Goal: Task Accomplishment & Management: Use online tool/utility

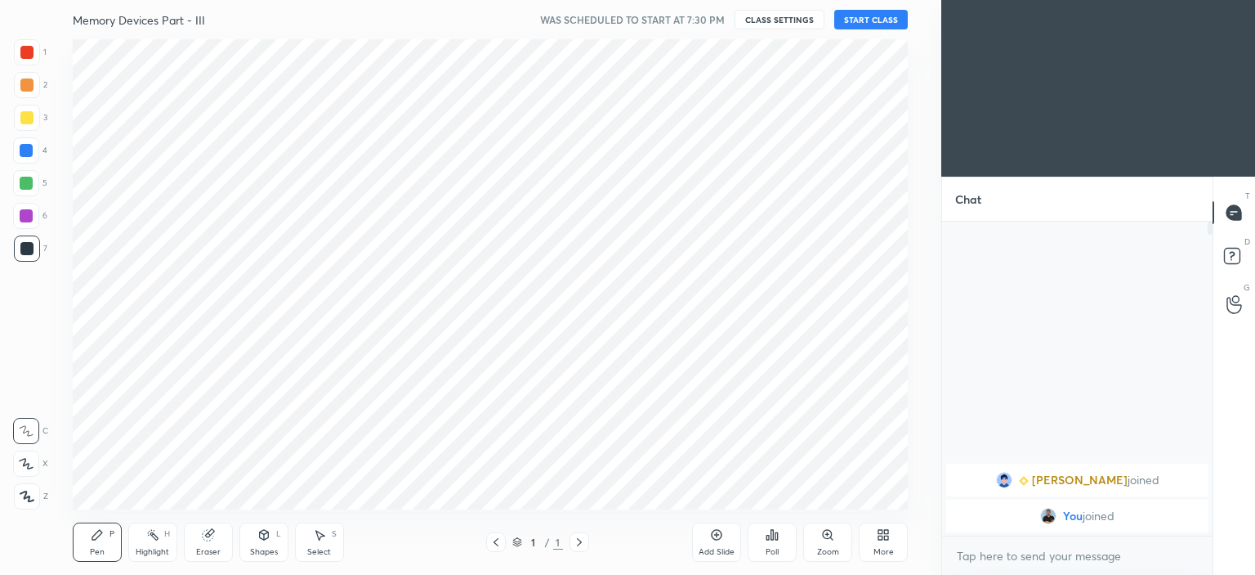
scroll to position [81251, 80846]
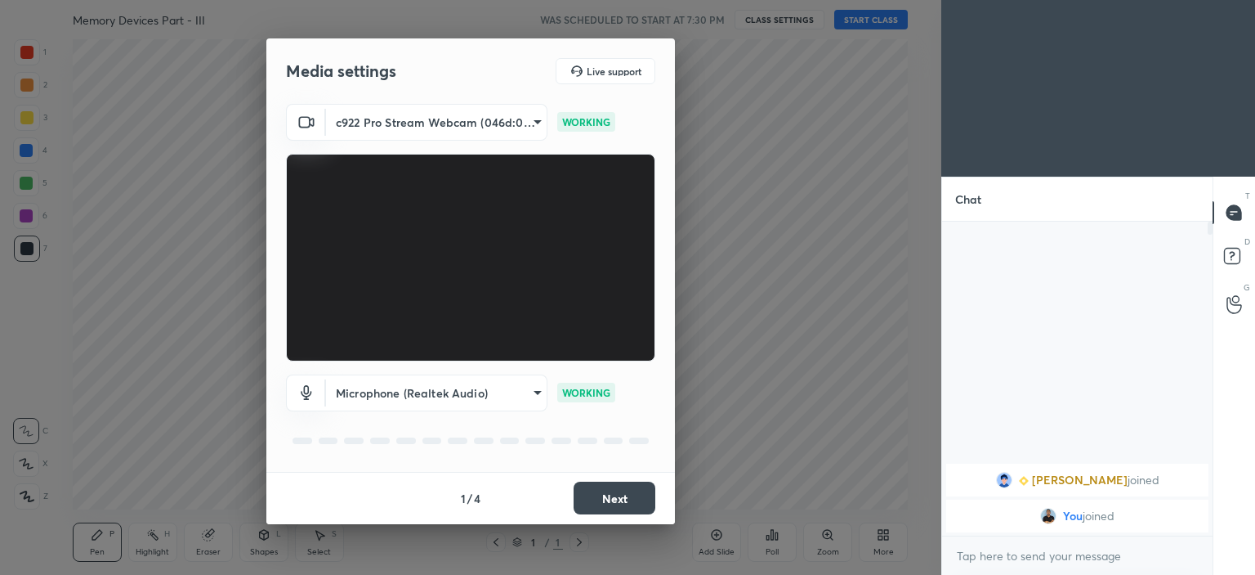
click at [619, 496] on button "Next" at bounding box center [615, 497] width 82 height 33
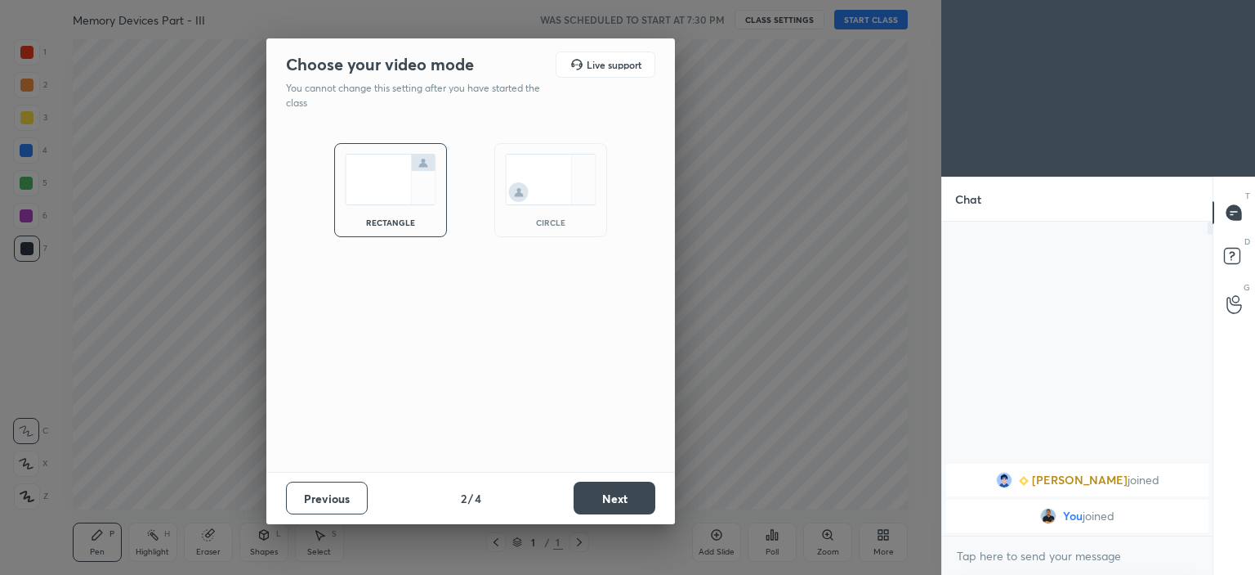
click at [559, 189] on img at bounding box center [551, 179] width 92 height 51
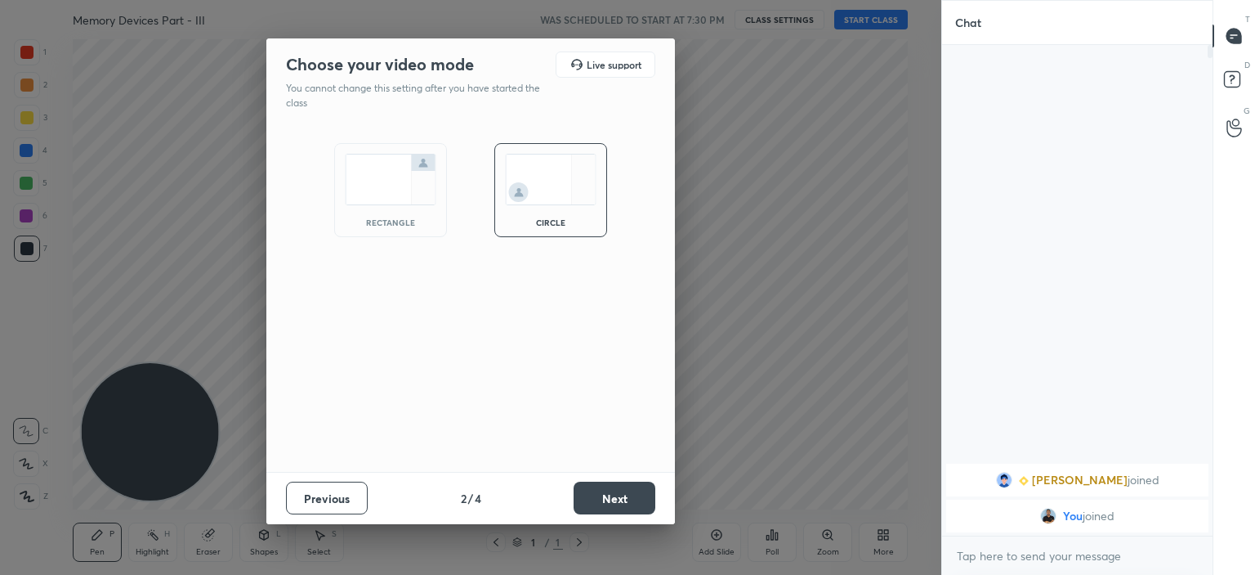
scroll to position [525, 266]
click at [604, 494] on button "Next" at bounding box center [615, 497] width 82 height 33
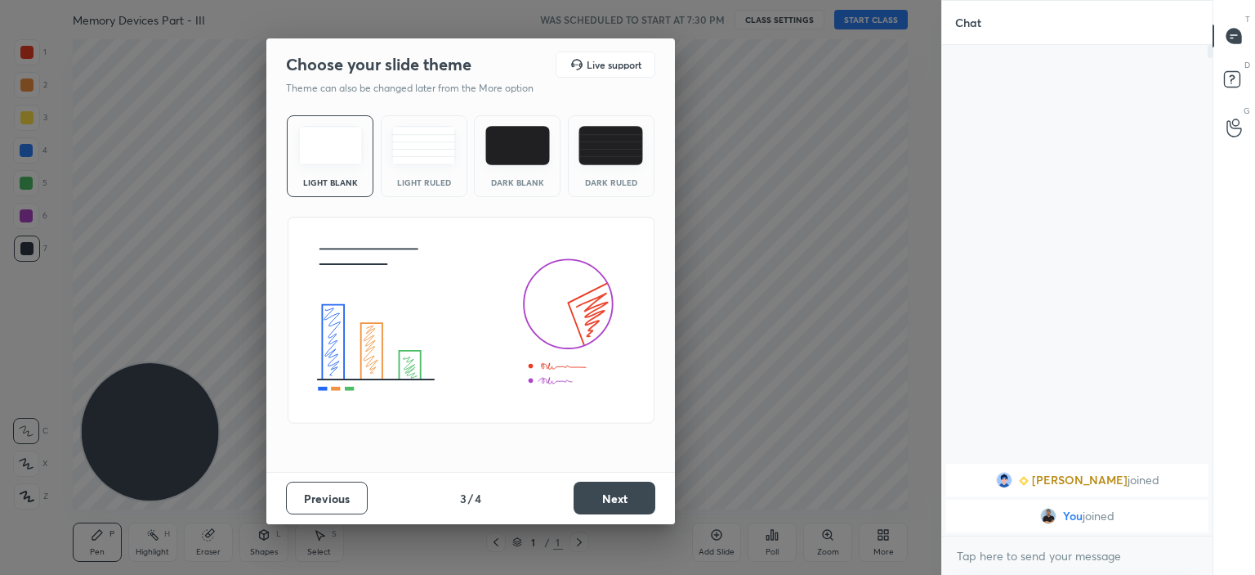
click at [615, 498] on button "Next" at bounding box center [615, 497] width 82 height 33
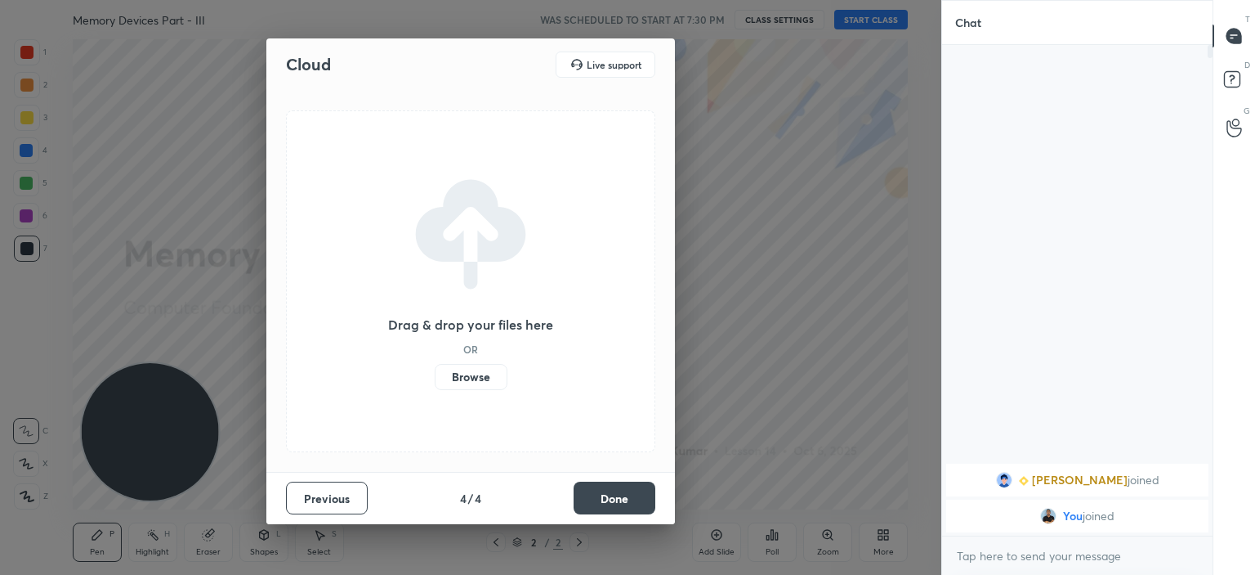
click at [469, 377] on label "Browse" at bounding box center [471, 377] width 73 height 26
click at [435, 377] on input "Browse" at bounding box center [435, 377] width 0 height 26
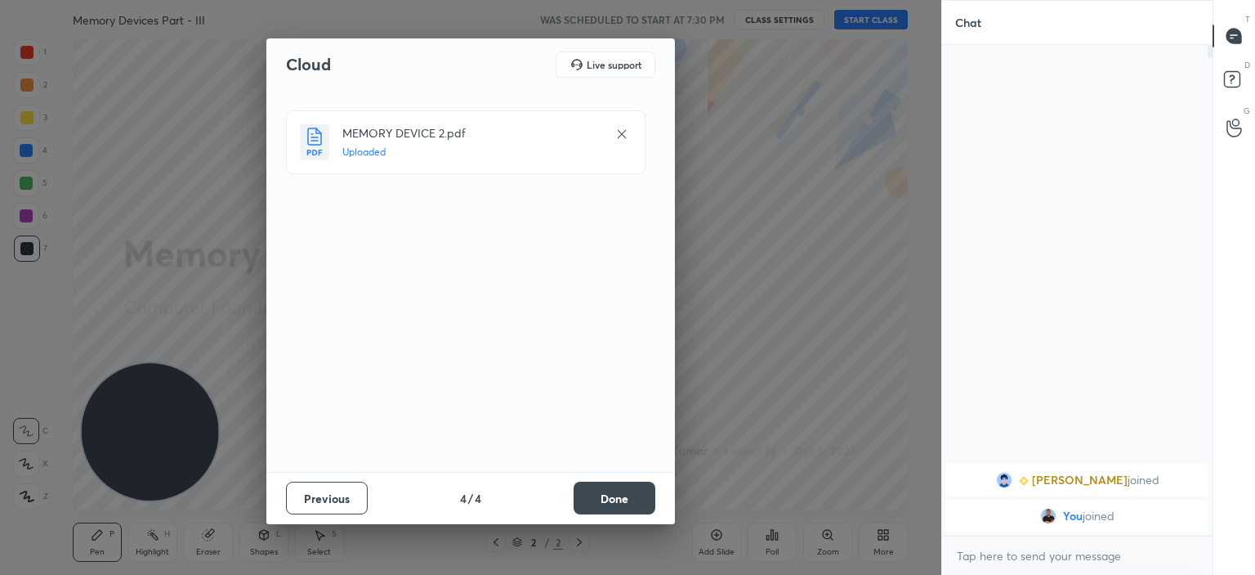
click at [608, 499] on button "Done" at bounding box center [615, 497] width 82 height 33
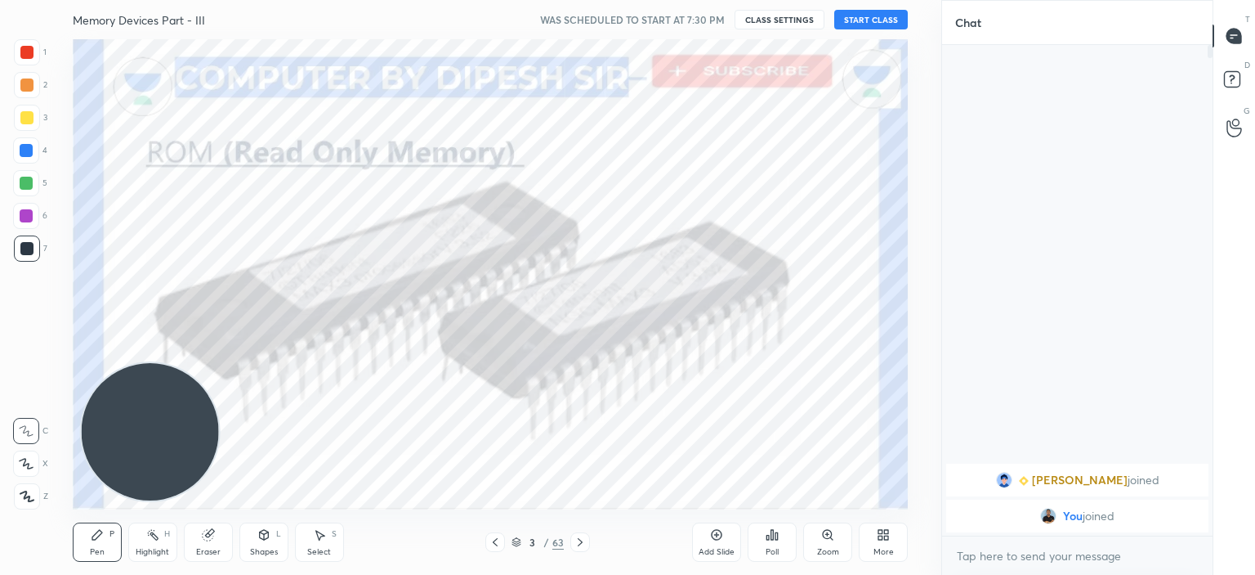
click at [497, 541] on icon at bounding box center [495, 541] width 13 height 13
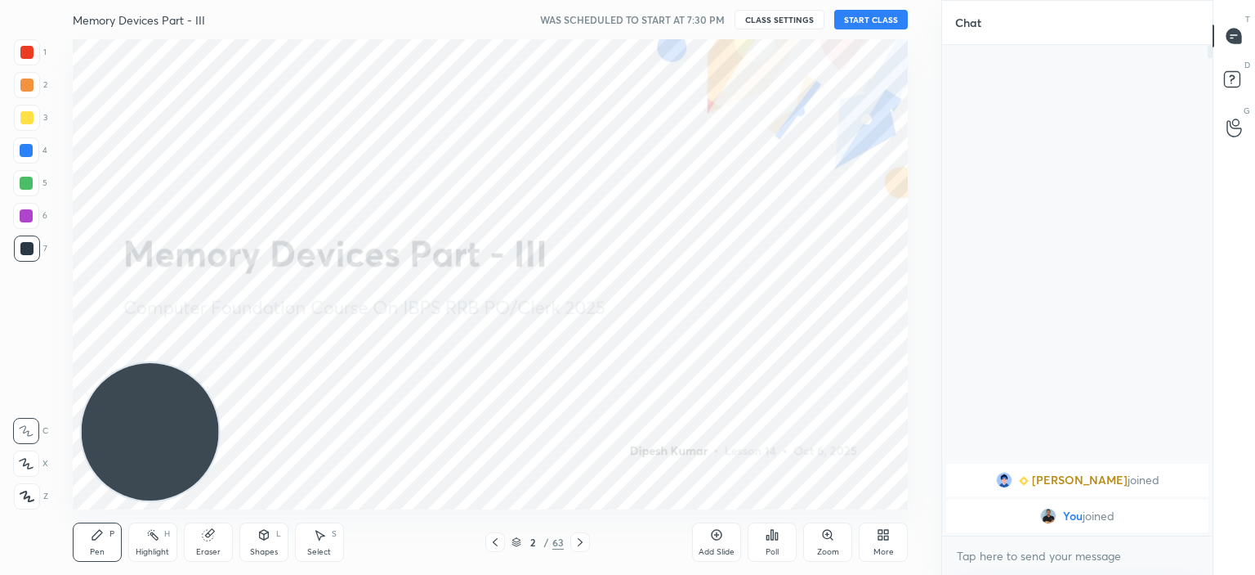
click at [885, 542] on div "More" at bounding box center [883, 541] width 49 height 39
click at [787, 416] on icon at bounding box center [791, 410] width 13 height 20
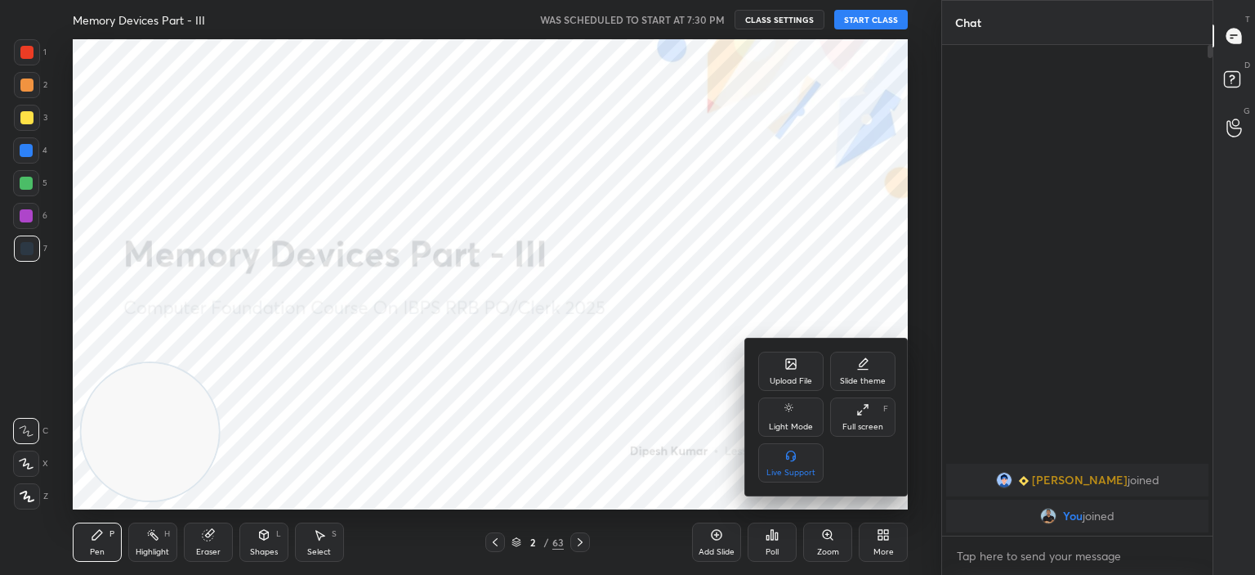
click at [729, 253] on div at bounding box center [627, 287] width 1255 height 575
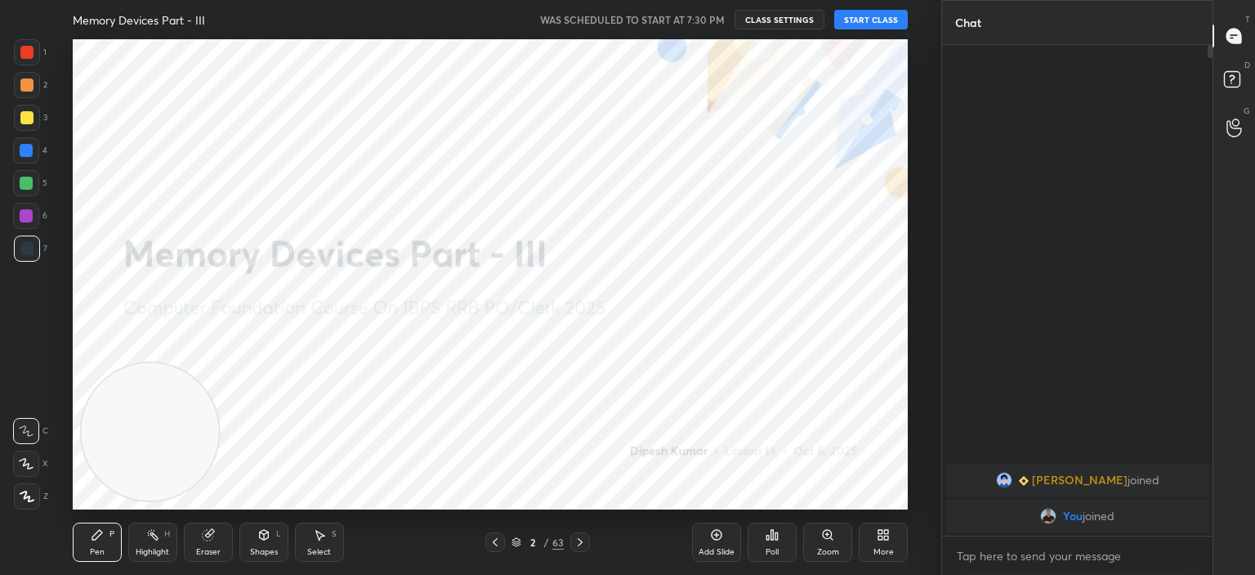
click at [209, 541] on div "Eraser" at bounding box center [208, 541] width 49 height 39
click at [21, 496] on span "Erase all" at bounding box center [26, 495] width 25 height 11
click at [876, 17] on button "START CLASS" at bounding box center [871, 20] width 74 height 20
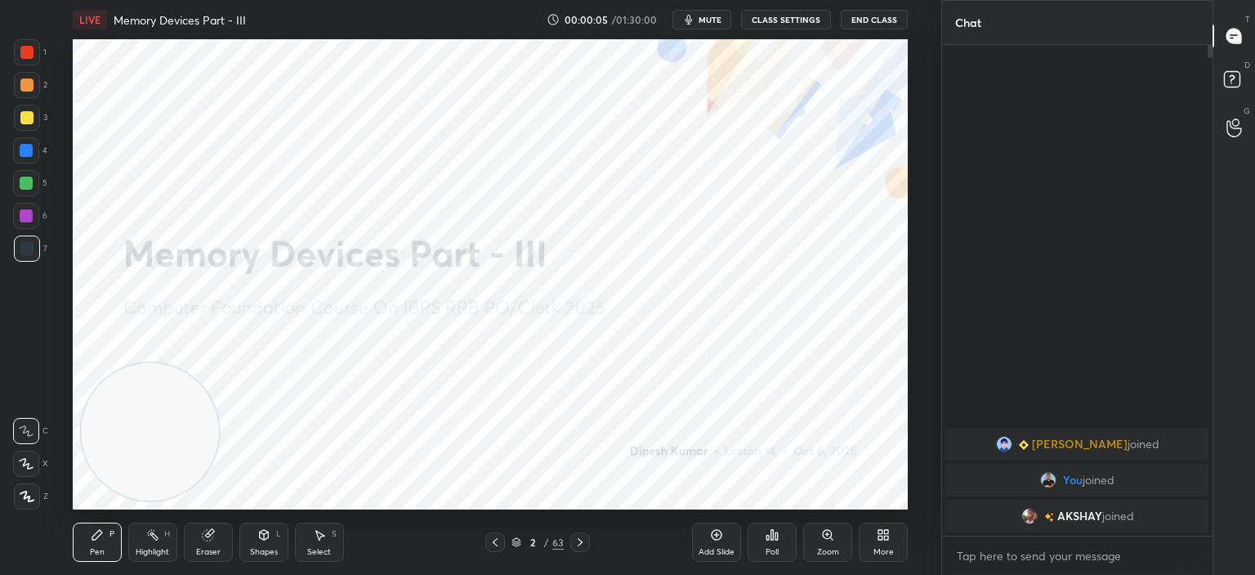
click at [711, 18] on span "mute" at bounding box center [710, 19] width 23 height 11
click at [707, 19] on span "unmute" at bounding box center [708, 19] width 35 height 11
click at [25, 55] on div at bounding box center [26, 52] width 13 height 13
click at [25, 496] on icon at bounding box center [26, 496] width 13 height 10
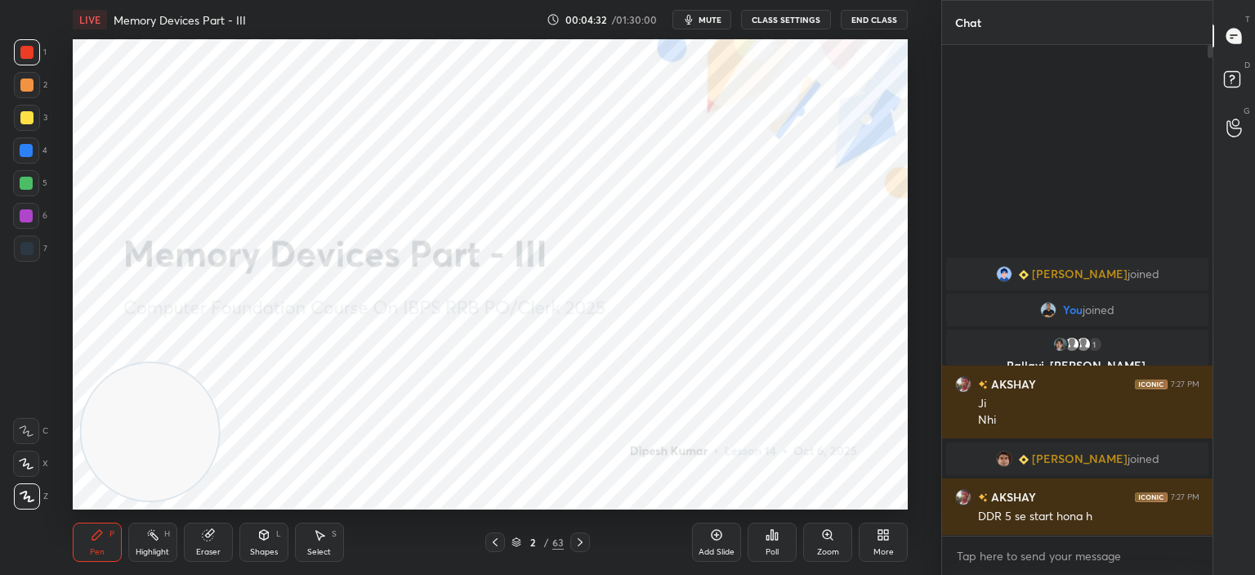
click at [716, 532] on icon at bounding box center [716, 534] width 5 height 5
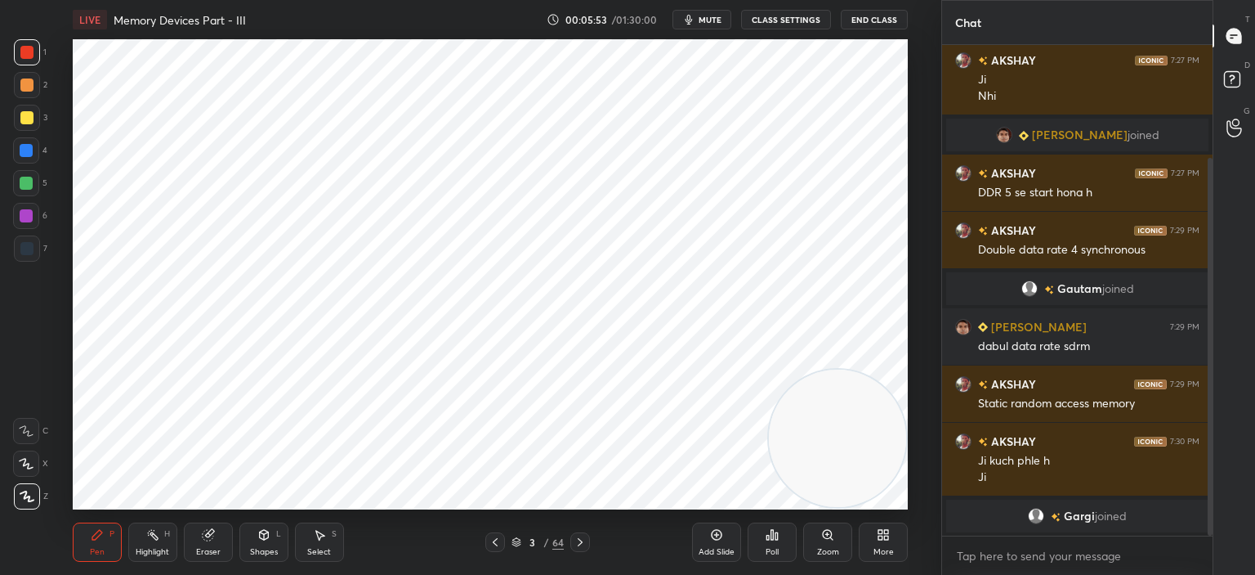
scroll to position [167, 0]
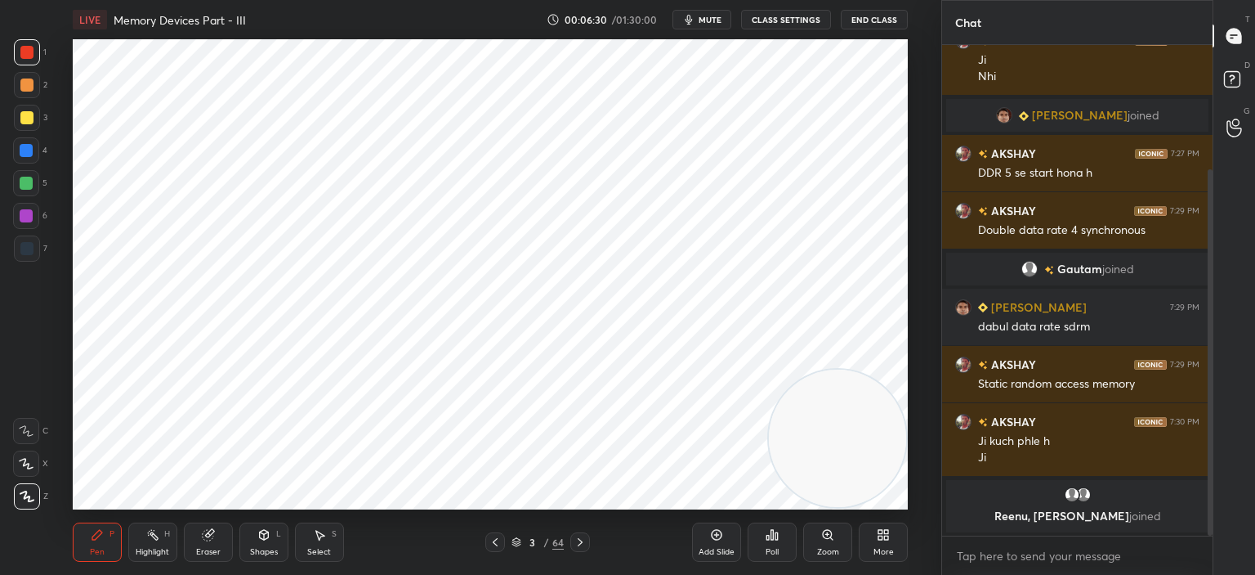
click at [716, 539] on icon at bounding box center [717, 535] width 11 height 11
click at [22, 242] on div at bounding box center [26, 248] width 13 height 13
click at [23, 145] on div at bounding box center [26, 150] width 13 height 13
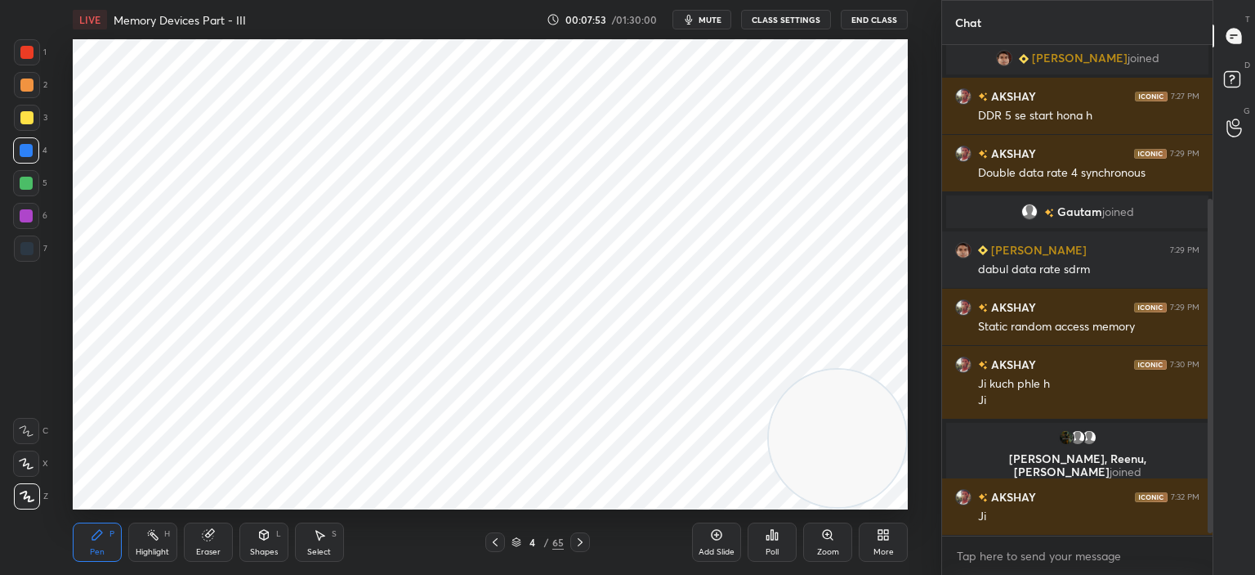
click at [714, 19] on span "mute" at bounding box center [710, 19] width 23 height 11
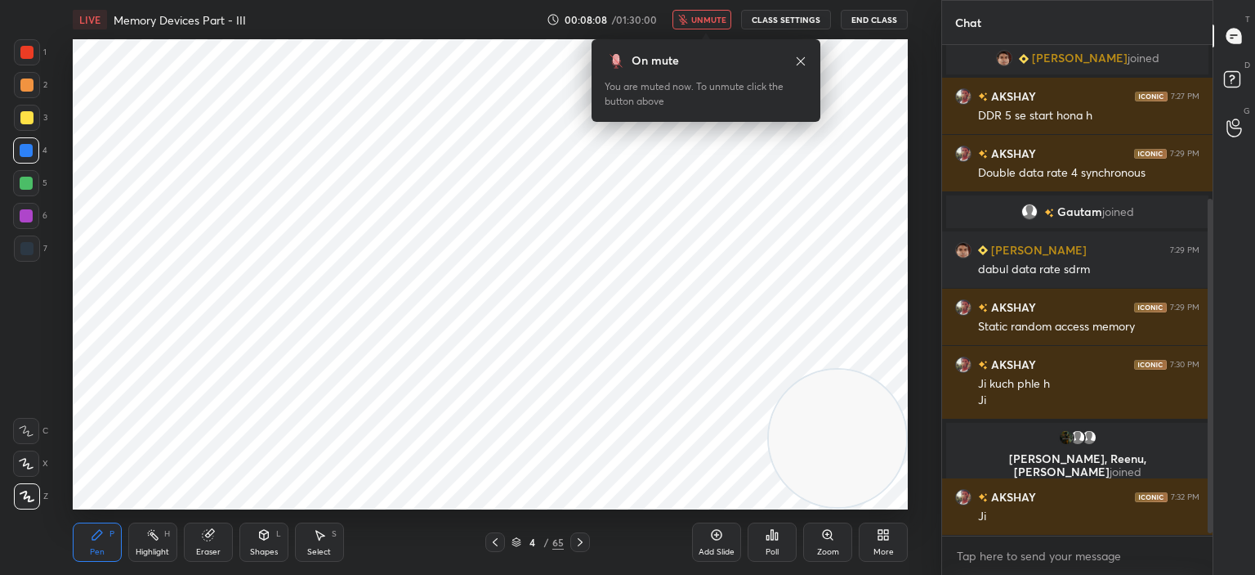
click at [714, 19] on span "unmute" at bounding box center [708, 19] width 35 height 11
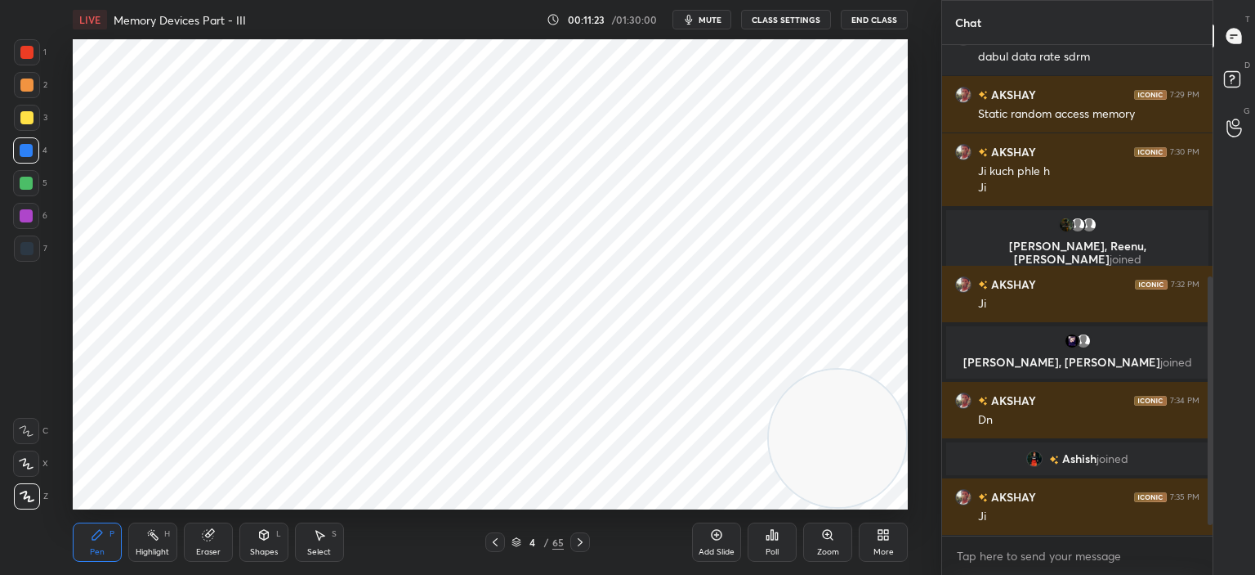
scroll to position [494, 0]
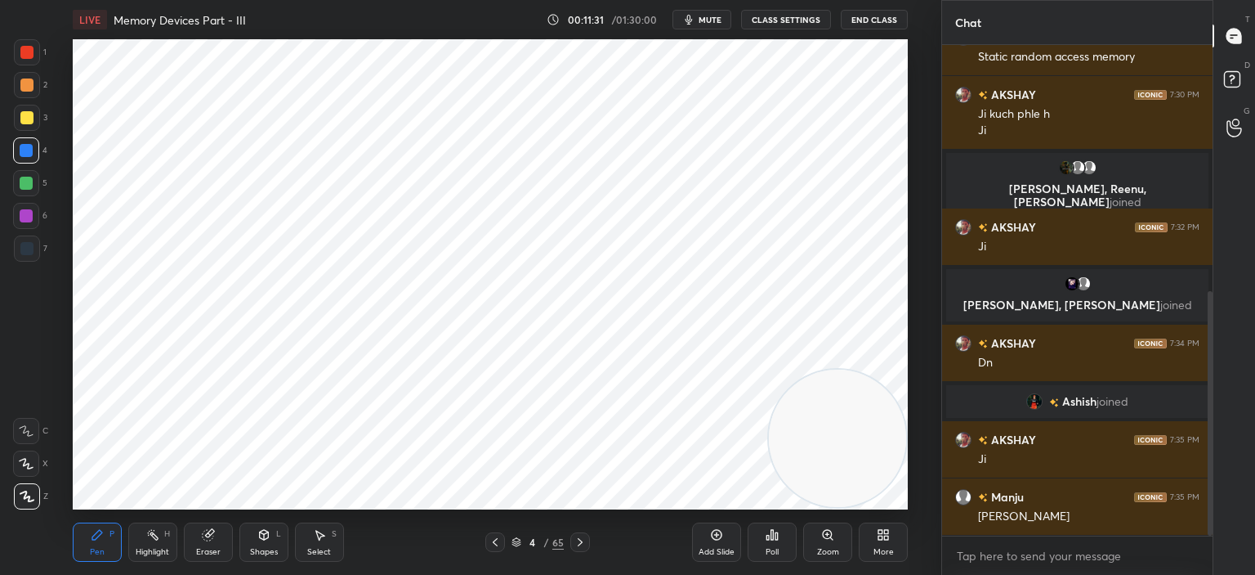
click at [716, 533] on icon at bounding box center [716, 534] width 13 height 13
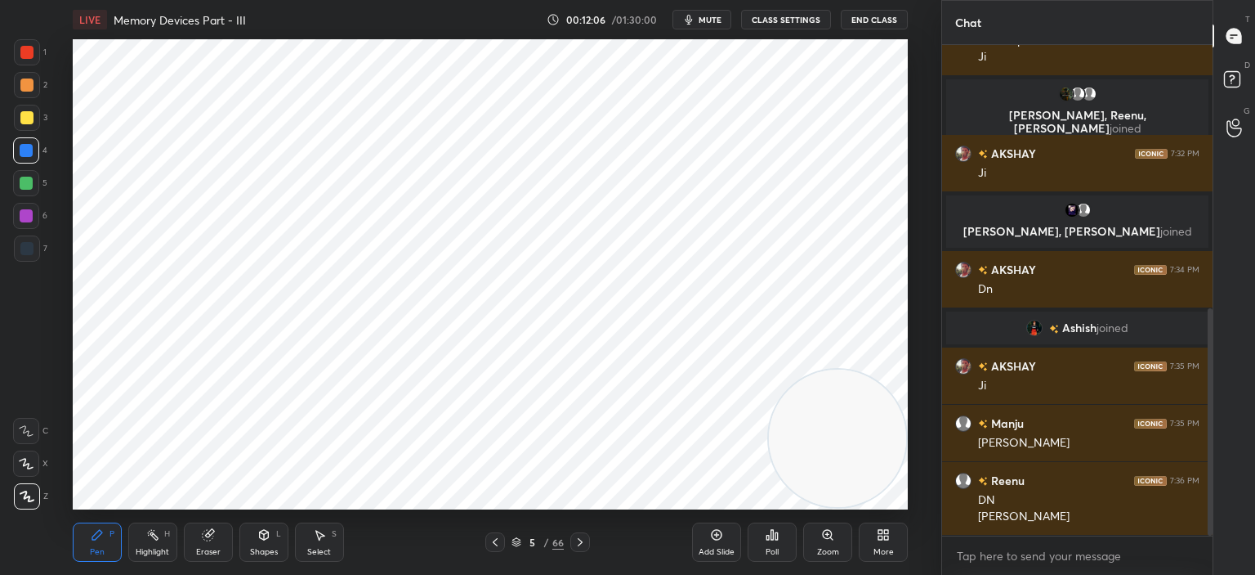
scroll to position [624, 0]
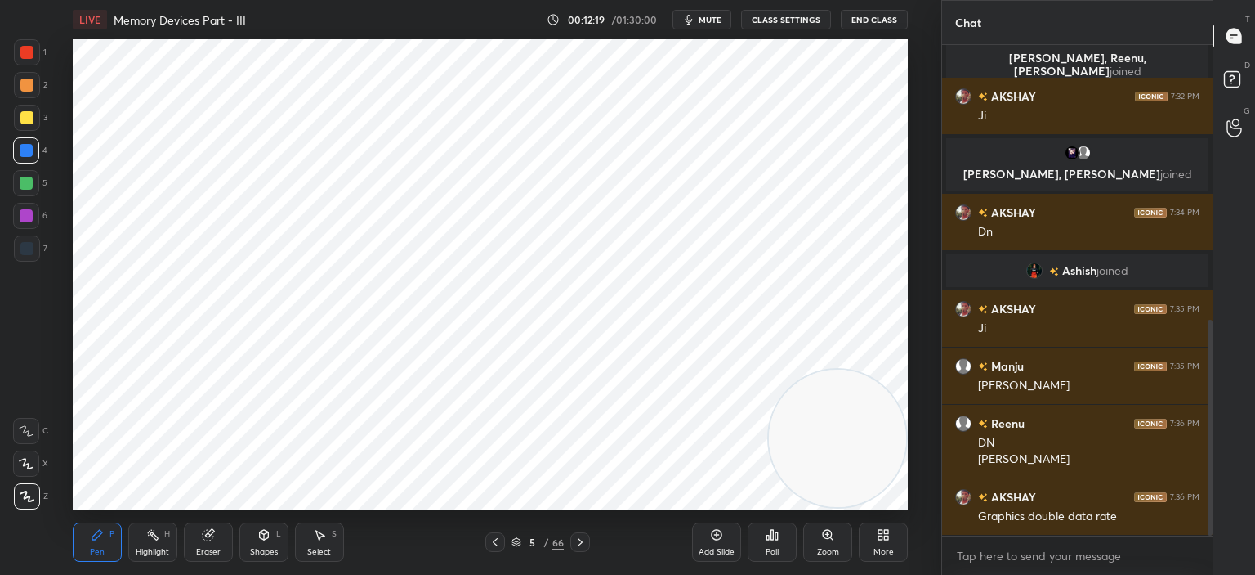
click at [29, 51] on div at bounding box center [26, 52] width 13 height 13
click at [210, 532] on icon at bounding box center [209, 533] width 9 height 8
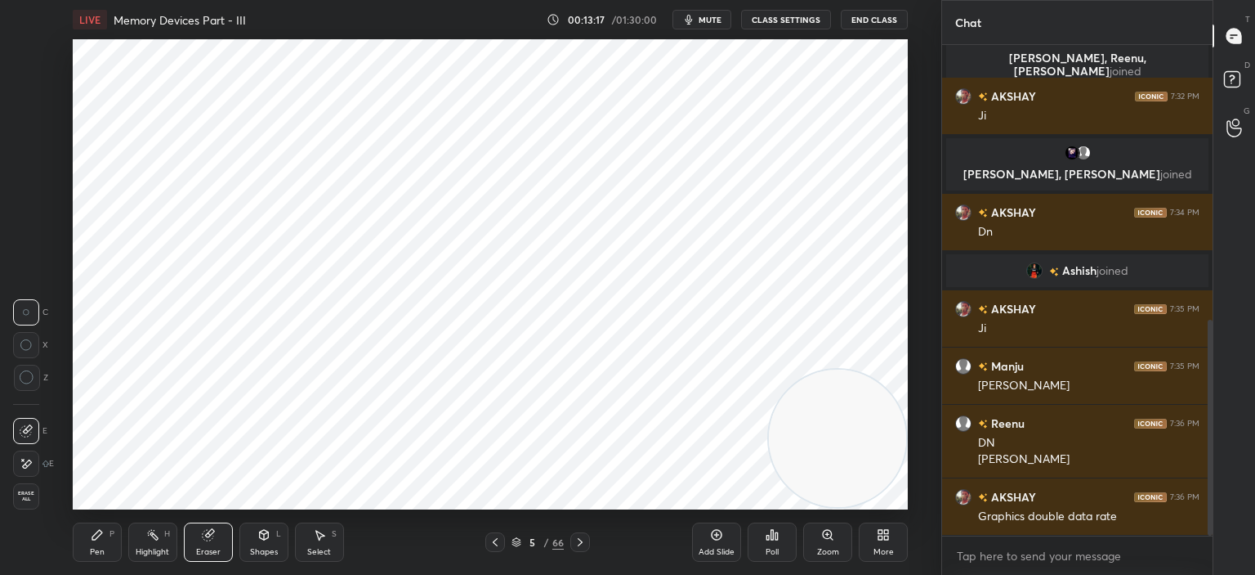
click at [30, 374] on icon at bounding box center [27, 377] width 15 height 15
click at [96, 542] on div "Pen P" at bounding box center [97, 541] width 49 height 39
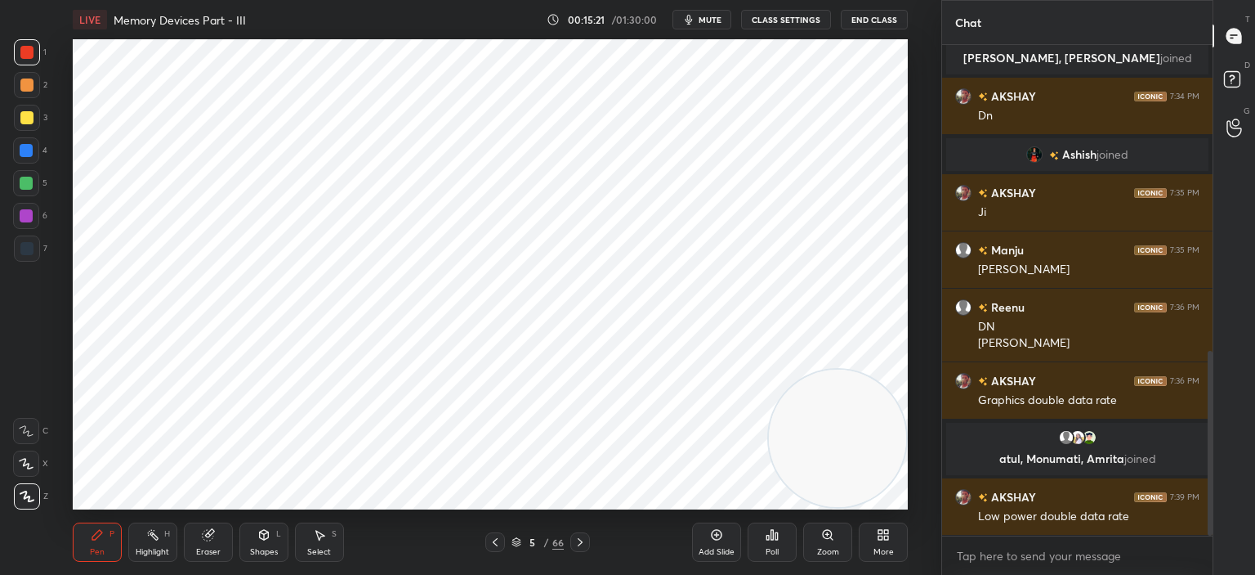
scroll to position [812, 0]
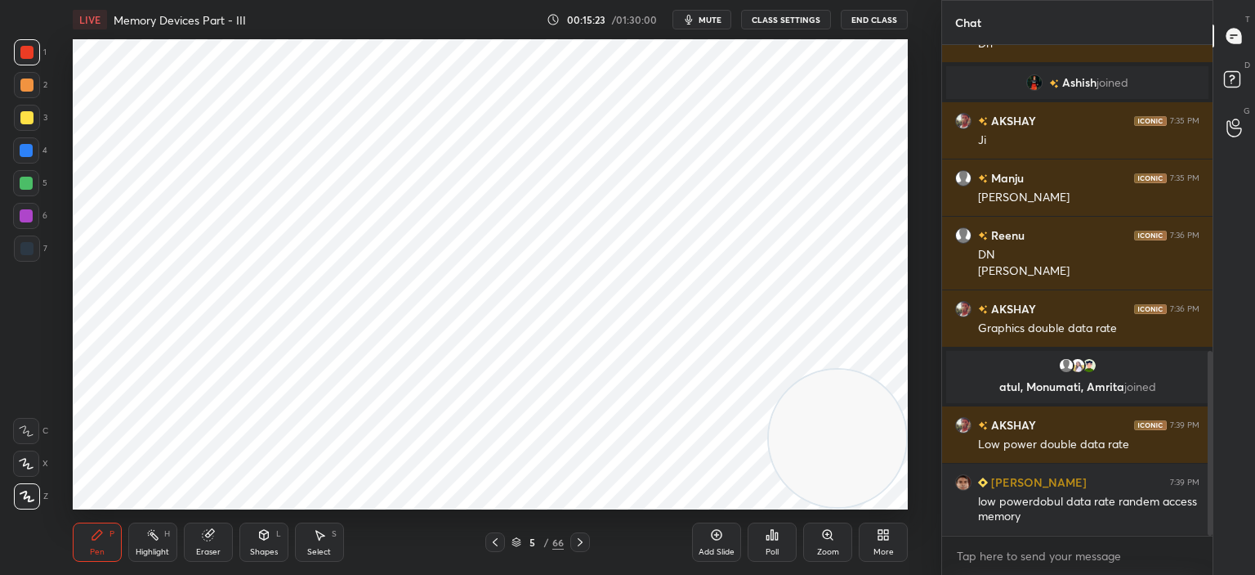
click at [717, 534] on icon at bounding box center [716, 534] width 5 height 5
click at [32, 251] on div at bounding box center [26, 248] width 13 height 13
click at [207, 542] on div "Eraser" at bounding box center [208, 541] width 49 height 39
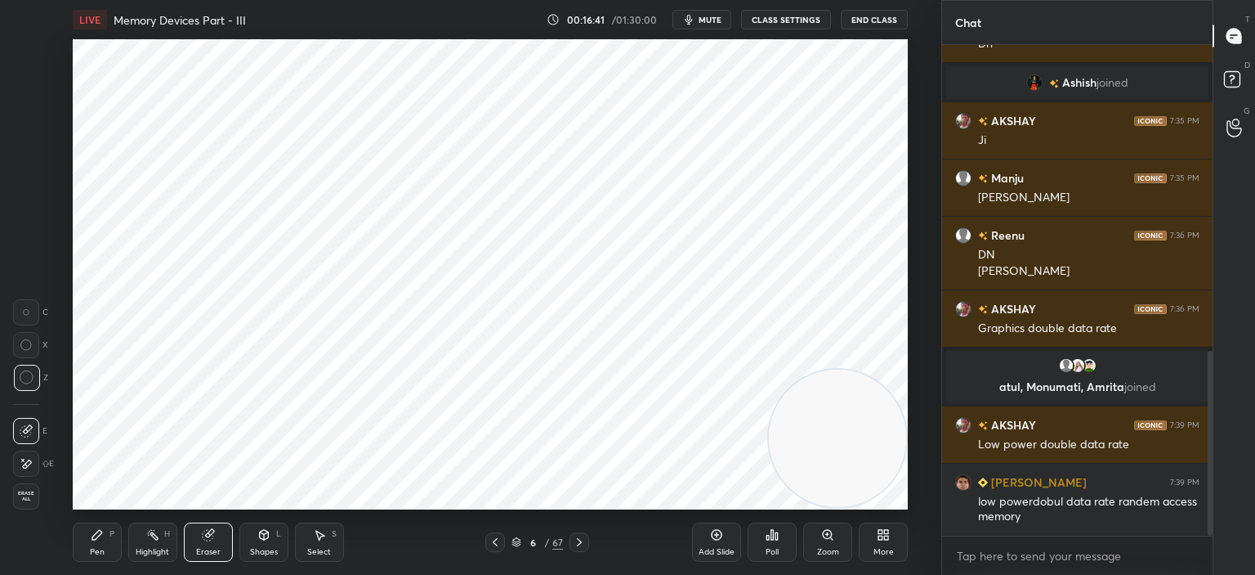
click at [26, 378] on icon at bounding box center [27, 377] width 15 height 15
click at [95, 539] on icon at bounding box center [97, 535] width 10 height 10
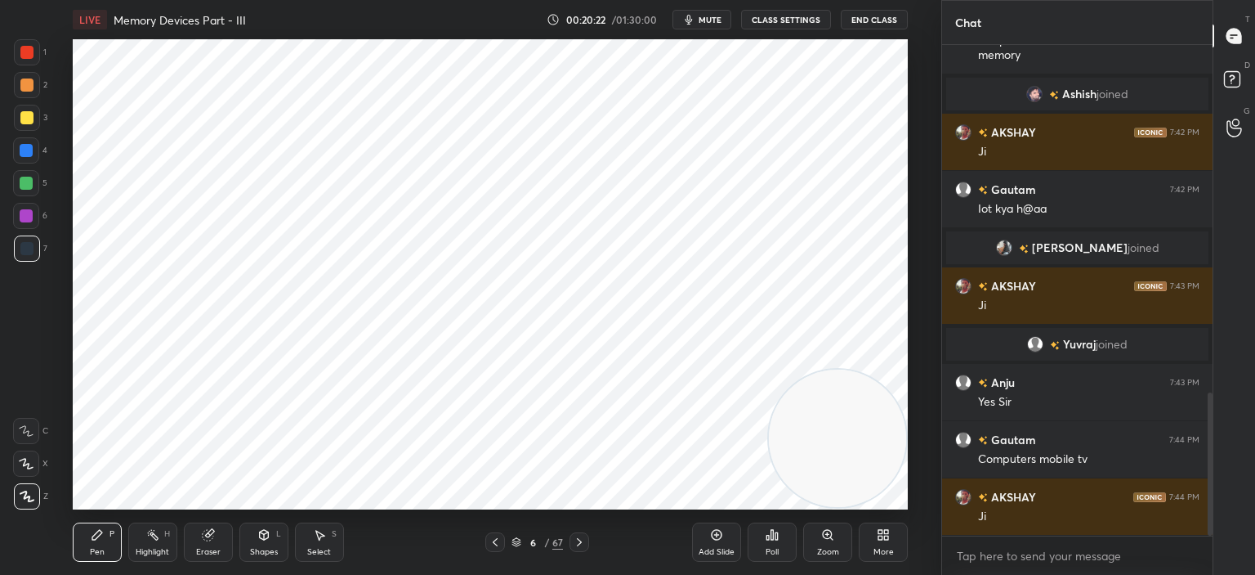
scroll to position [1229, 0]
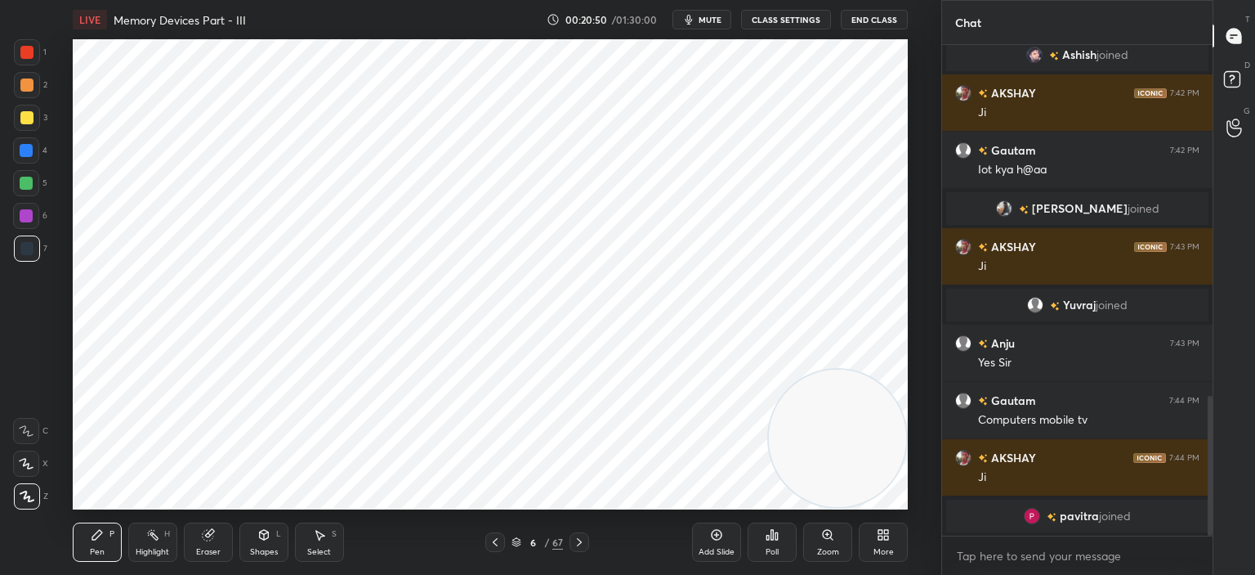
click at [715, 538] on icon at bounding box center [716, 534] width 13 height 13
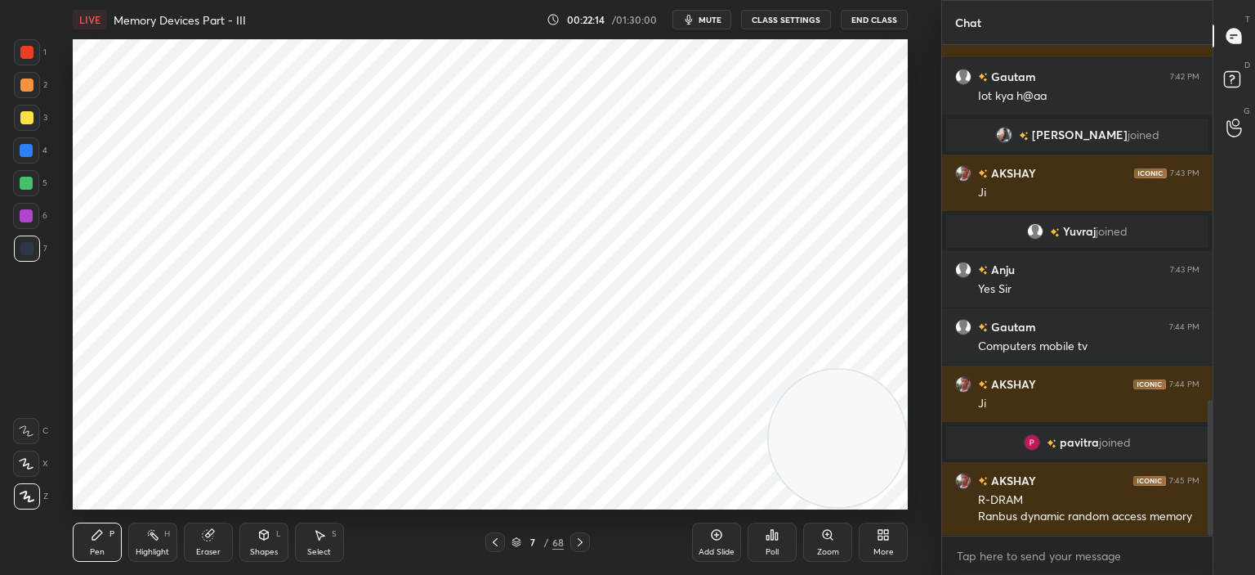
scroll to position [1276, 0]
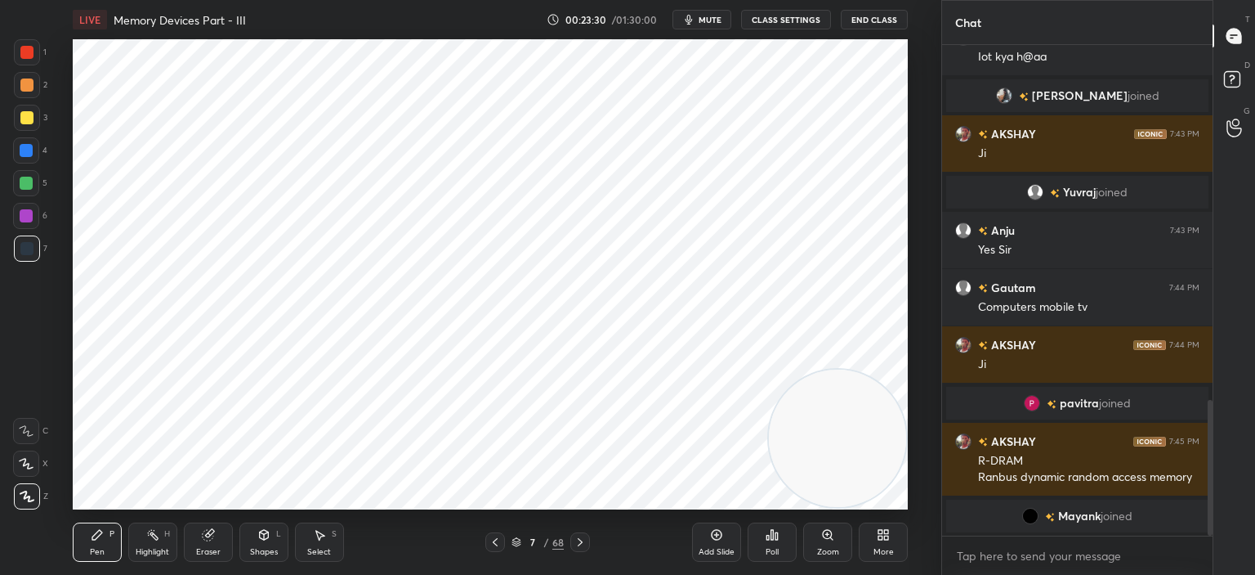
click at [721, 531] on icon at bounding box center [716, 534] width 13 height 13
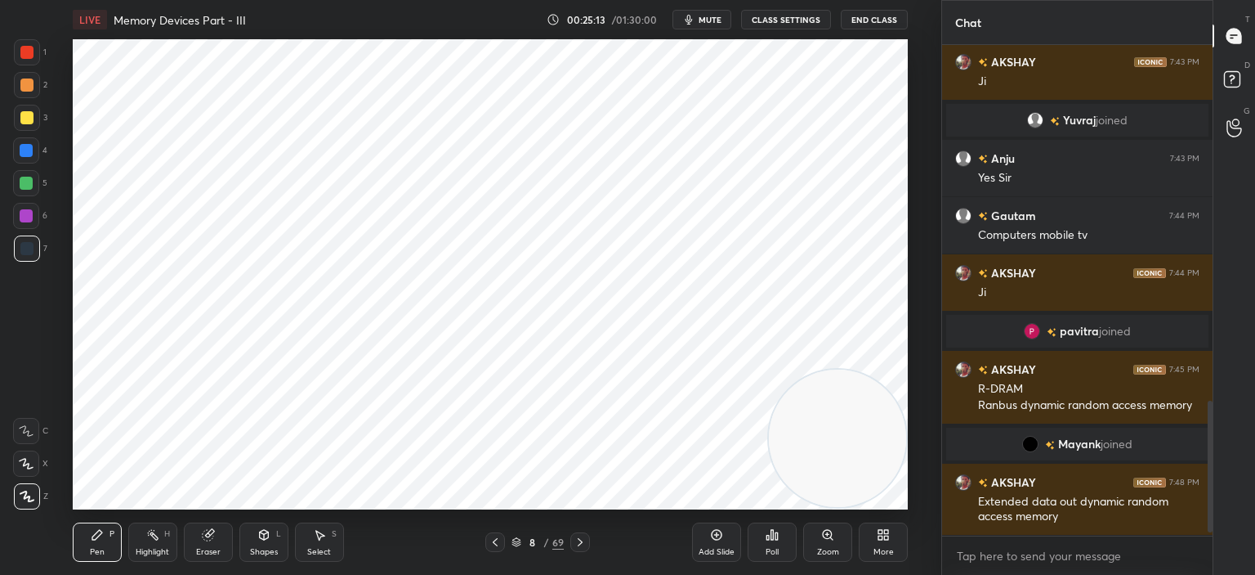
scroll to position [1353, 0]
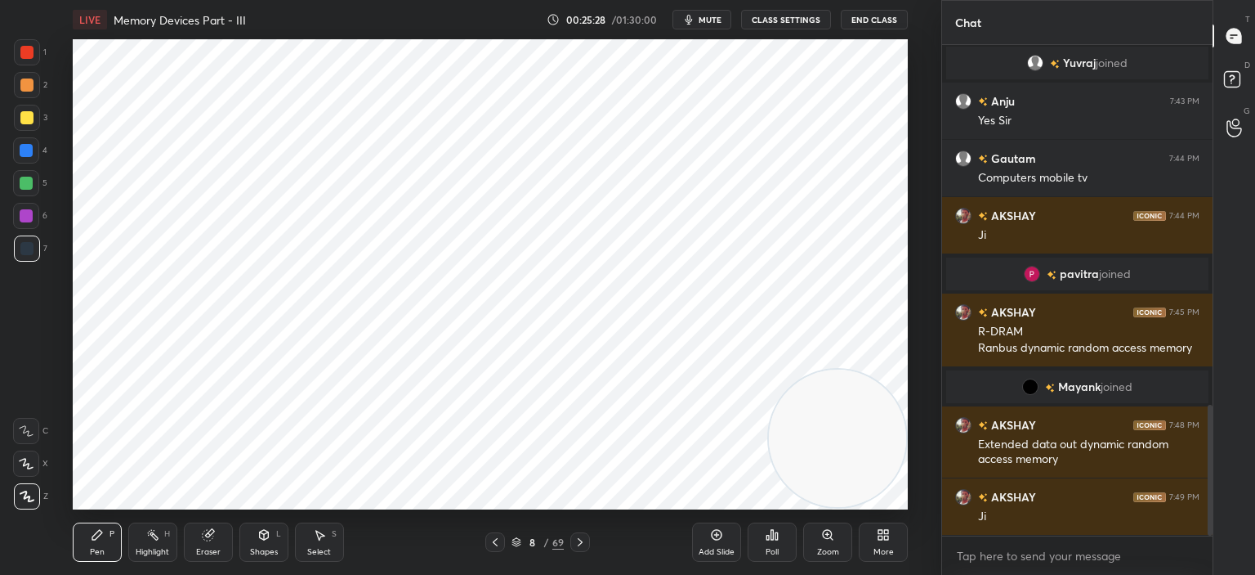
click at [719, 530] on icon at bounding box center [716, 534] width 13 height 13
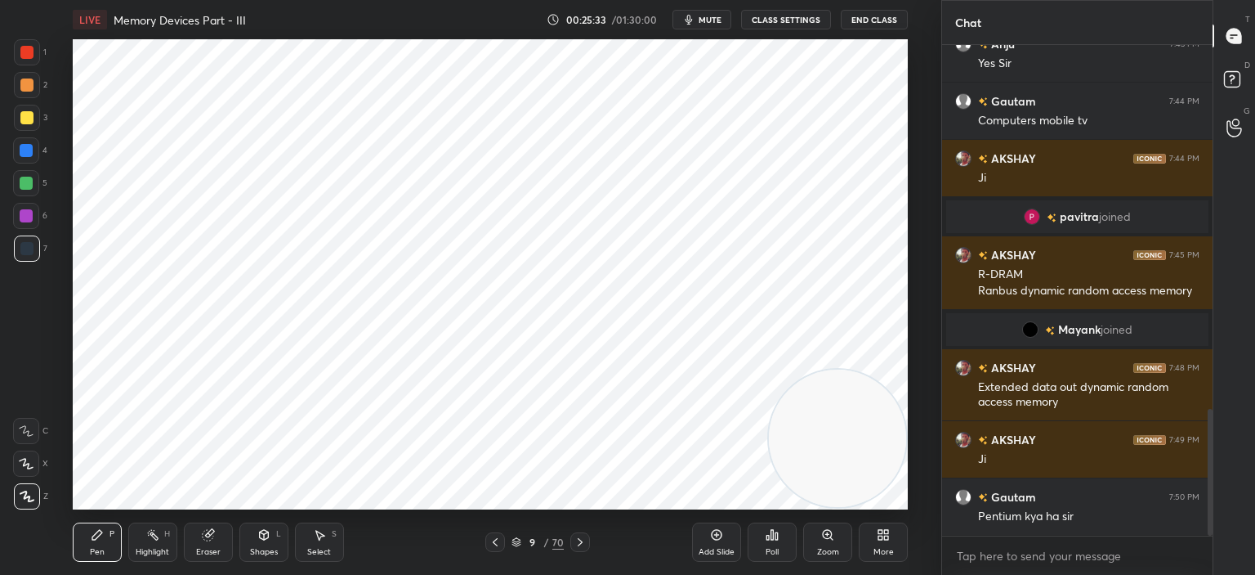
click at [490, 539] on icon at bounding box center [495, 541] width 13 height 13
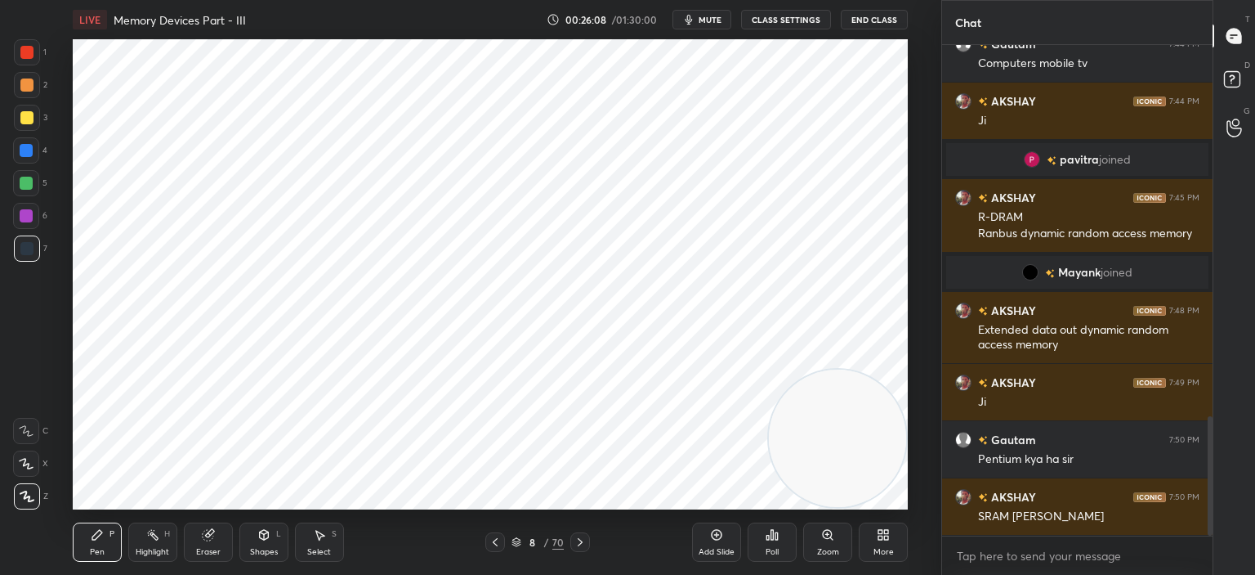
scroll to position [1525, 0]
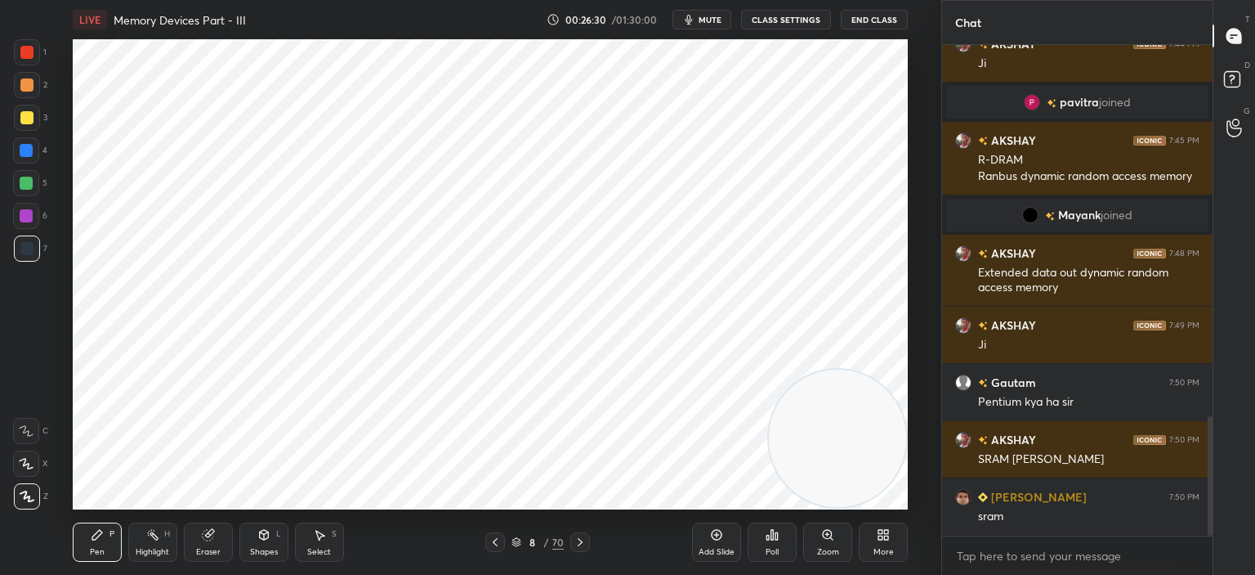
click at [209, 536] on icon at bounding box center [207, 535] width 11 height 11
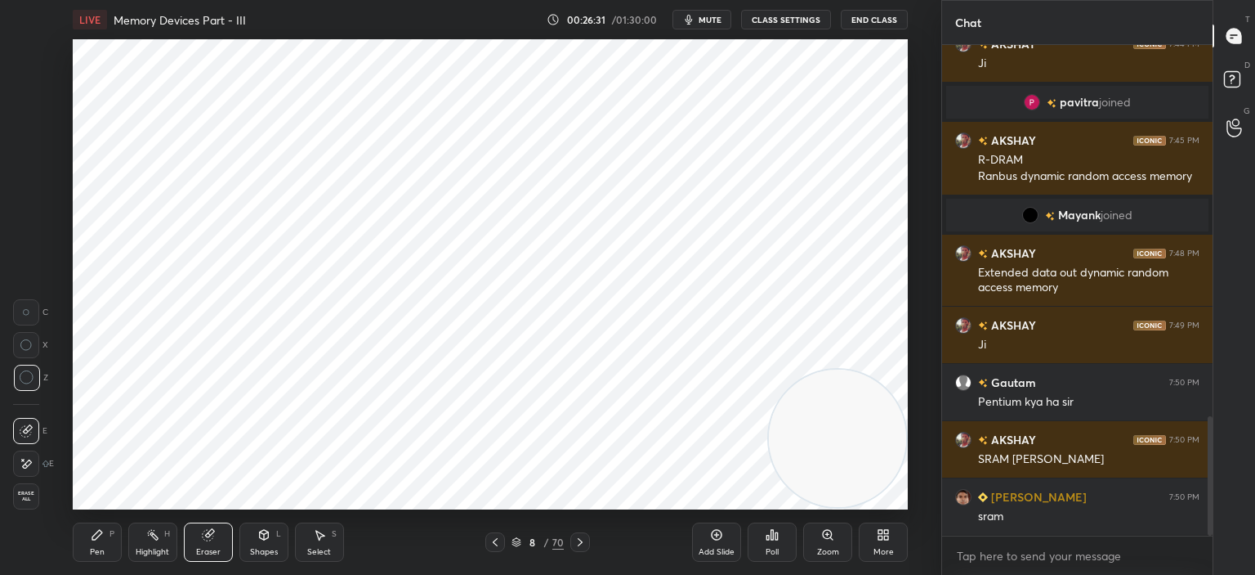
click at [30, 378] on icon at bounding box center [27, 377] width 15 height 15
click at [91, 546] on div "Pen P" at bounding box center [97, 541] width 49 height 39
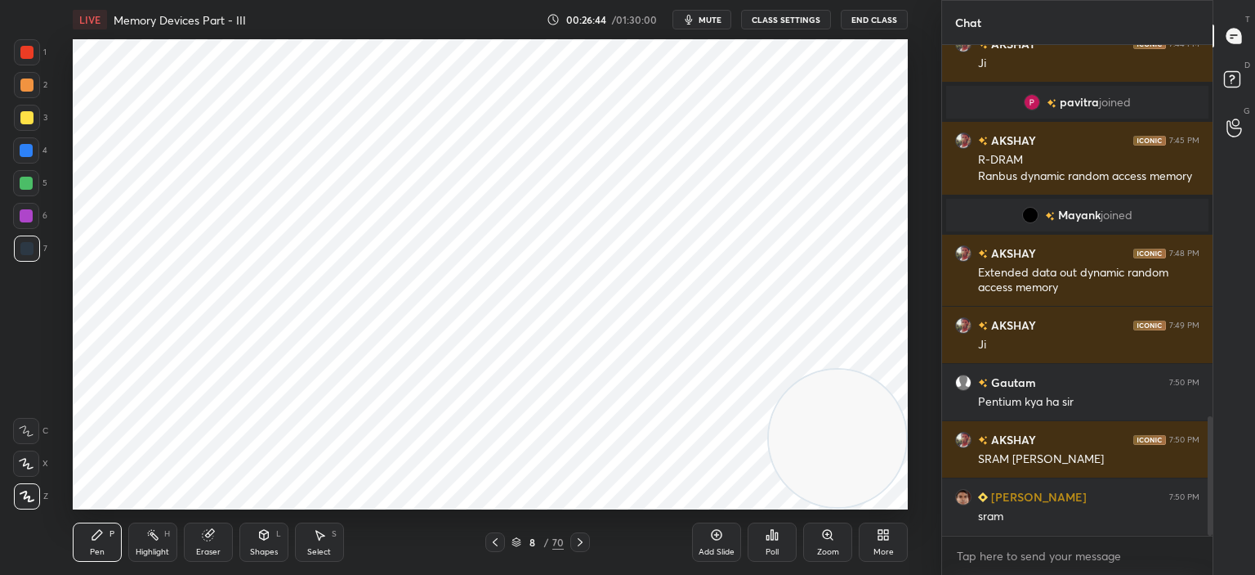
click at [713, 543] on div "Add Slide" at bounding box center [716, 541] width 49 height 39
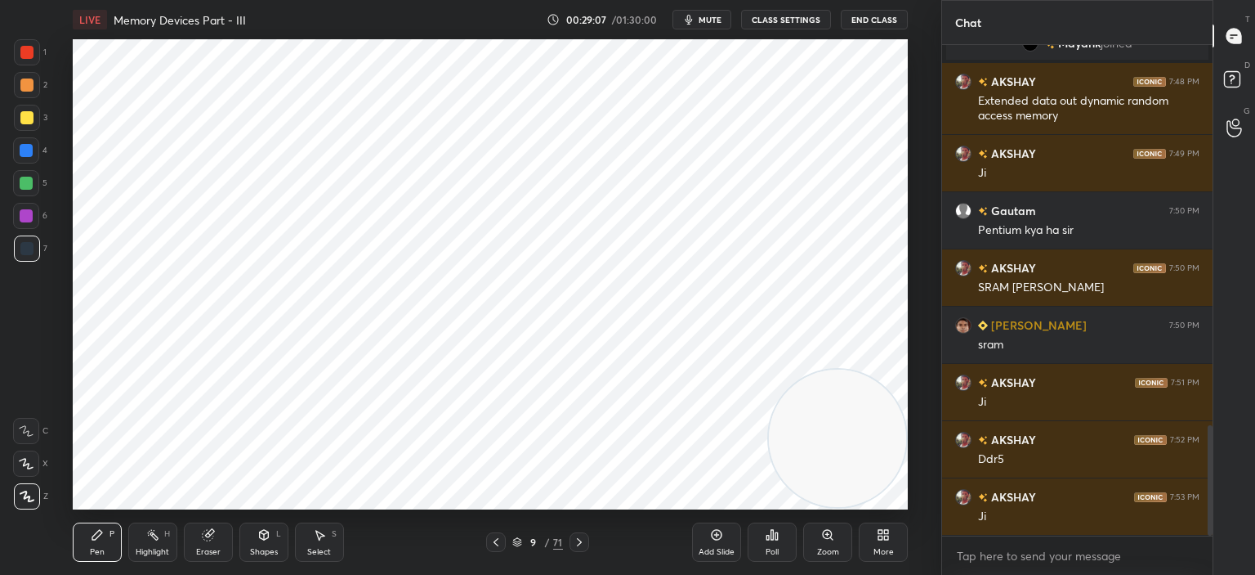
scroll to position [1754, 0]
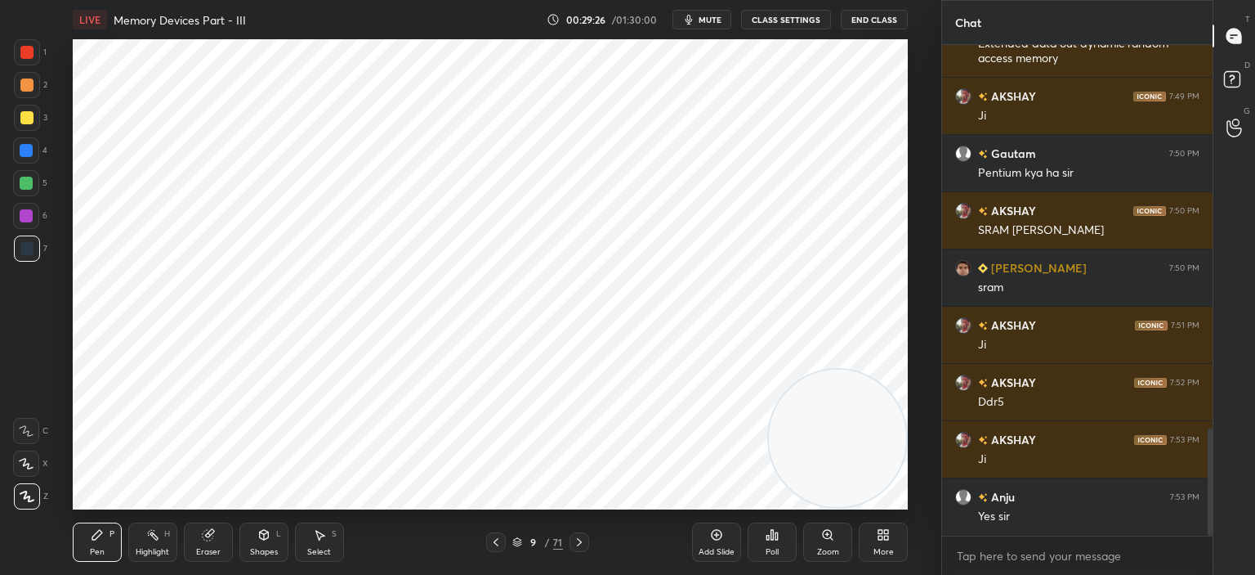
click at [208, 540] on icon at bounding box center [207, 535] width 11 height 11
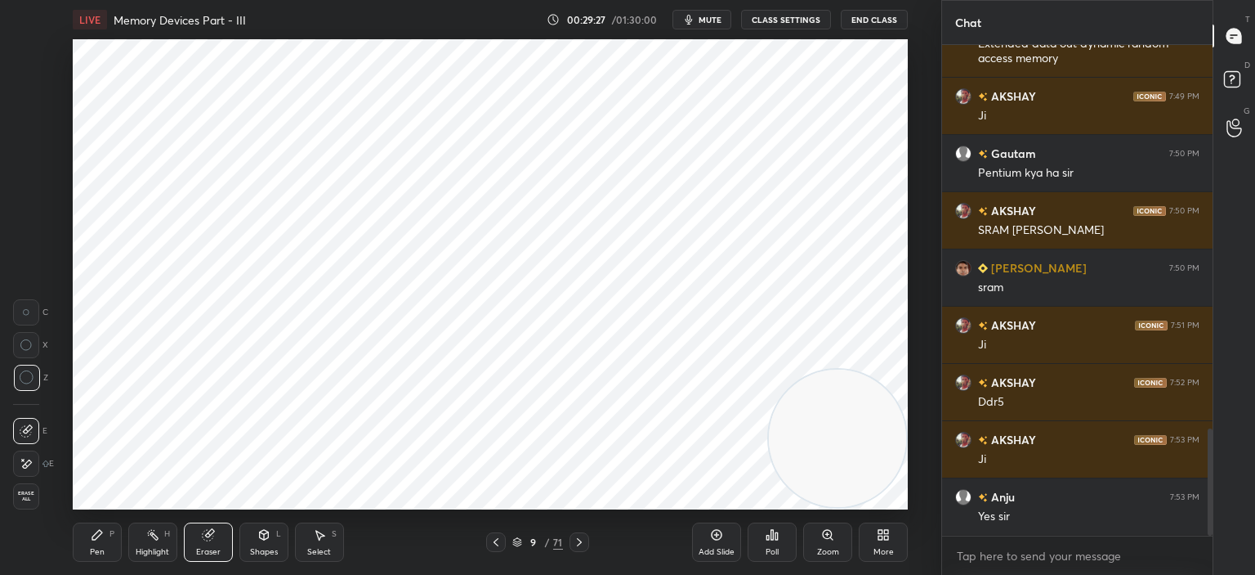
click at [26, 378] on icon at bounding box center [27, 377] width 15 height 15
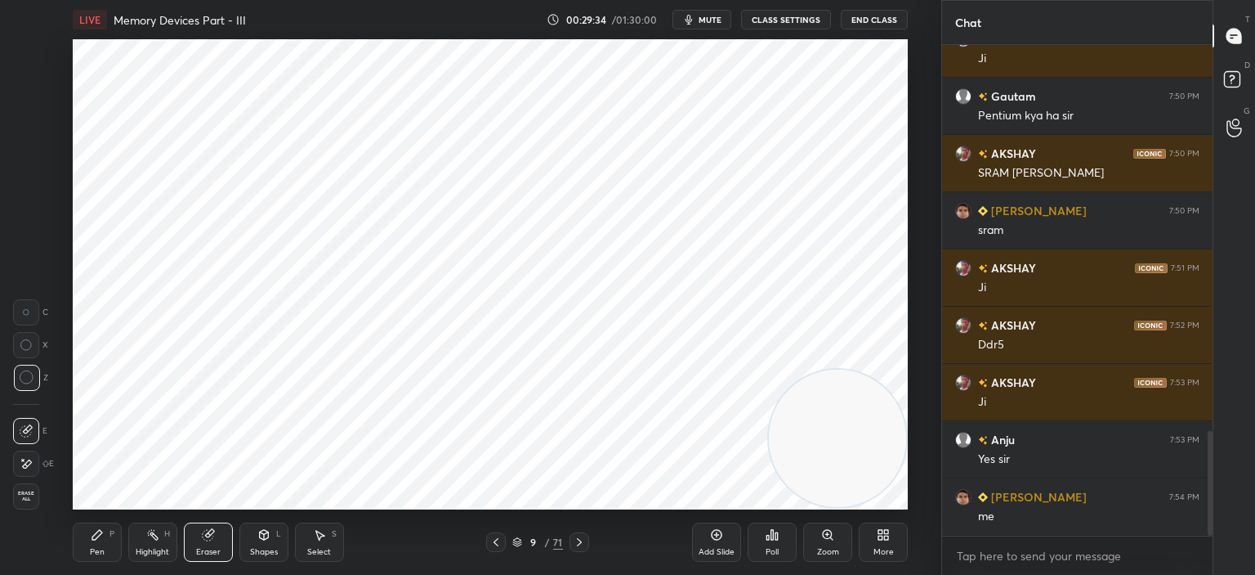
click at [92, 548] on div "Pen" at bounding box center [97, 552] width 15 height 8
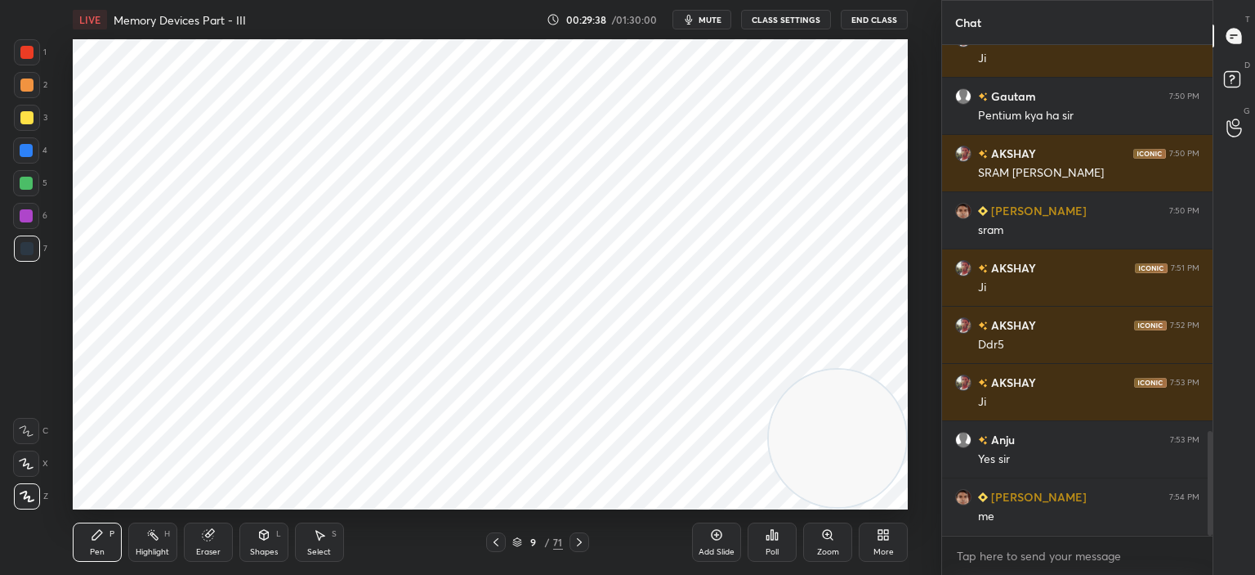
click at [575, 535] on div at bounding box center [580, 542] width 20 height 20
click at [579, 539] on icon at bounding box center [579, 542] width 5 height 8
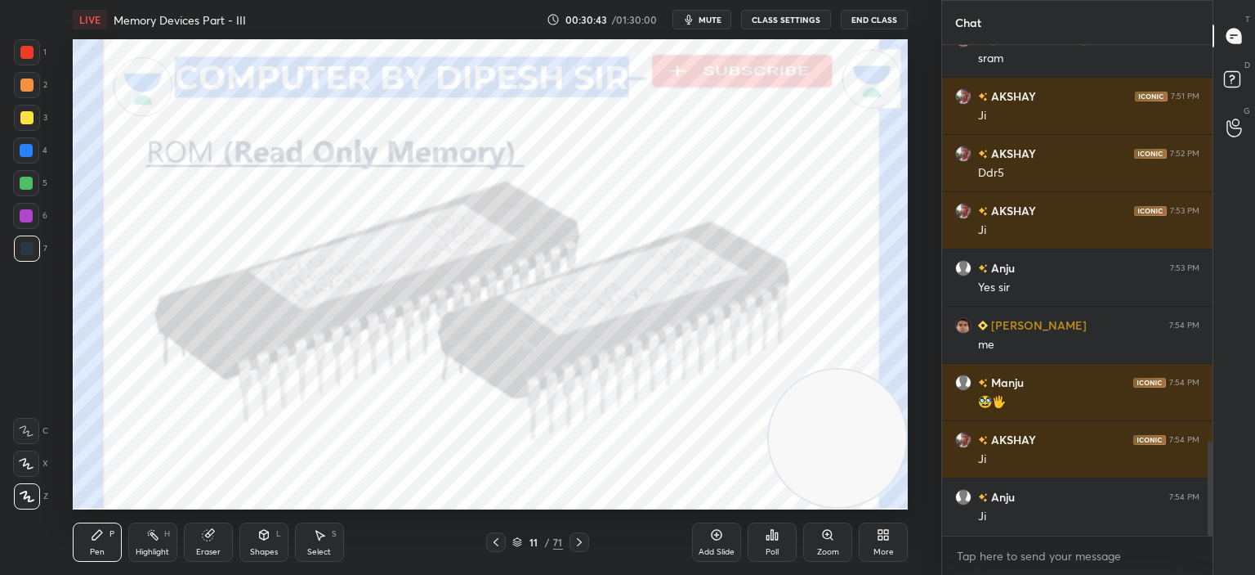
scroll to position [2040, 0]
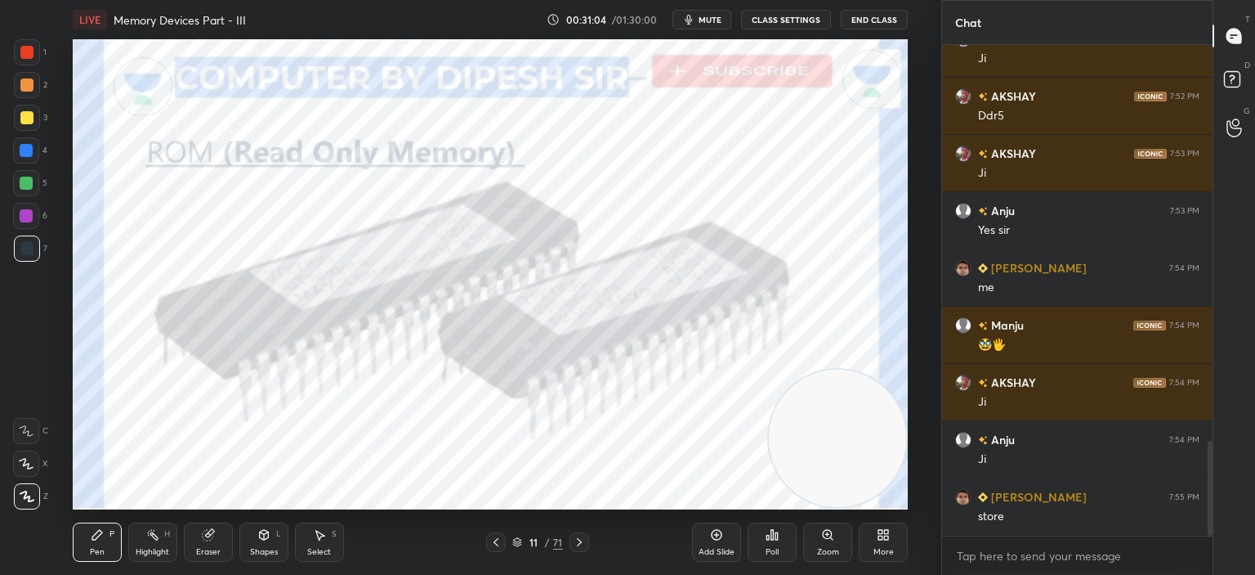
click at [578, 539] on icon at bounding box center [579, 542] width 5 height 8
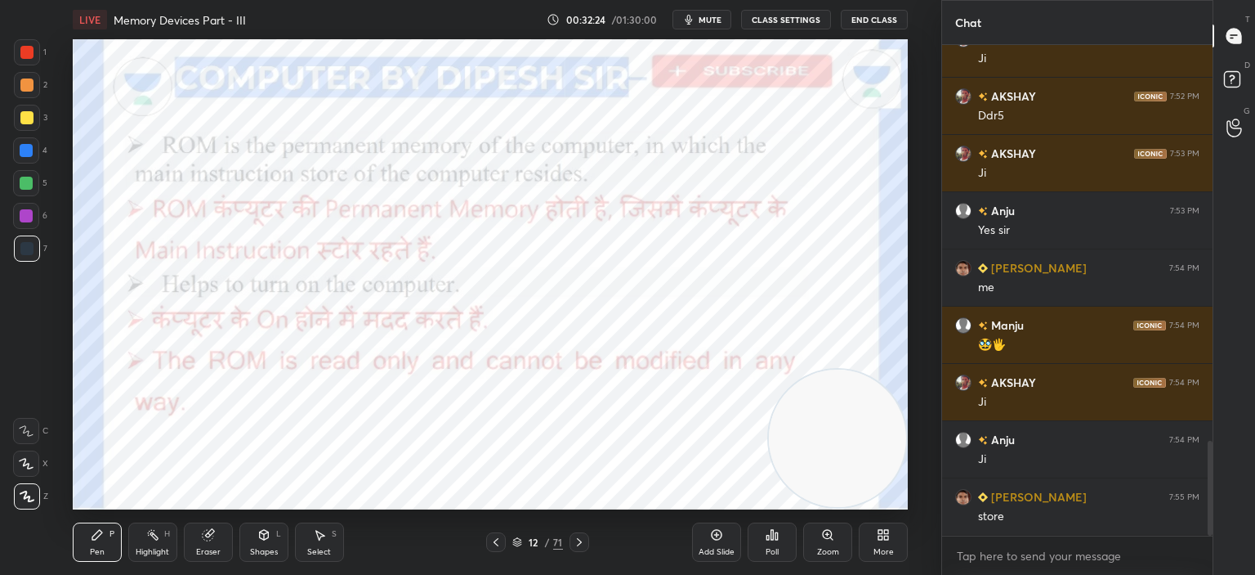
click at [716, 530] on icon at bounding box center [717, 535] width 11 height 11
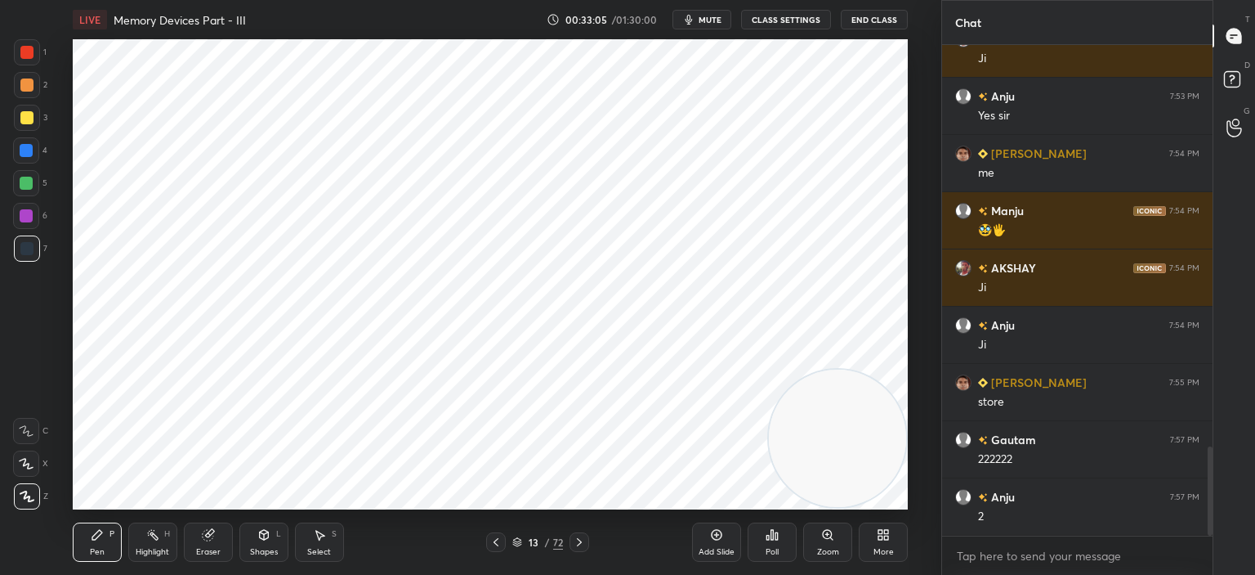
scroll to position [2211, 0]
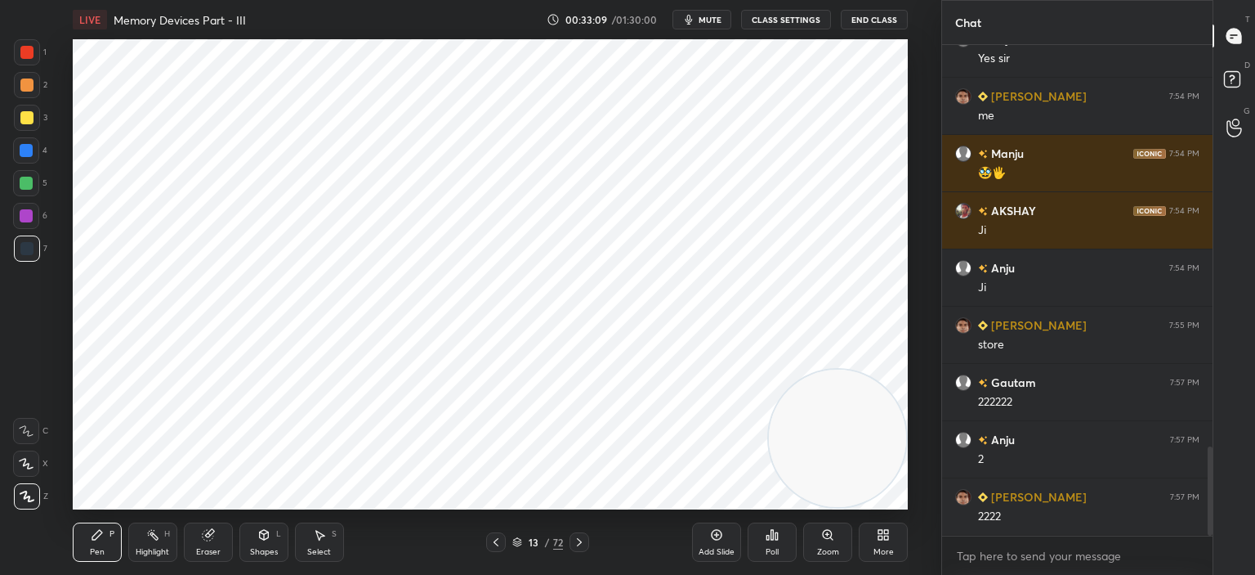
click at [208, 538] on icon at bounding box center [207, 535] width 11 height 11
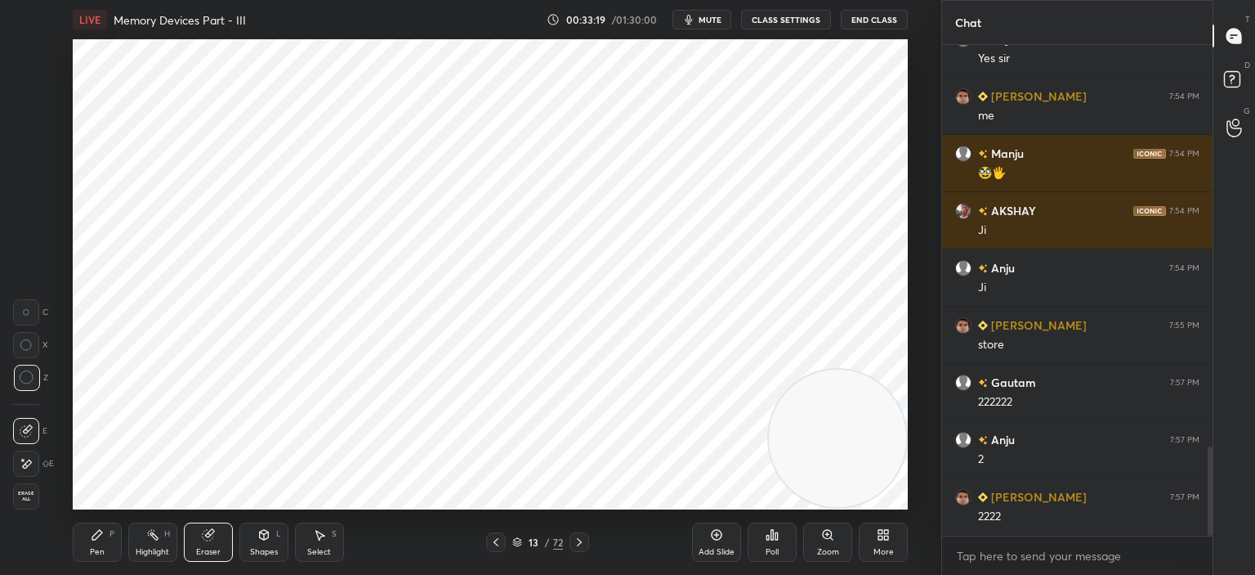
scroll to position [2269, 0]
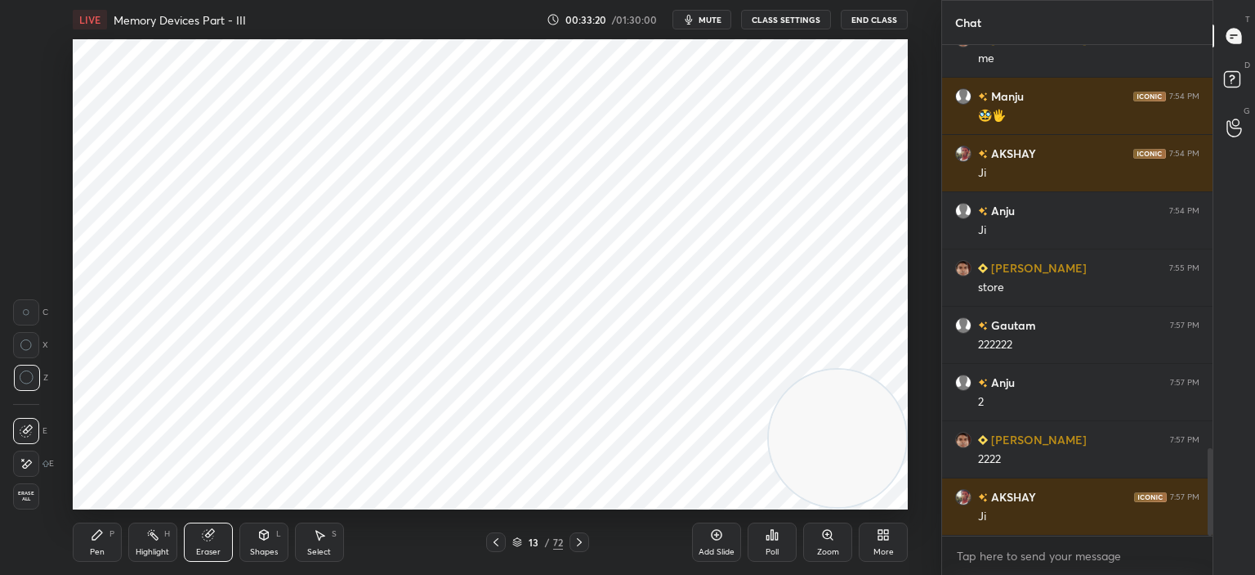
click at [91, 540] on icon at bounding box center [97, 534] width 13 height 13
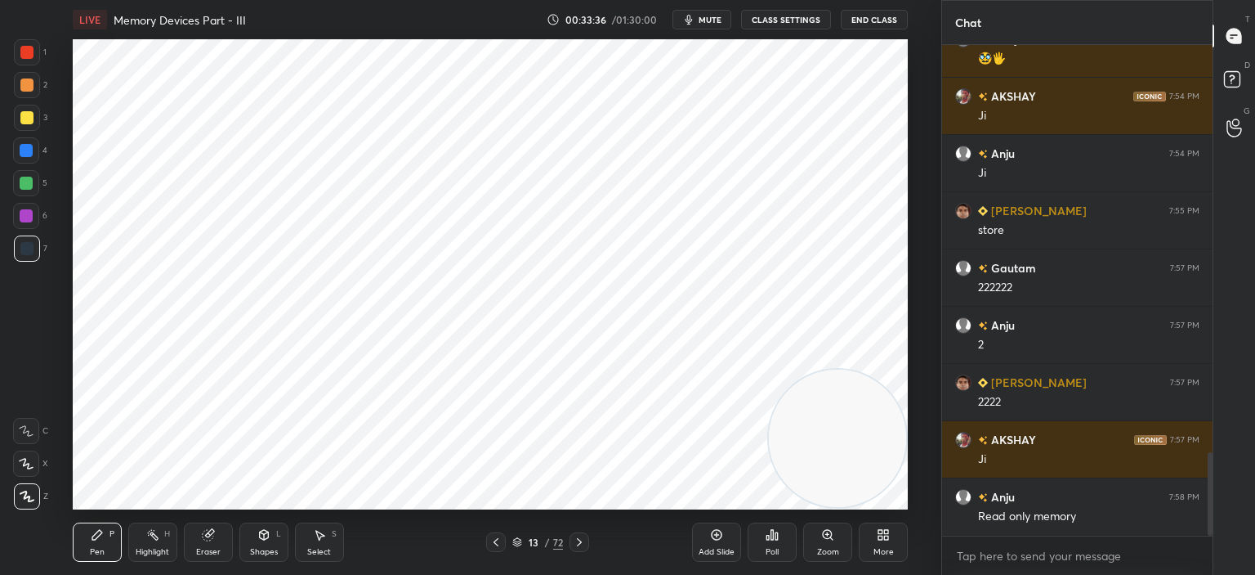
scroll to position [2383, 0]
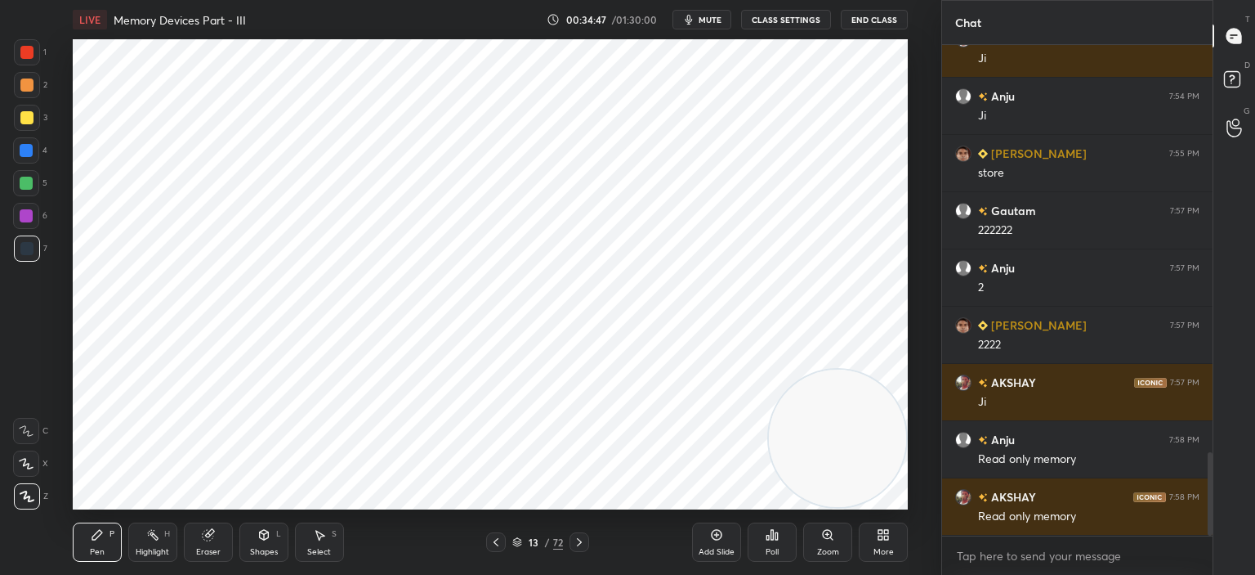
click at [203, 540] on icon at bounding box center [208, 534] width 13 height 13
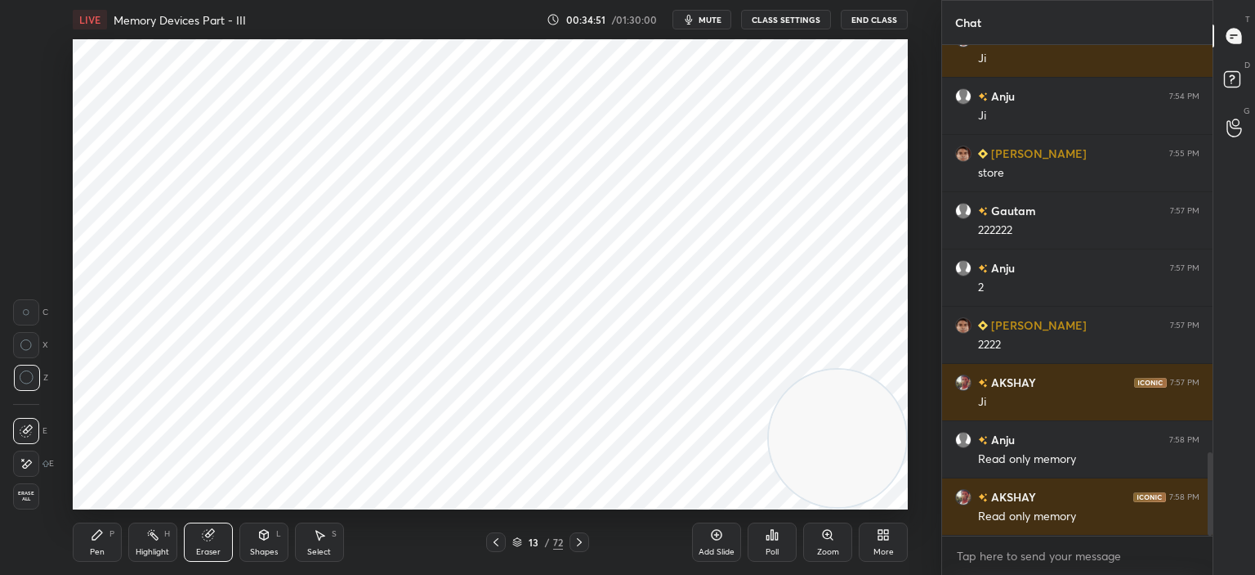
click at [101, 534] on icon at bounding box center [97, 534] width 13 height 13
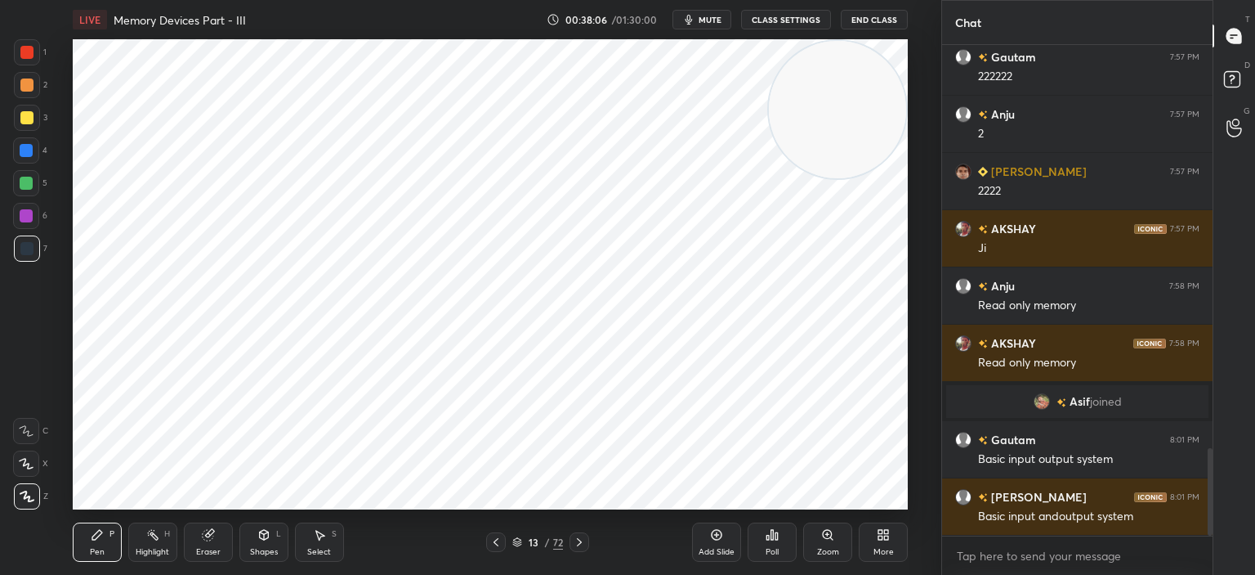
scroll to position [2309, 0]
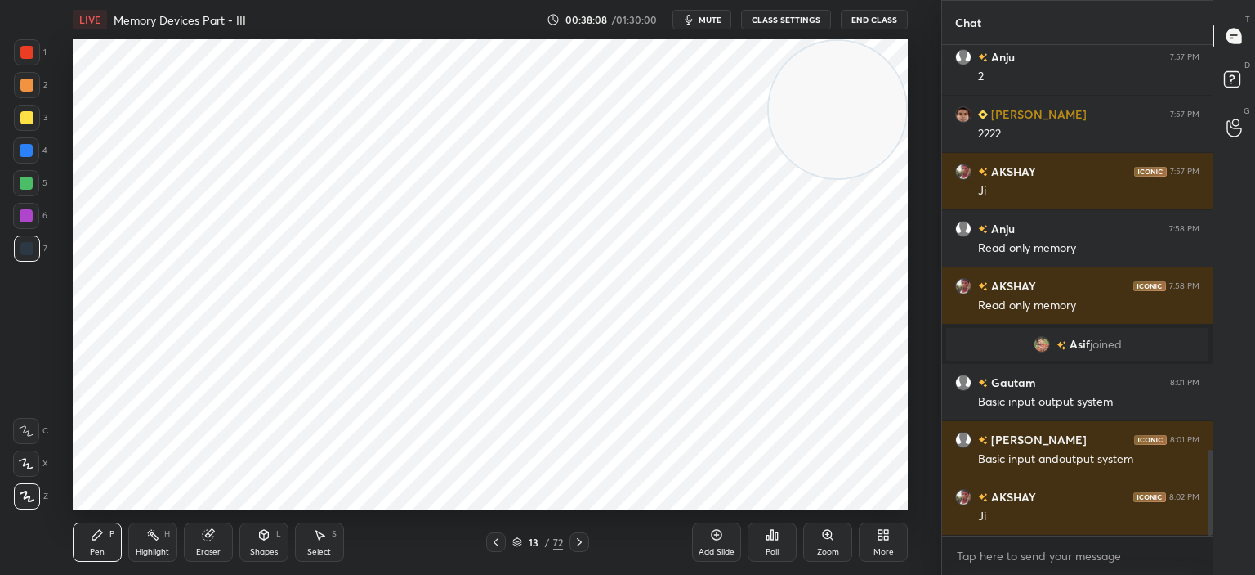
click at [716, 539] on icon at bounding box center [716, 534] width 13 height 13
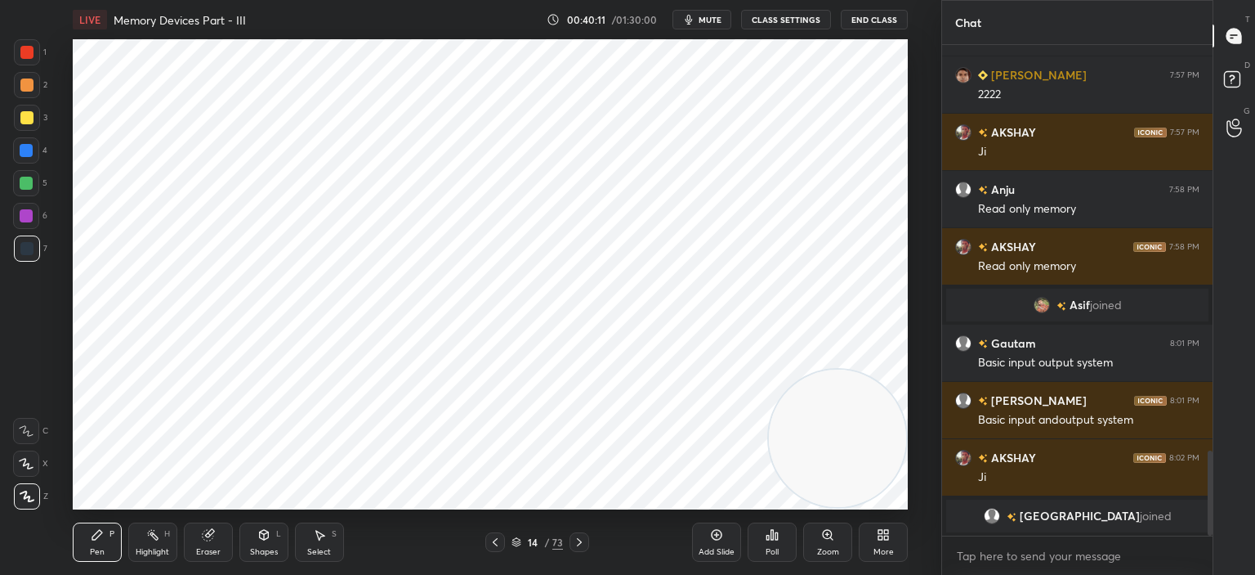
click at [715, 16] on span "mute" at bounding box center [710, 19] width 23 height 11
click at [703, 19] on span "unmute" at bounding box center [708, 19] width 35 height 11
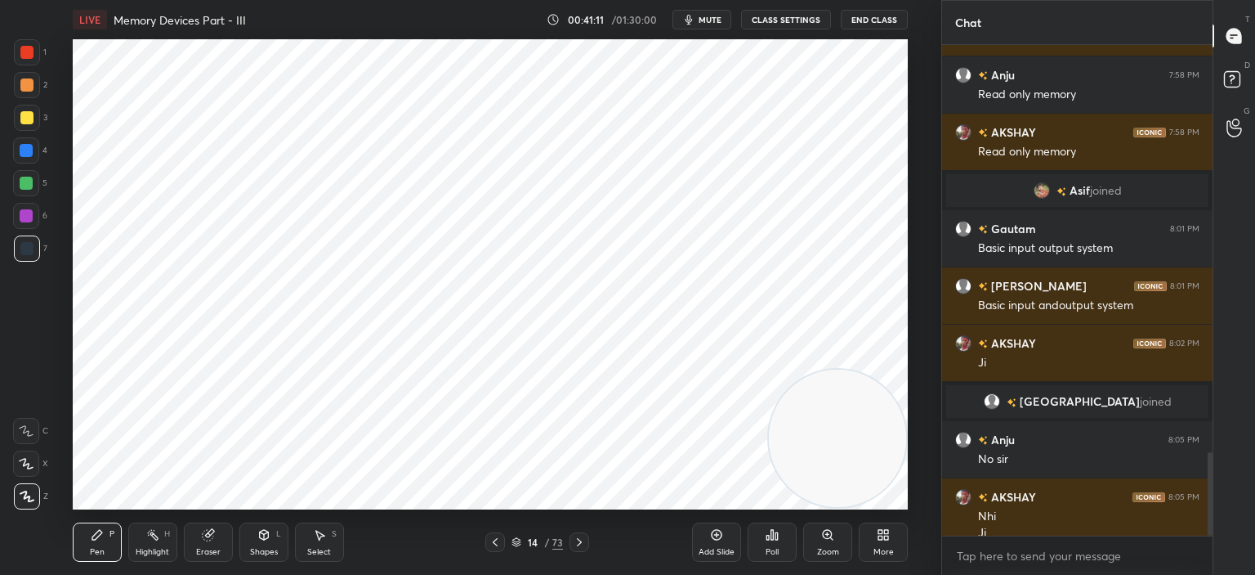
scroll to position [2383, 0]
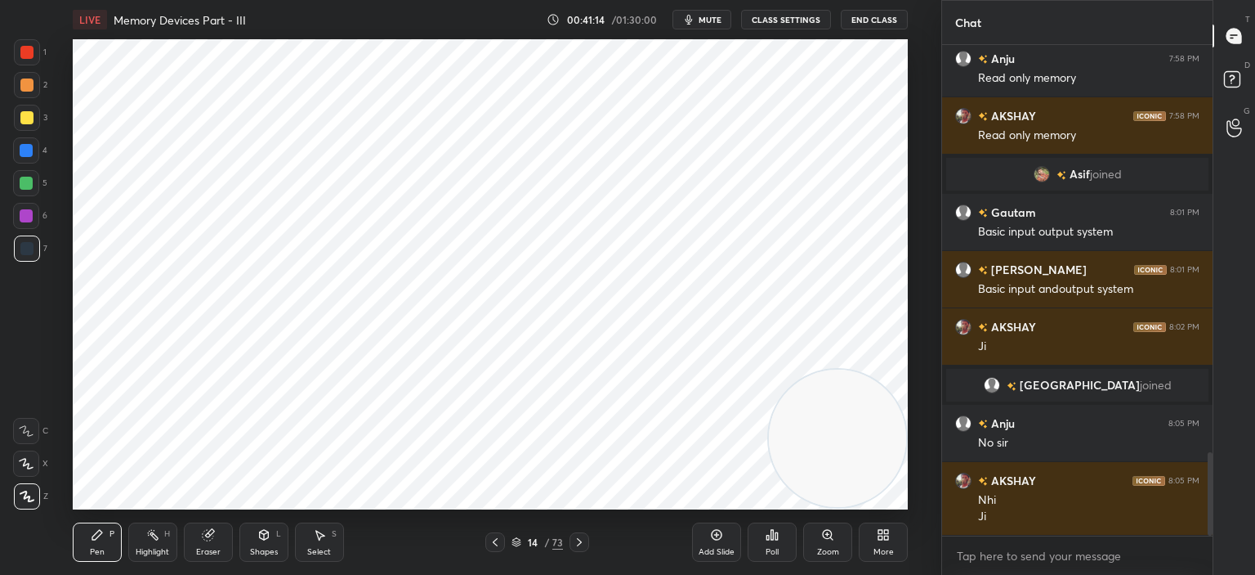
click at [726, 529] on div "Add Slide" at bounding box center [716, 541] width 49 height 39
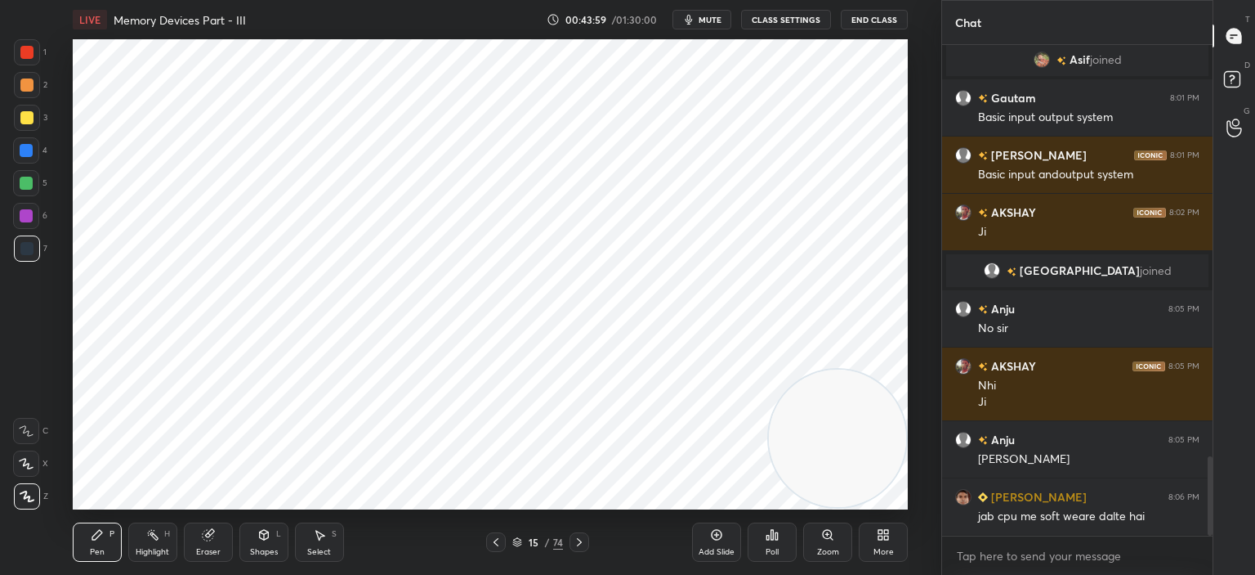
scroll to position [2555, 0]
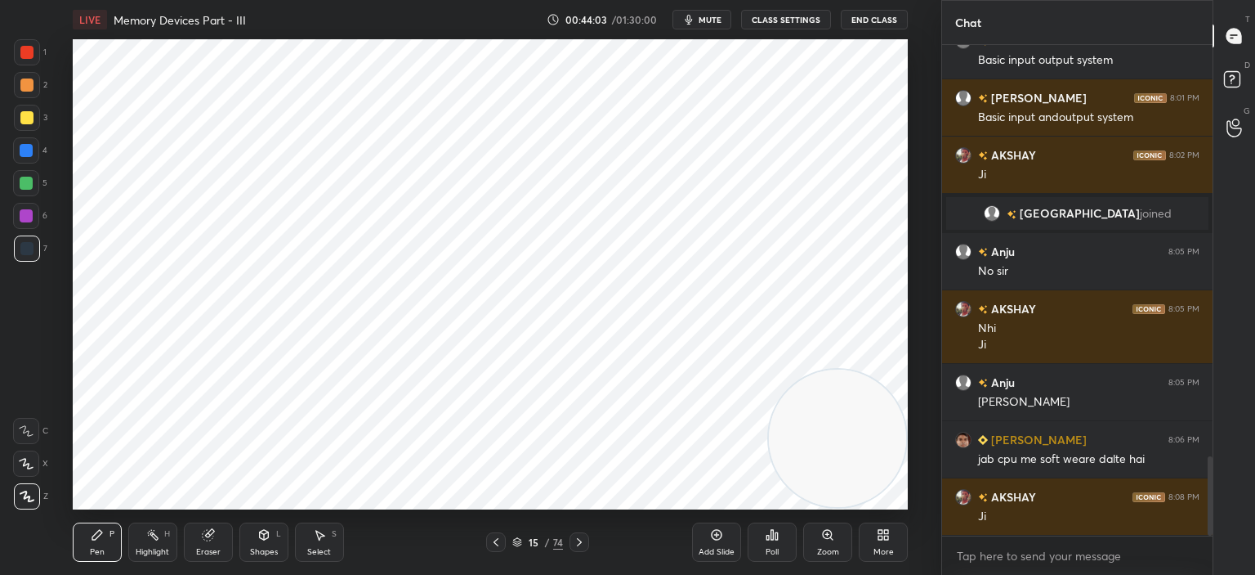
click at [577, 534] on div at bounding box center [580, 542] width 20 height 20
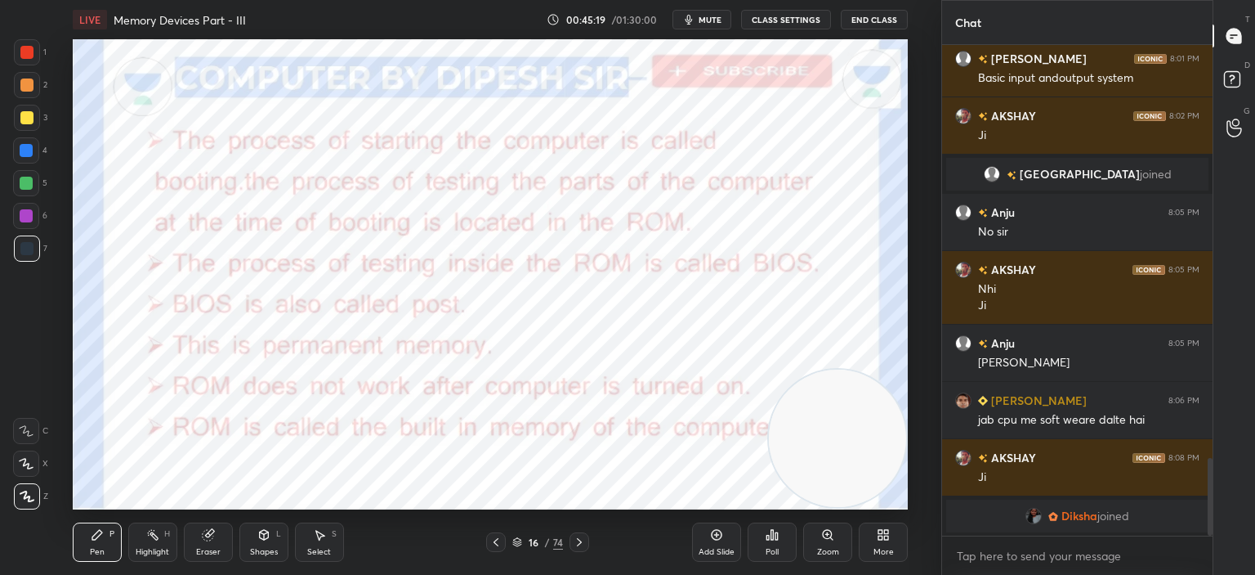
scroll to position [2537, 0]
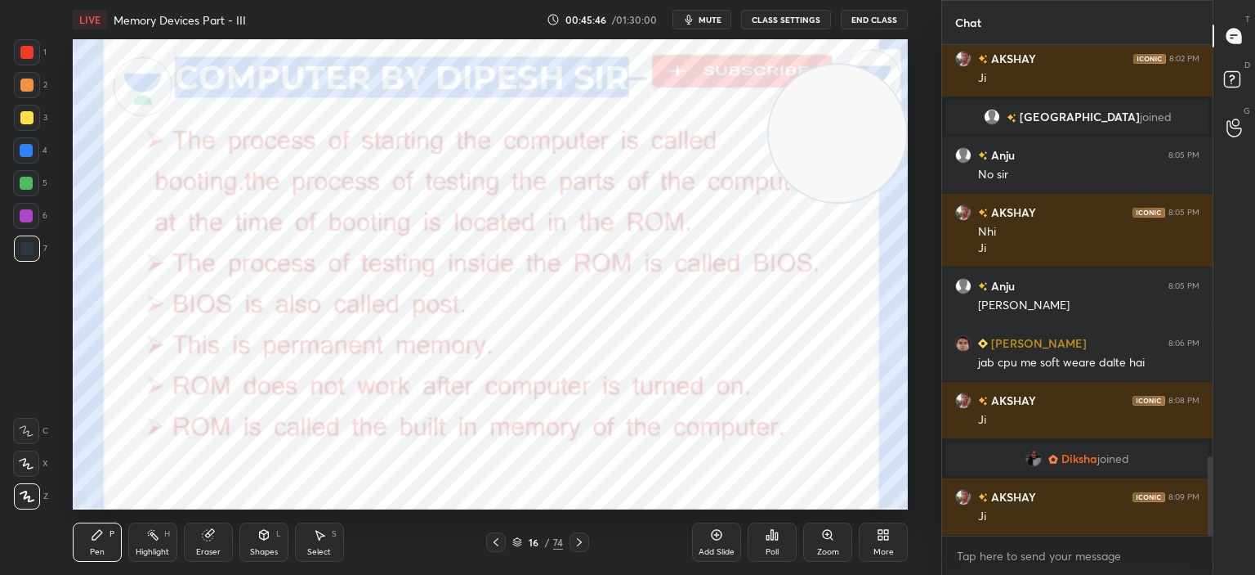
click at [716, 535] on icon at bounding box center [716, 534] width 5 height 5
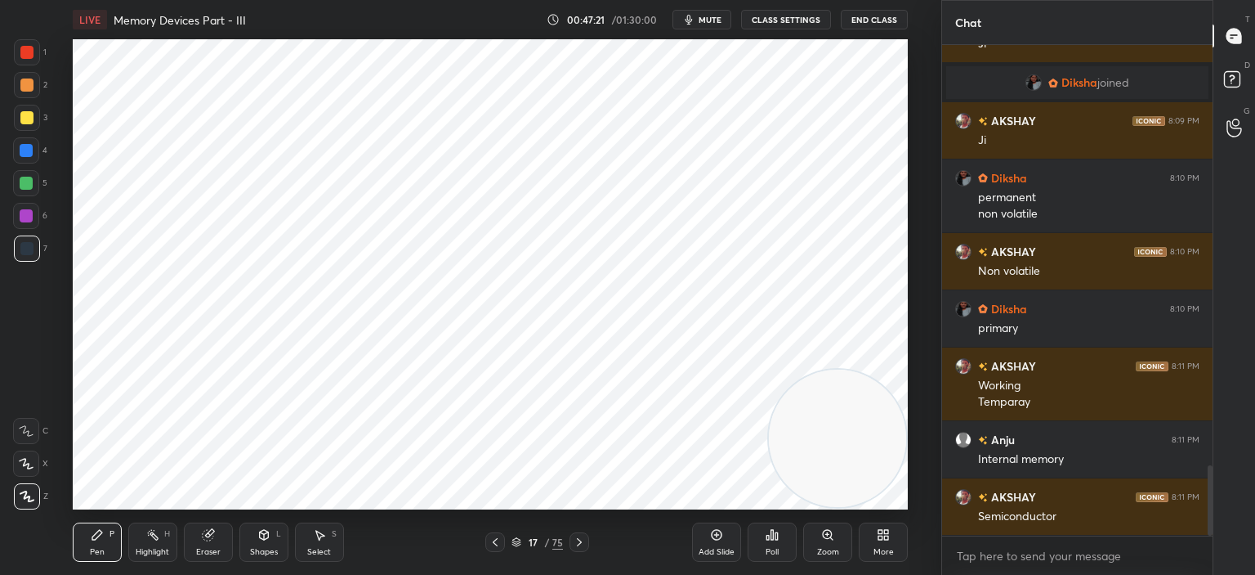
scroll to position [2970, 0]
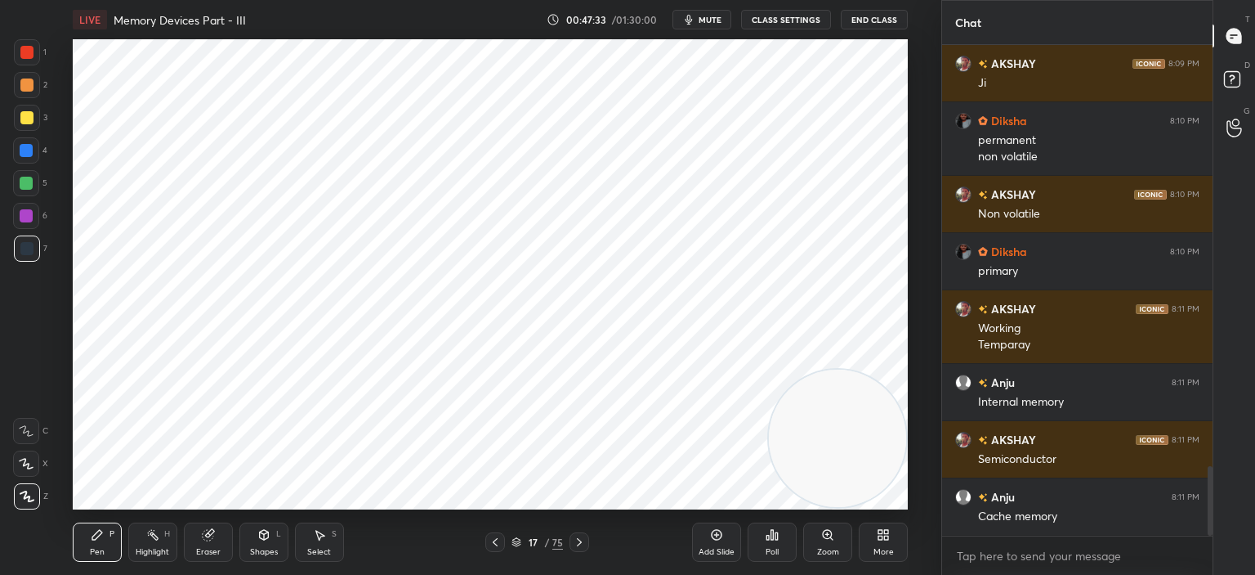
click at [580, 532] on div at bounding box center [580, 542] width 20 height 20
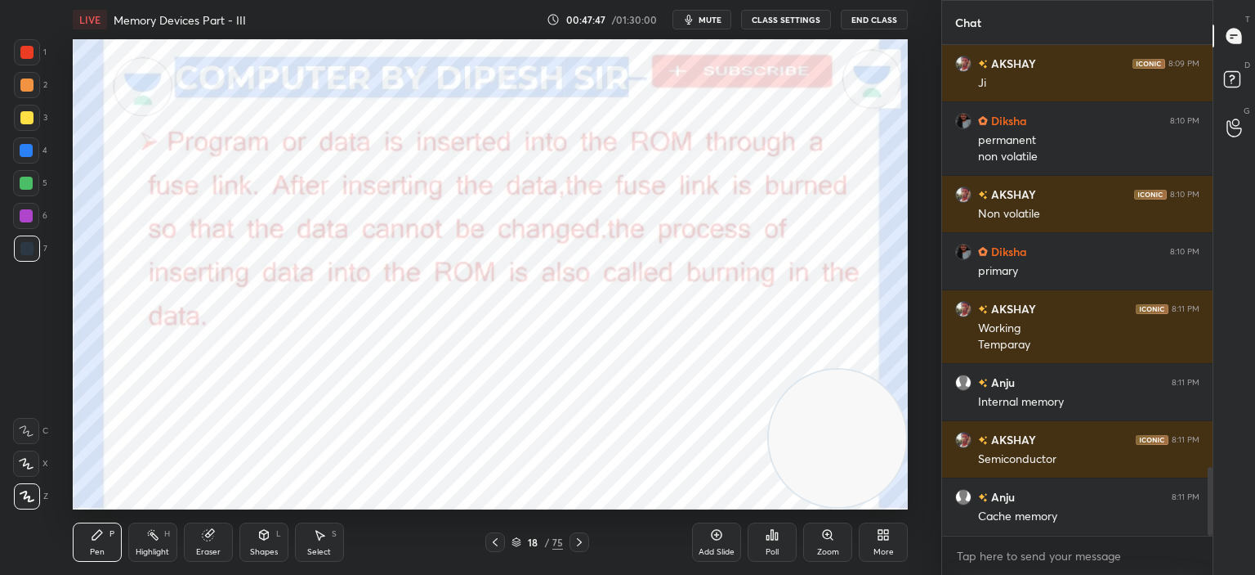
scroll to position [3009, 0]
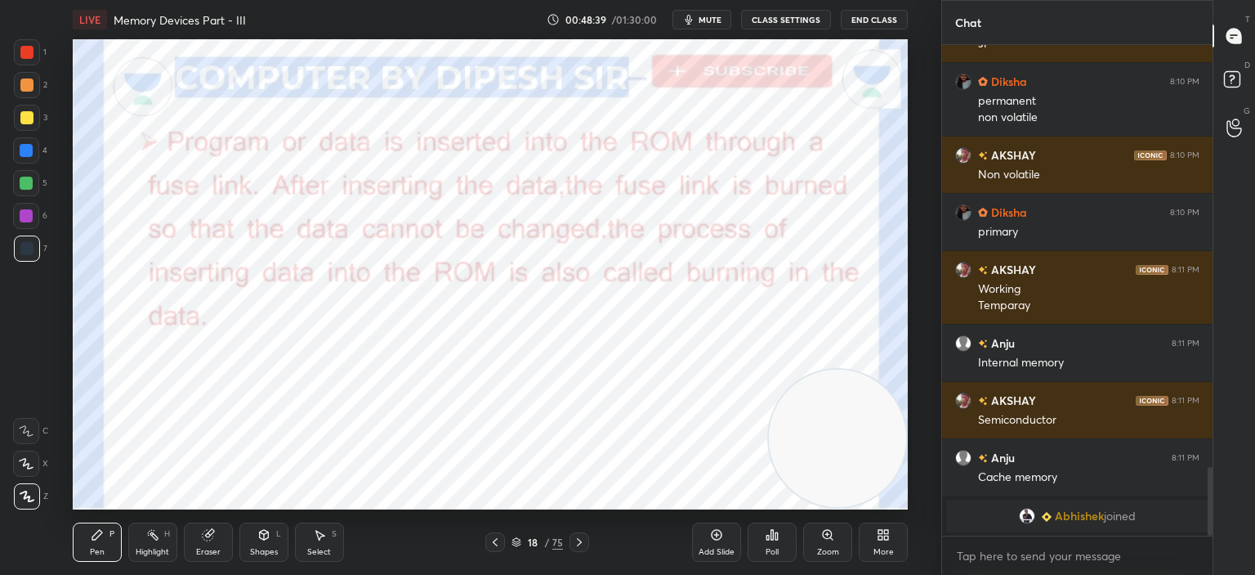
click at [208, 539] on icon at bounding box center [207, 535] width 11 height 11
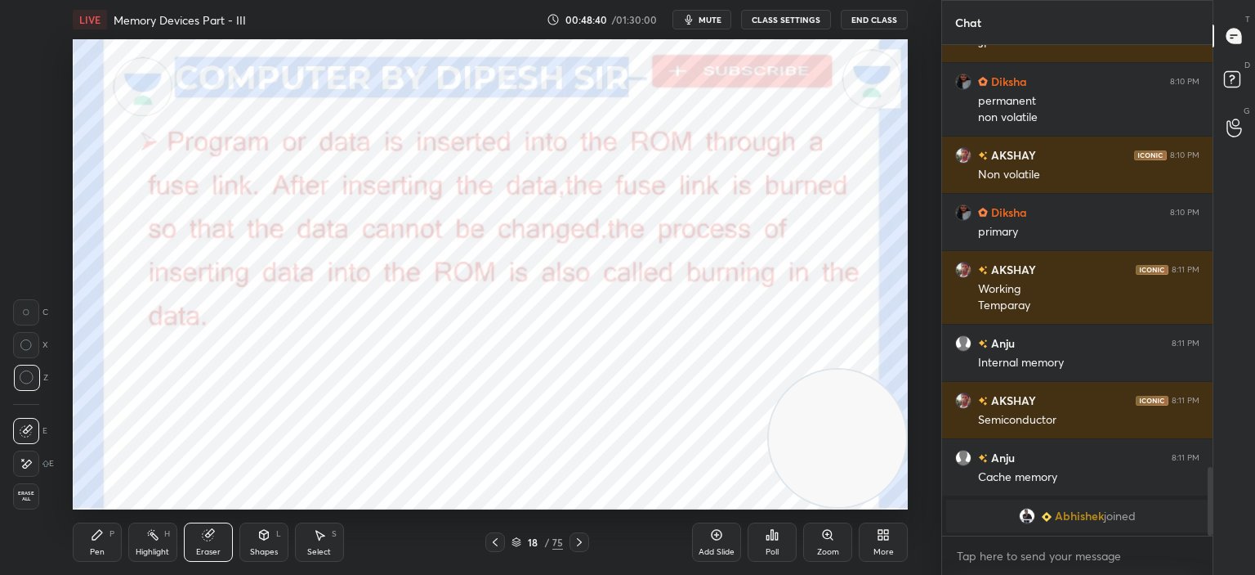
click at [32, 310] on div at bounding box center [26, 312] width 26 height 26
click at [99, 541] on icon at bounding box center [97, 534] width 13 height 13
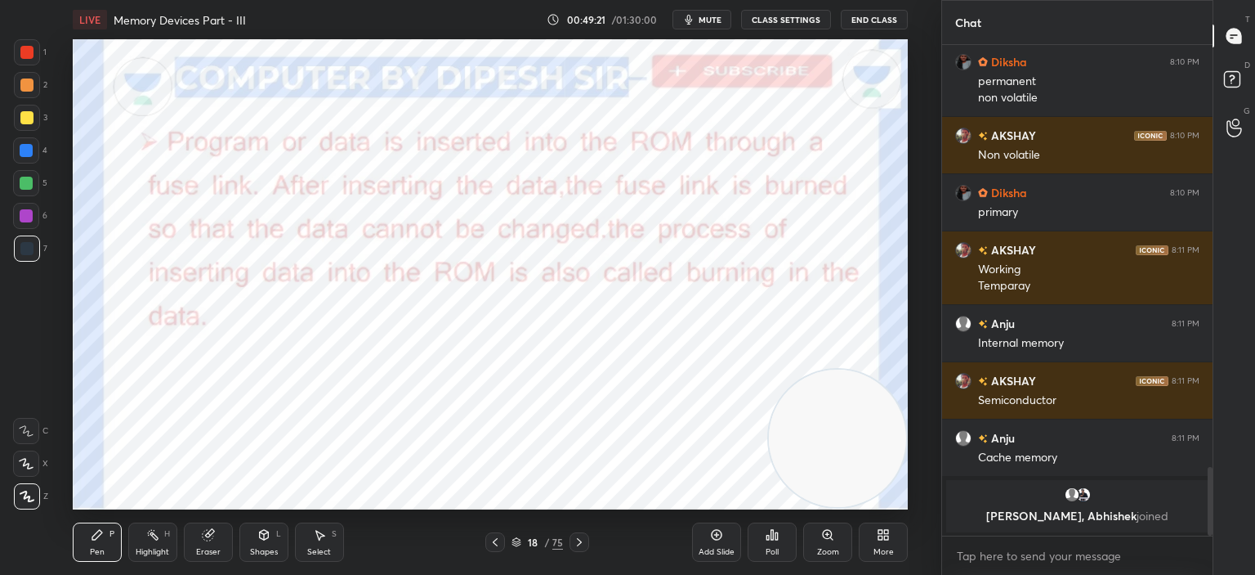
scroll to position [2971, 0]
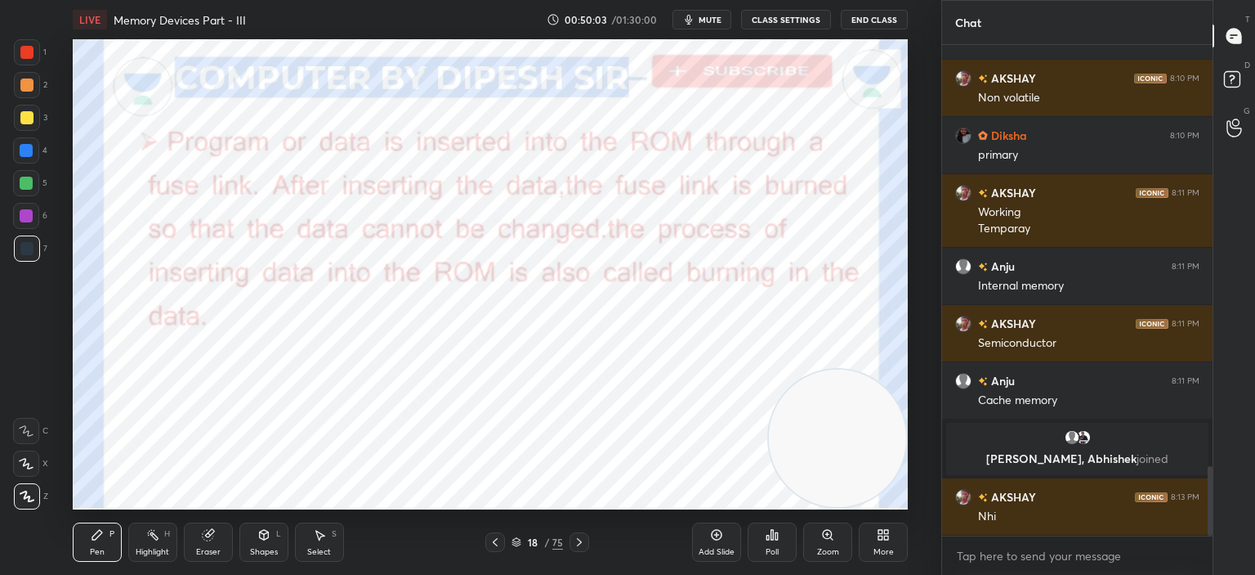
click at [211, 542] on div "Eraser" at bounding box center [208, 541] width 49 height 39
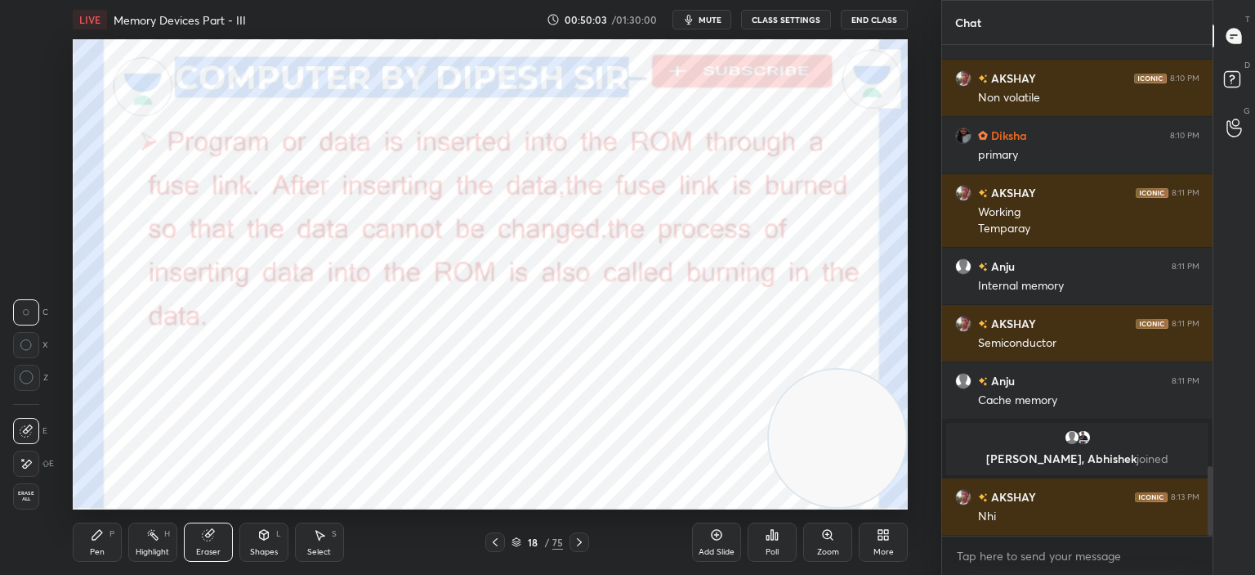
click at [20, 492] on span "Erase all" at bounding box center [26, 495] width 25 height 11
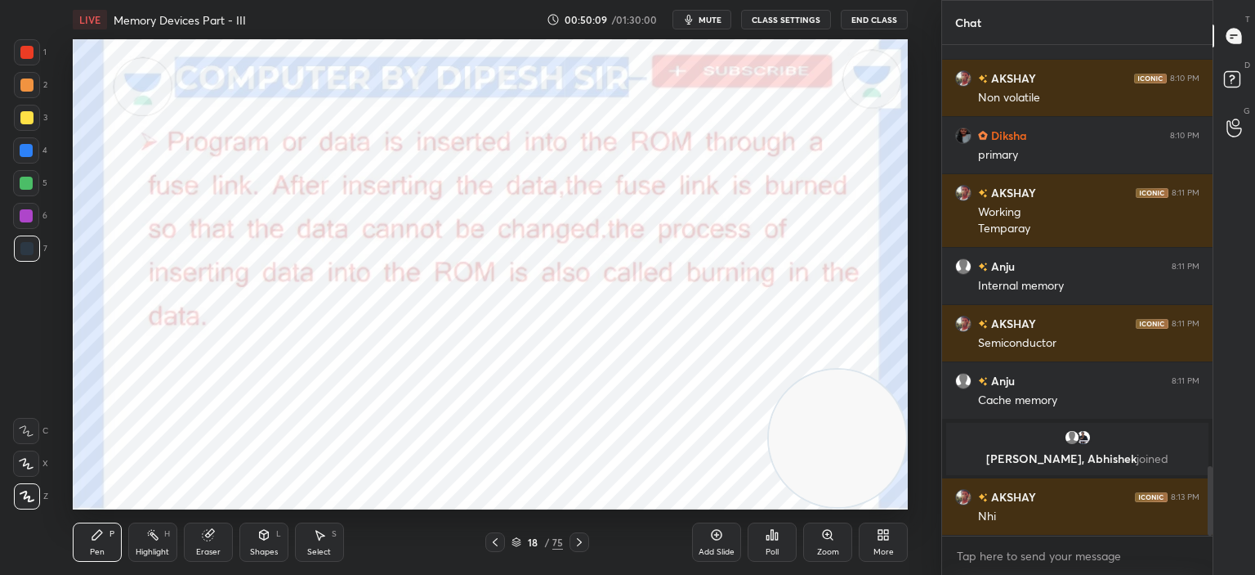
click at [582, 539] on icon at bounding box center [579, 541] width 13 height 13
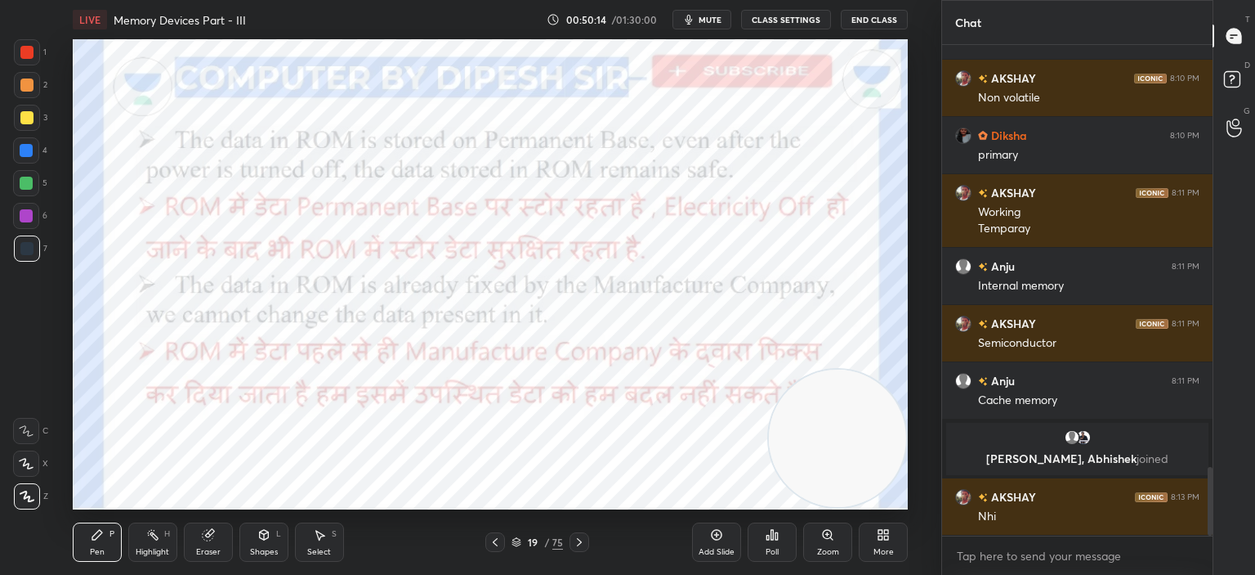
scroll to position [3029, 0]
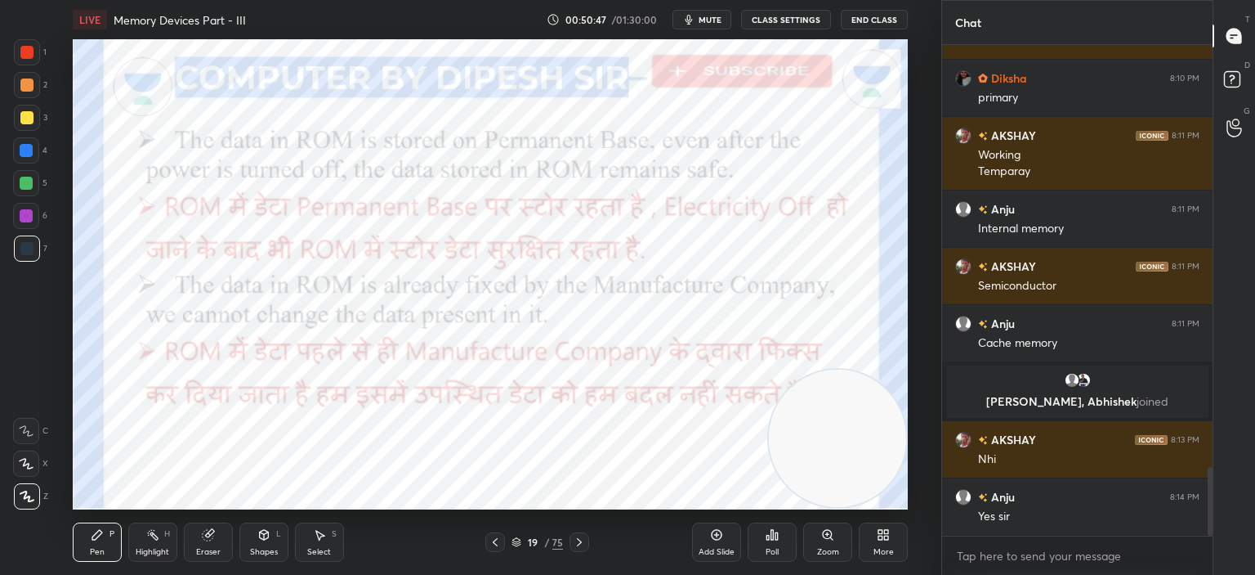
click at [576, 539] on icon at bounding box center [579, 541] width 13 height 13
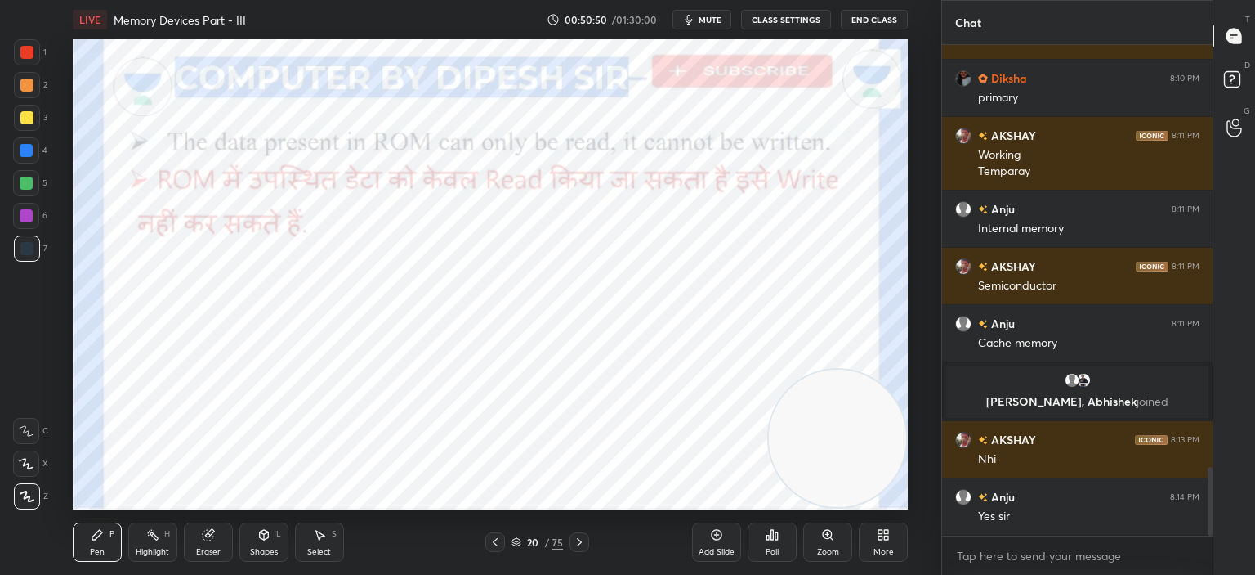
click at [575, 538] on icon at bounding box center [579, 541] width 13 height 13
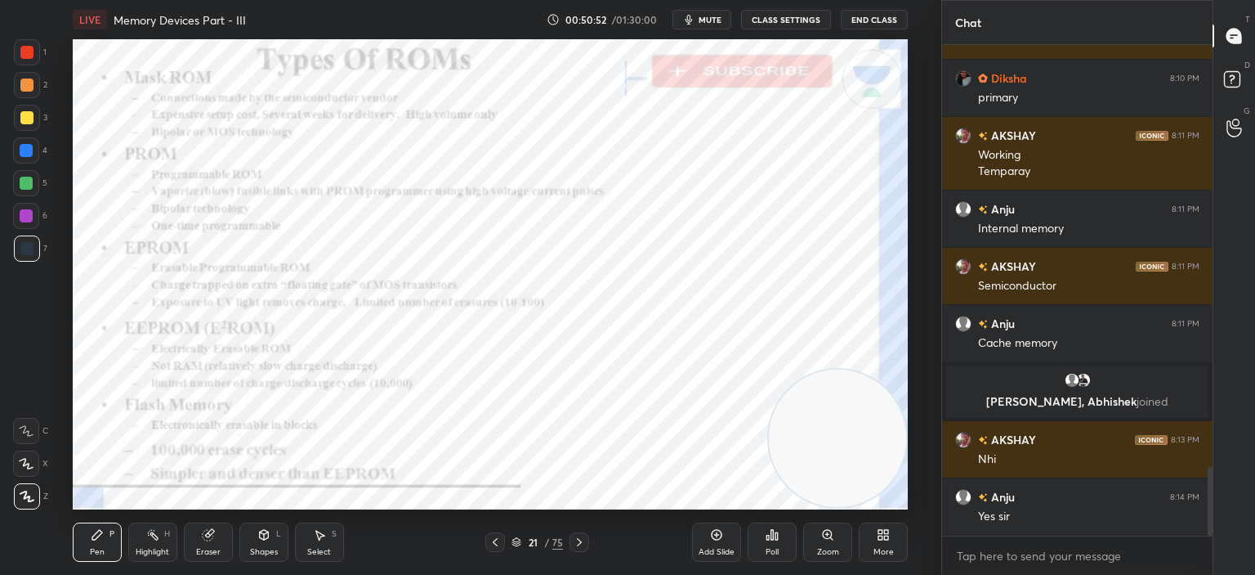
click at [577, 536] on icon at bounding box center [579, 541] width 13 height 13
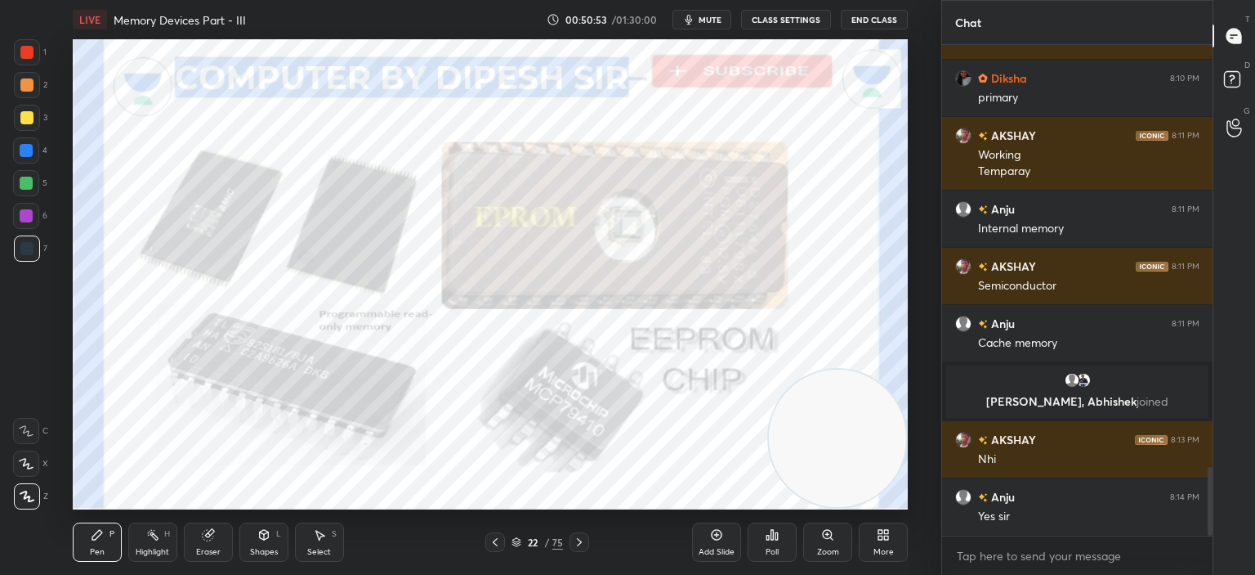
click at [495, 543] on icon at bounding box center [495, 541] width 13 height 13
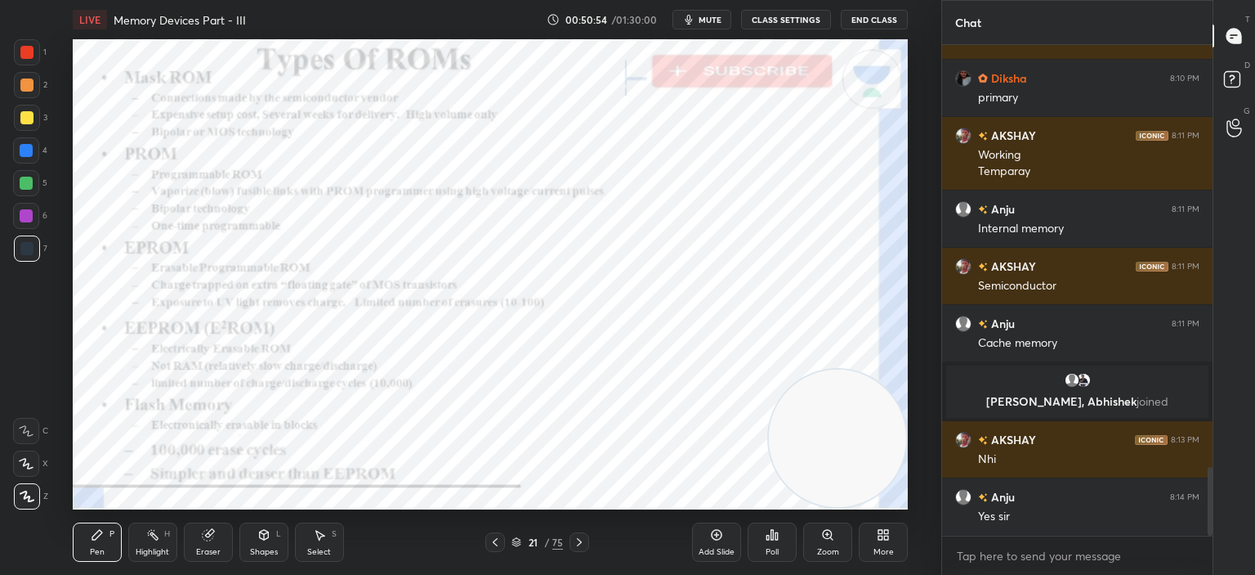
click at [716, 538] on icon at bounding box center [716, 534] width 13 height 13
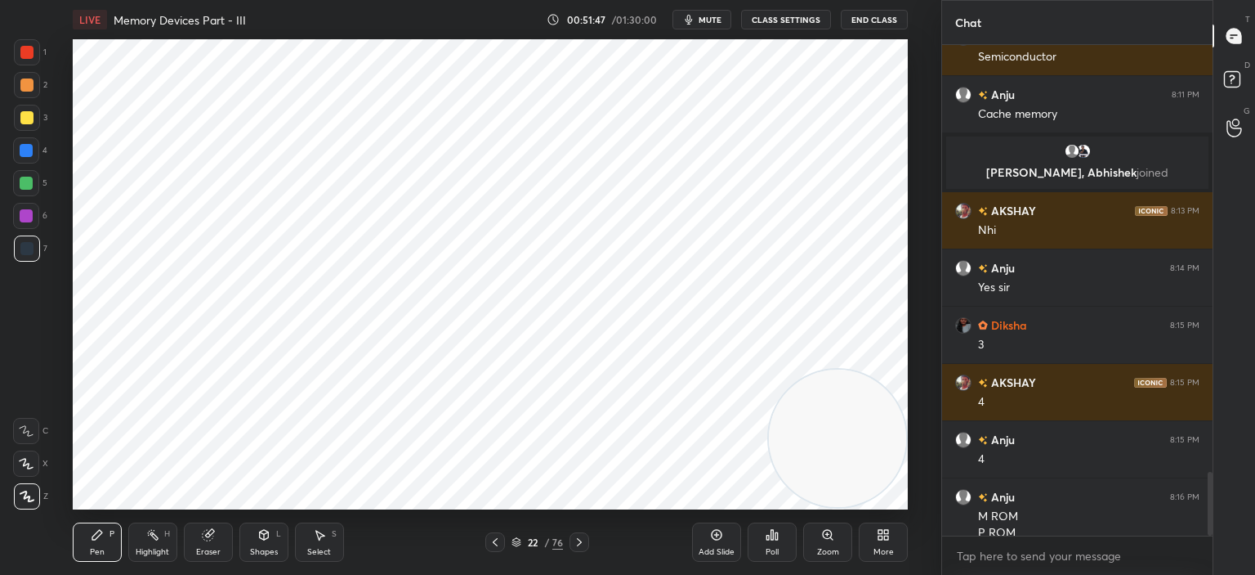
scroll to position [3274, 0]
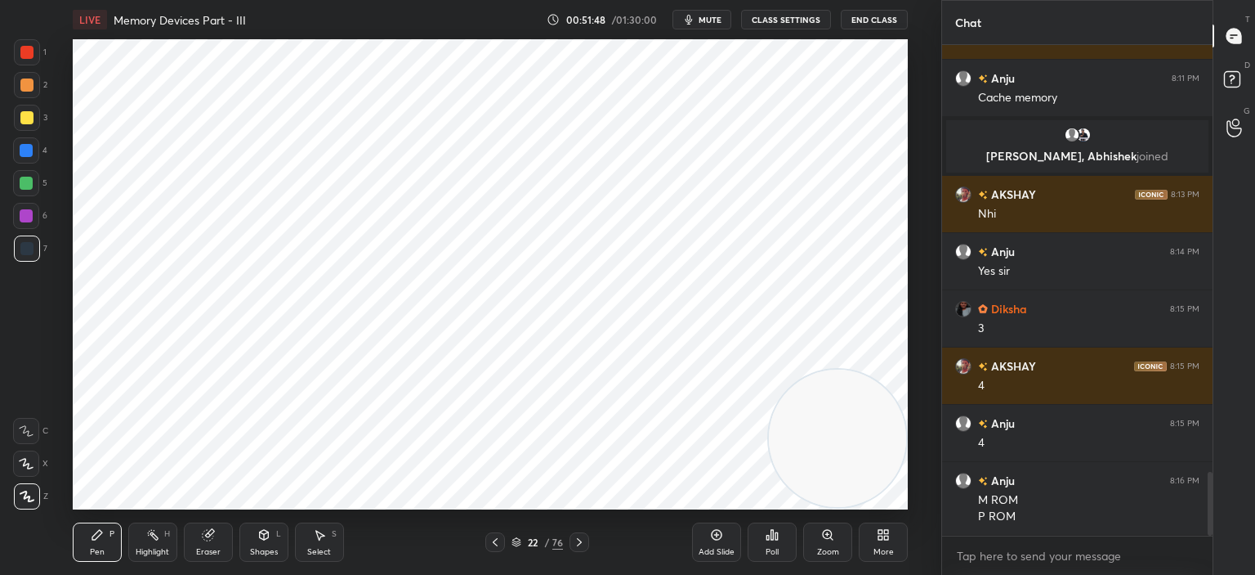
click at [206, 526] on div "Eraser" at bounding box center [208, 541] width 49 height 39
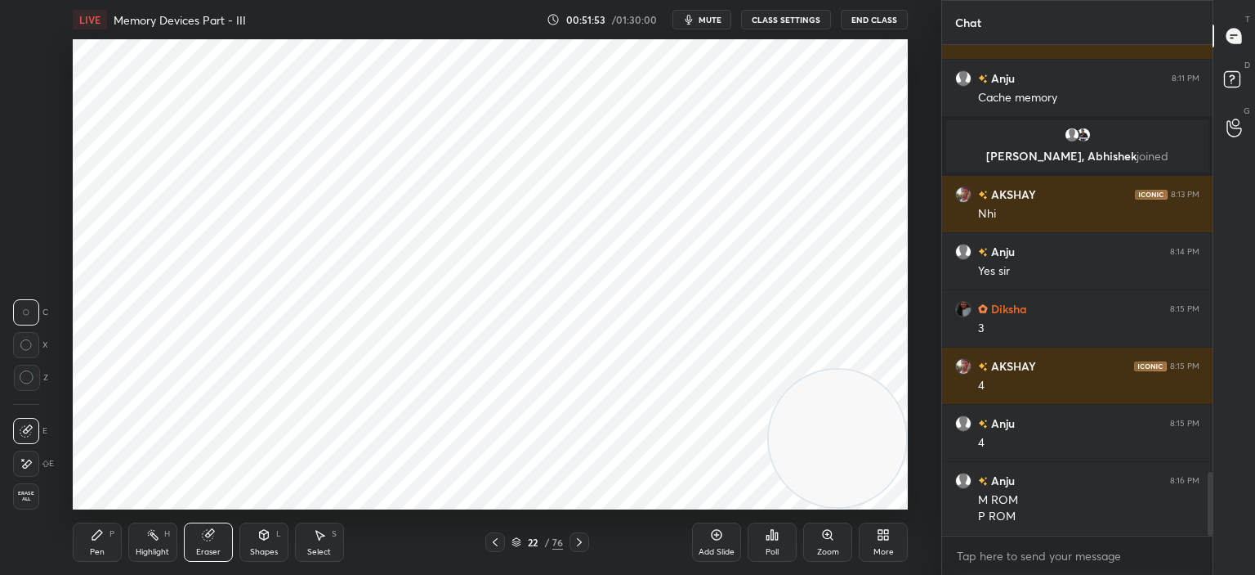
click at [93, 539] on icon at bounding box center [97, 535] width 10 height 10
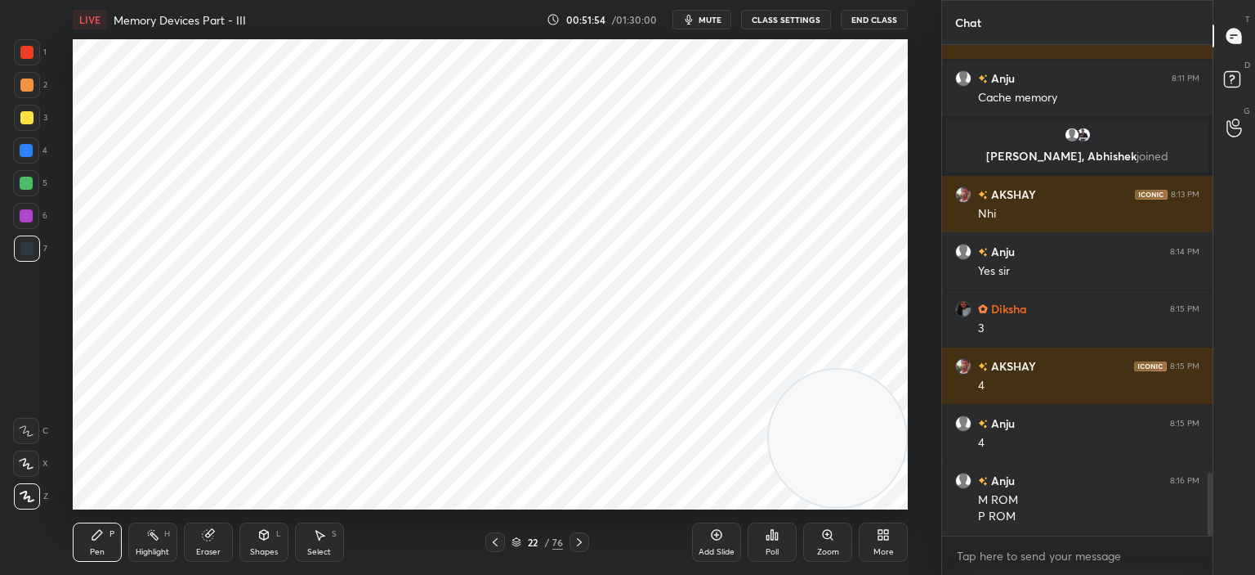
scroll to position [3331, 0]
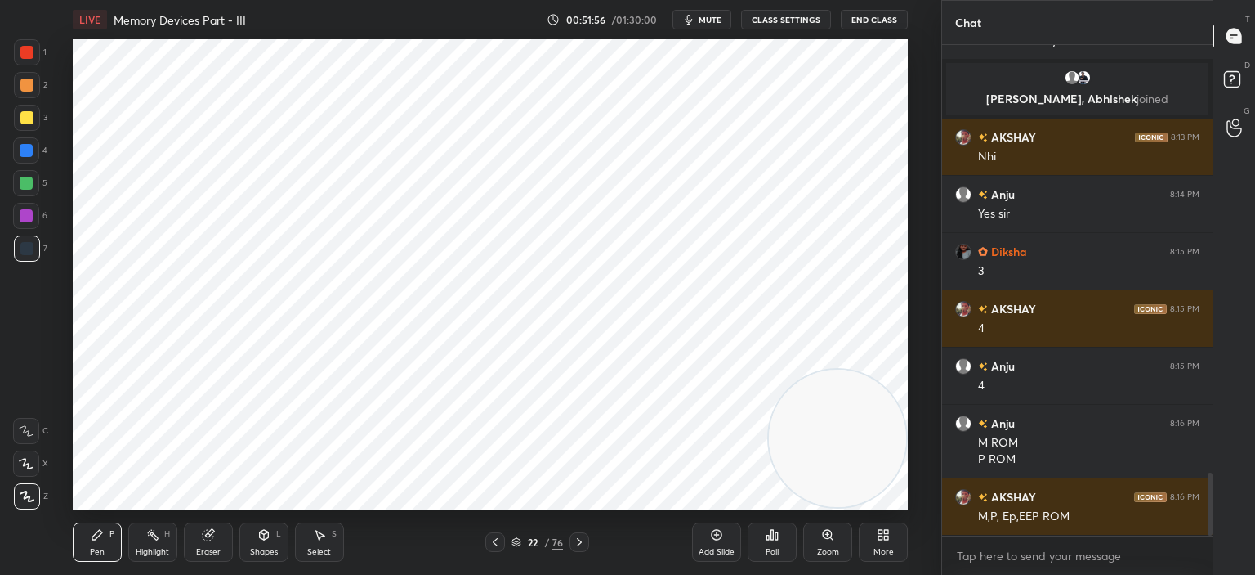
click at [25, 55] on div at bounding box center [26, 52] width 13 height 13
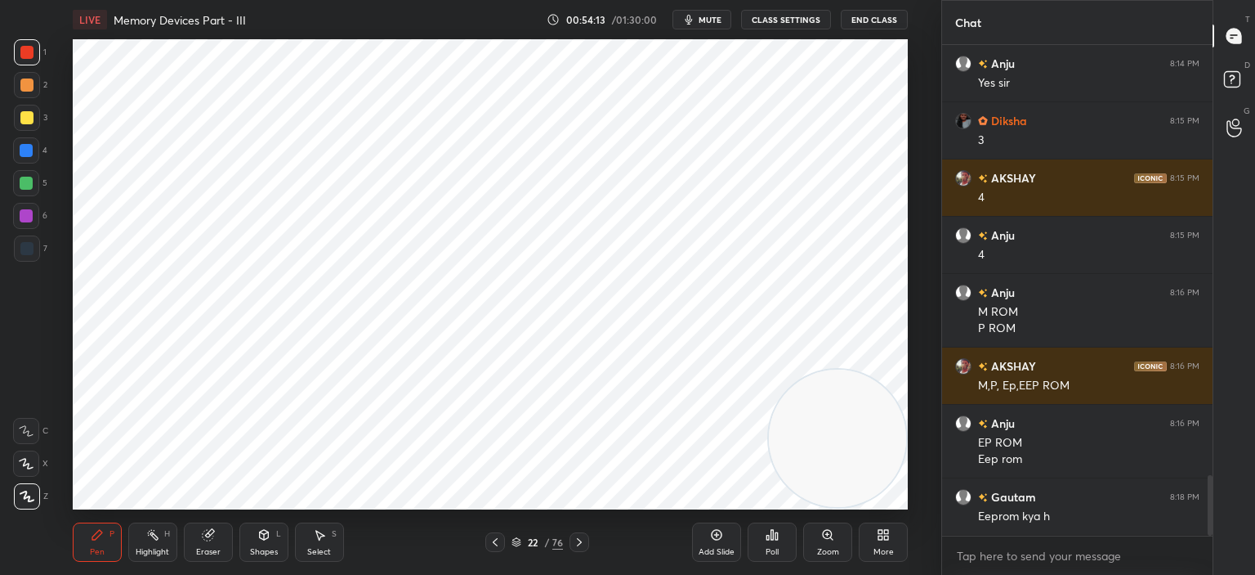
scroll to position [3478, 0]
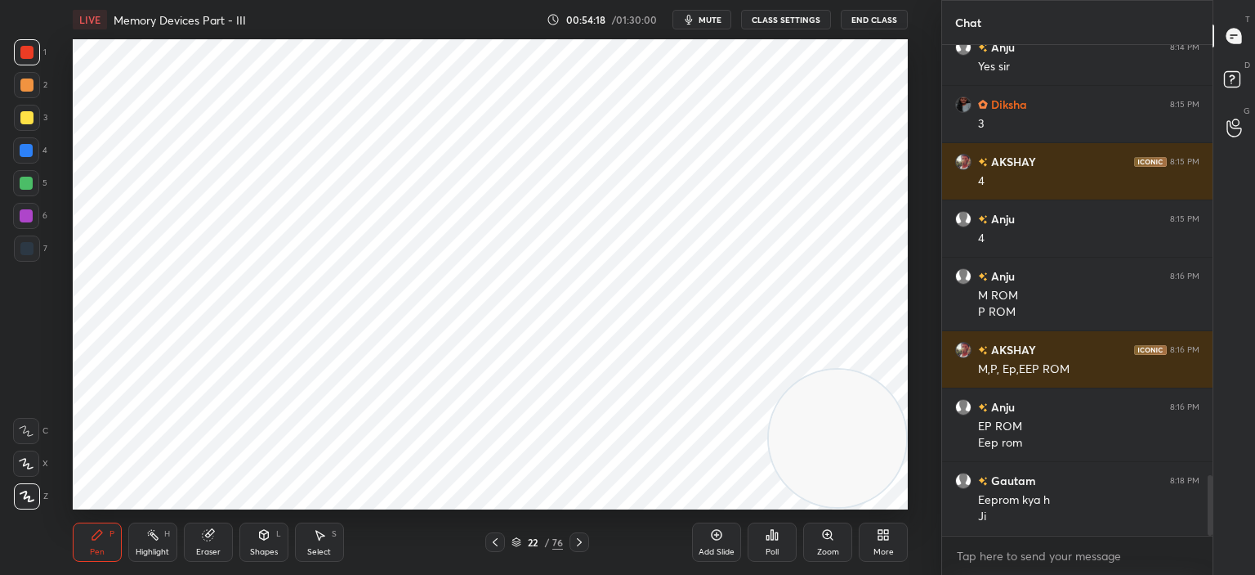
click at [713, 535] on icon at bounding box center [716, 534] width 13 height 13
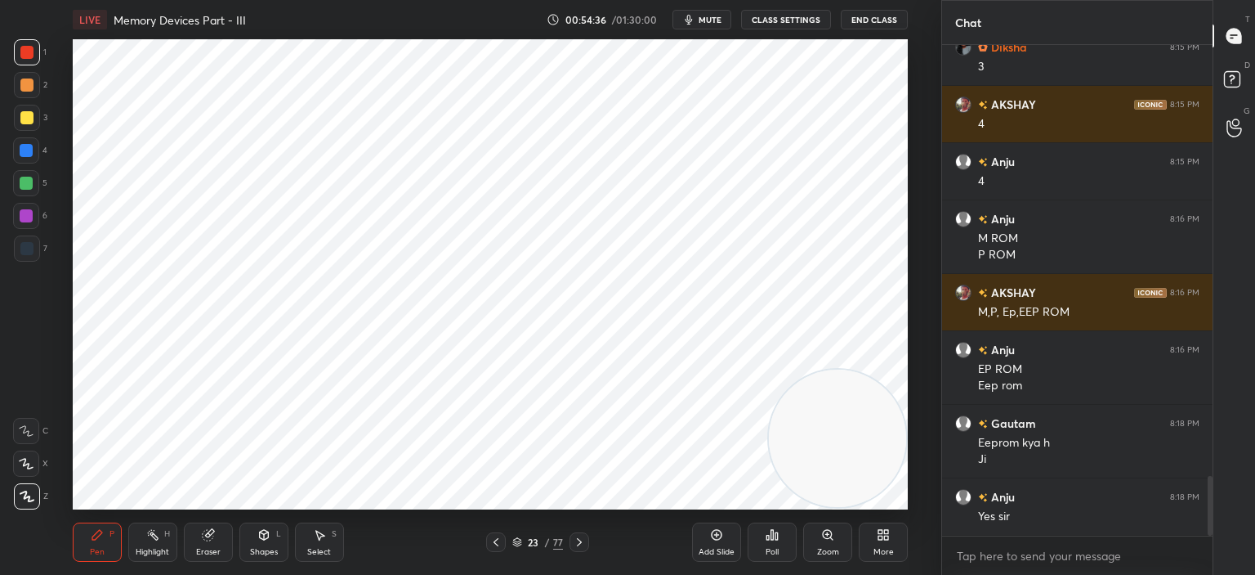
scroll to position [3592, 0]
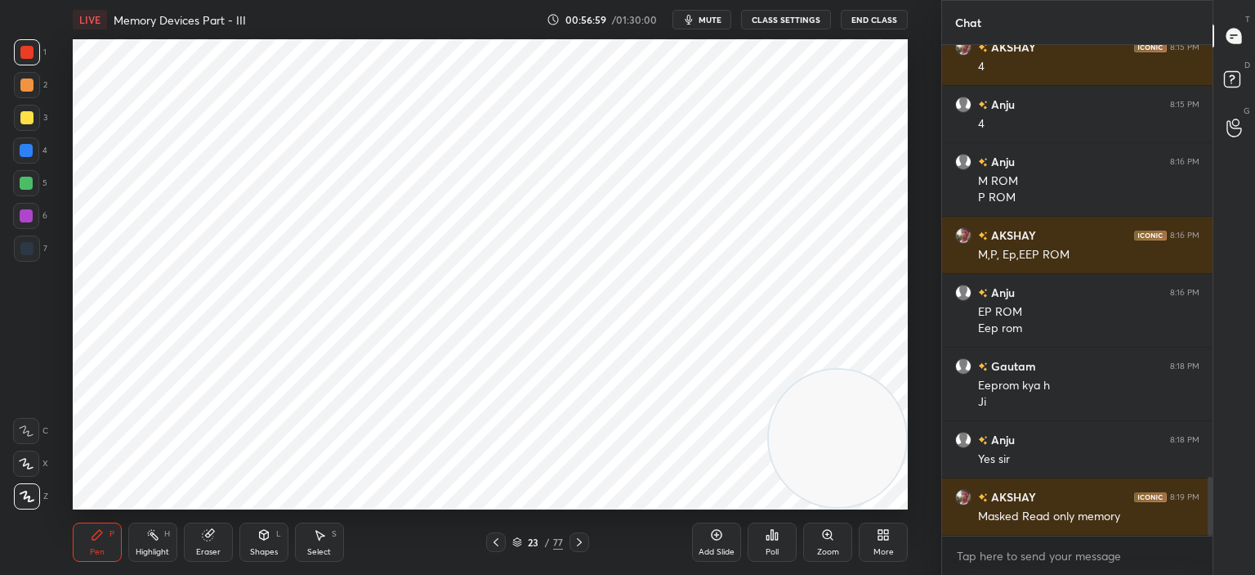
click at [719, 534] on icon at bounding box center [716, 534] width 5 height 5
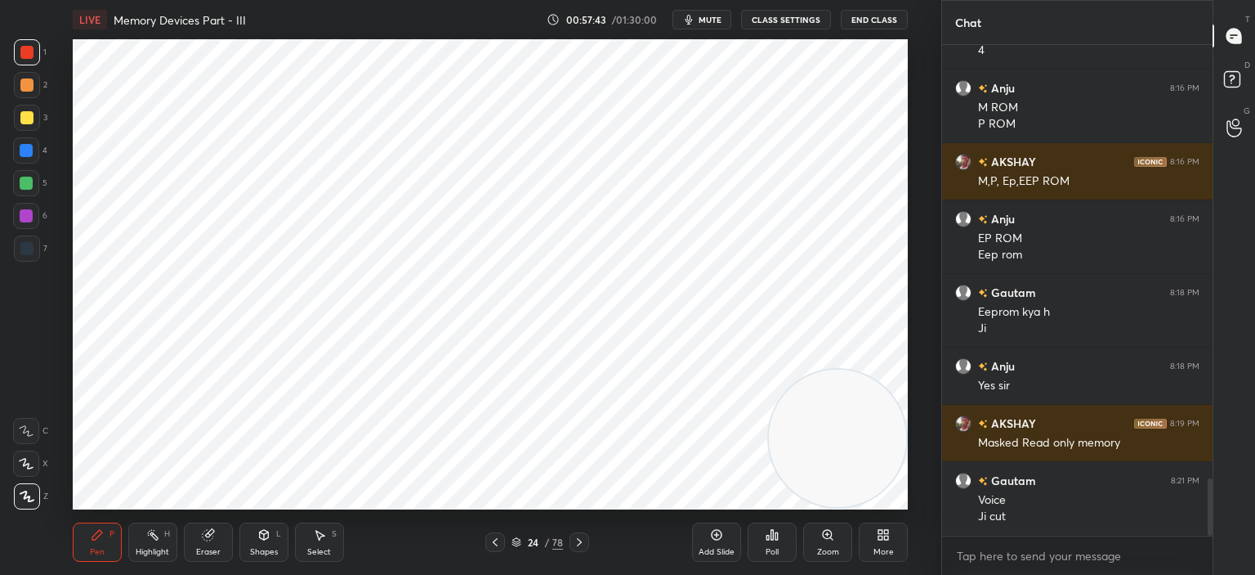
scroll to position [3723, 0]
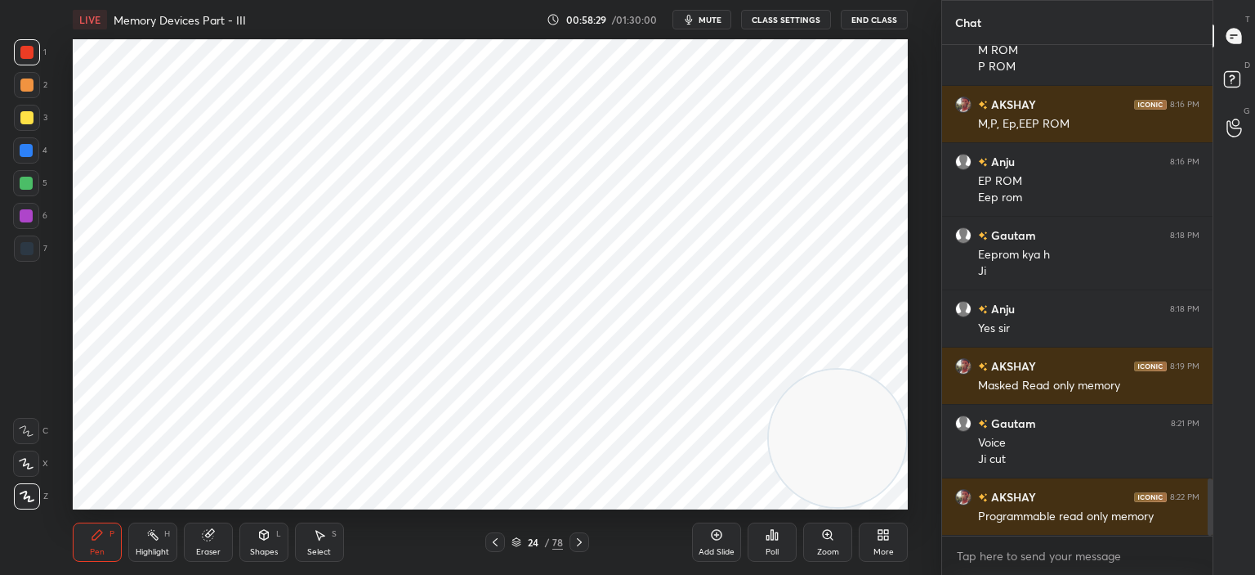
click at [26, 250] on div at bounding box center [26, 248] width 13 height 13
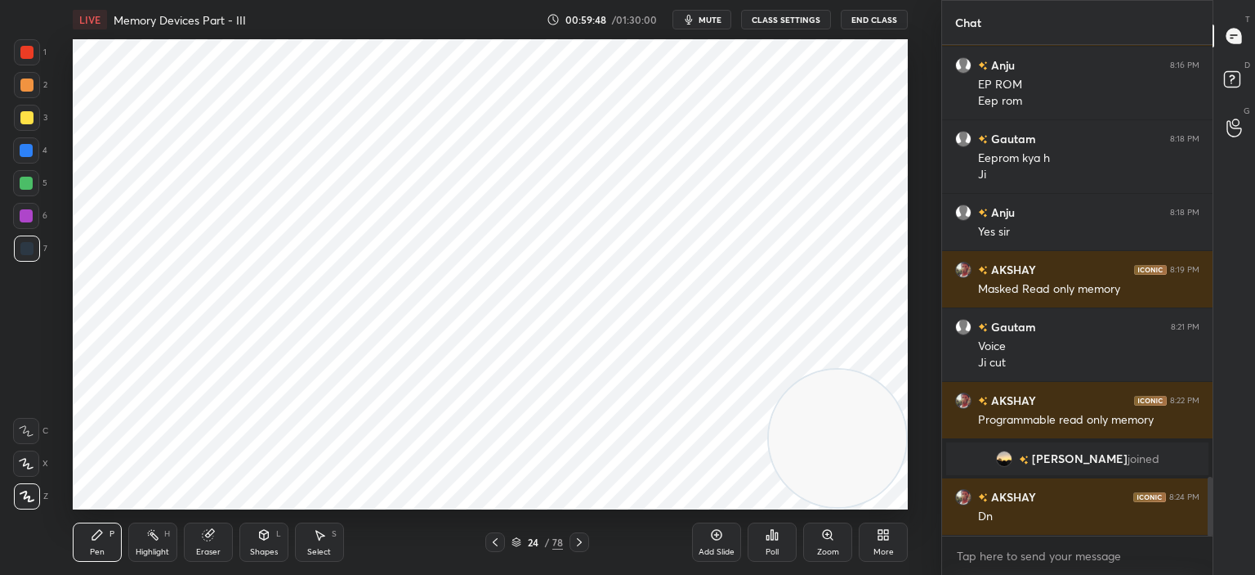
scroll to position [3596, 0]
click at [582, 539] on icon at bounding box center [579, 541] width 13 height 13
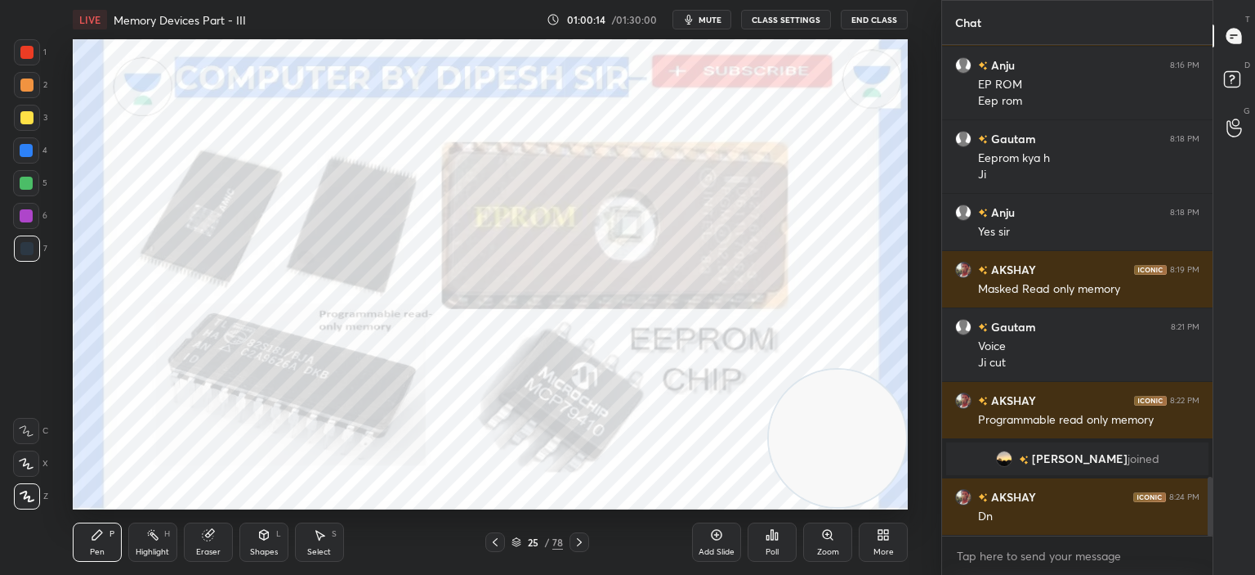
click at [492, 539] on icon at bounding box center [495, 541] width 13 height 13
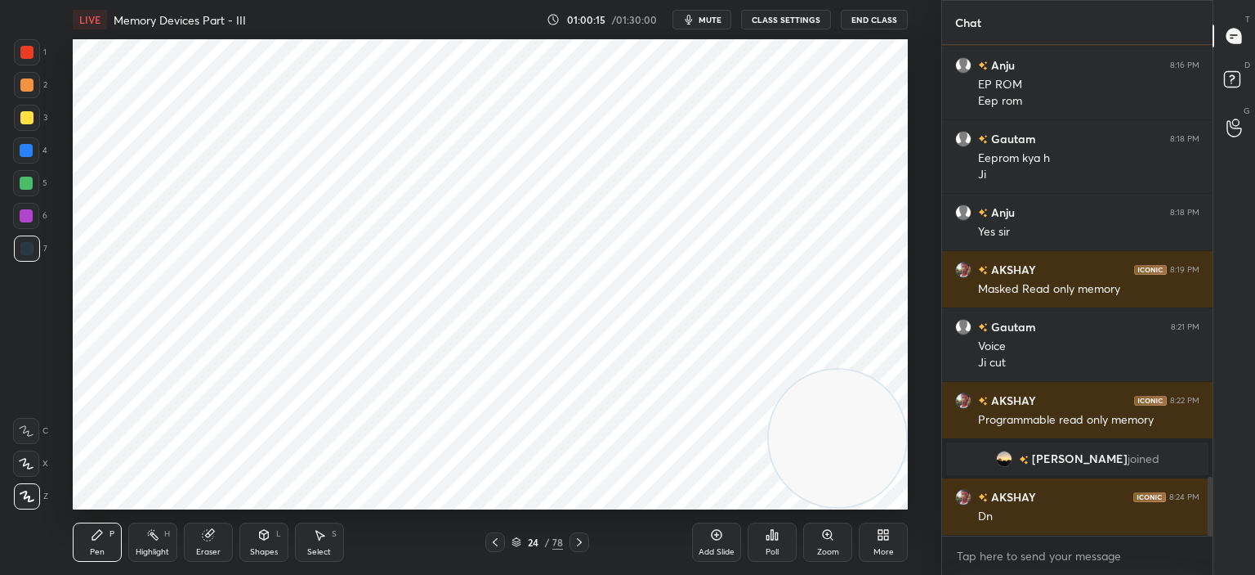
click at [721, 543] on div "Add Slide" at bounding box center [716, 541] width 49 height 39
click at [24, 47] on div at bounding box center [26, 52] width 13 height 13
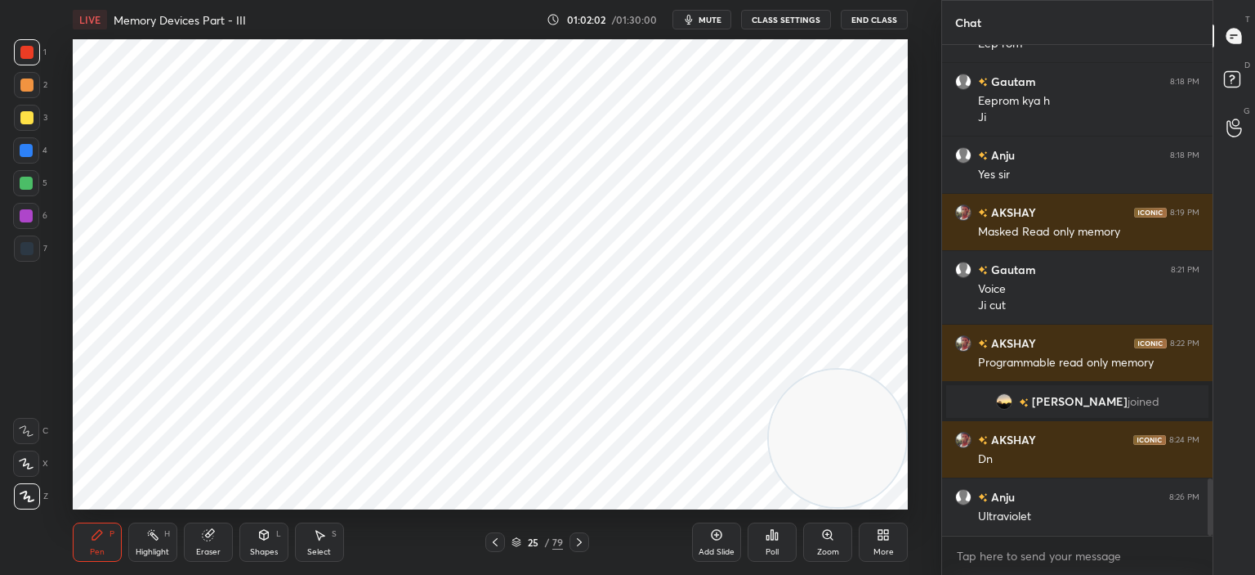
scroll to position [3710, 0]
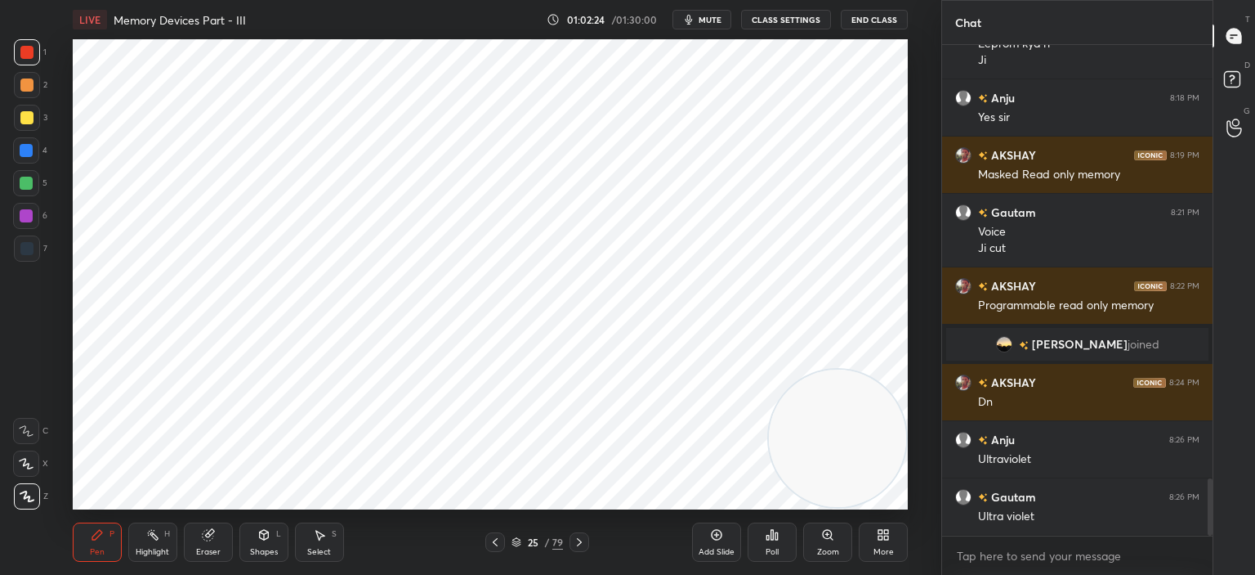
click at [716, 535] on icon at bounding box center [716, 534] width 5 height 5
click at [494, 540] on icon at bounding box center [494, 542] width 5 height 8
click at [579, 540] on icon at bounding box center [580, 541] width 13 height 13
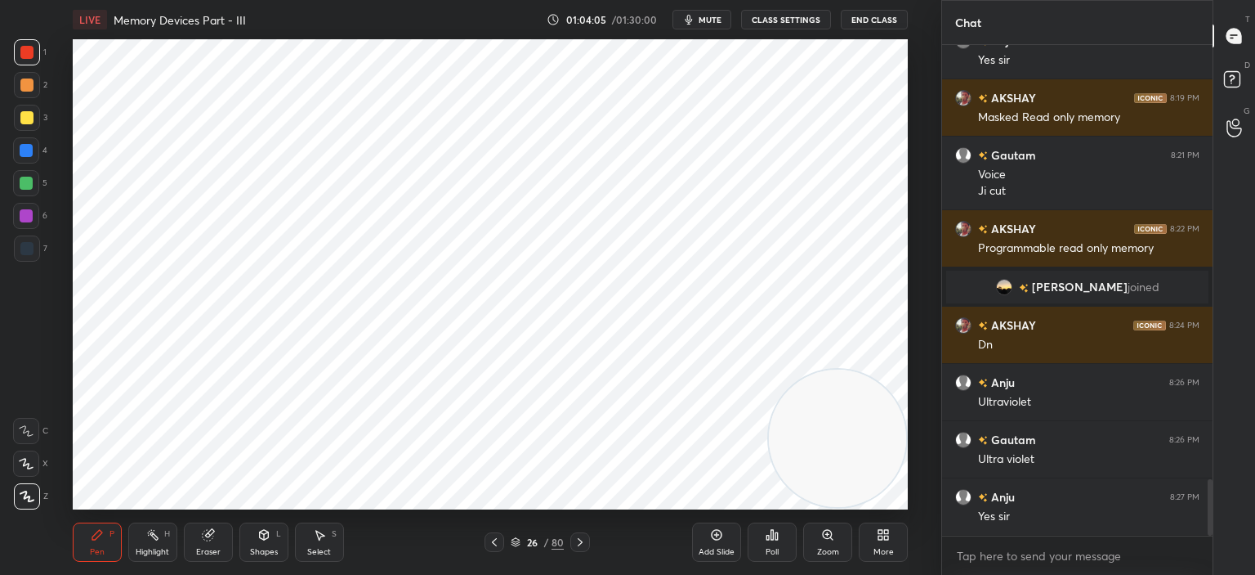
click at [23, 247] on div at bounding box center [26, 248] width 13 height 13
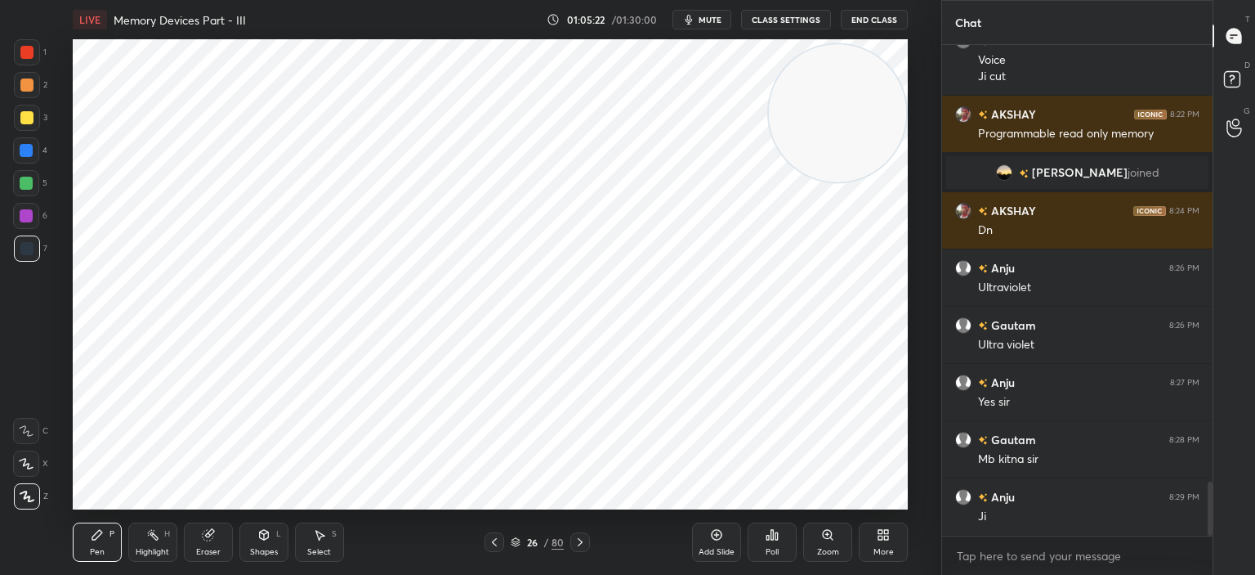
scroll to position [3939, 0]
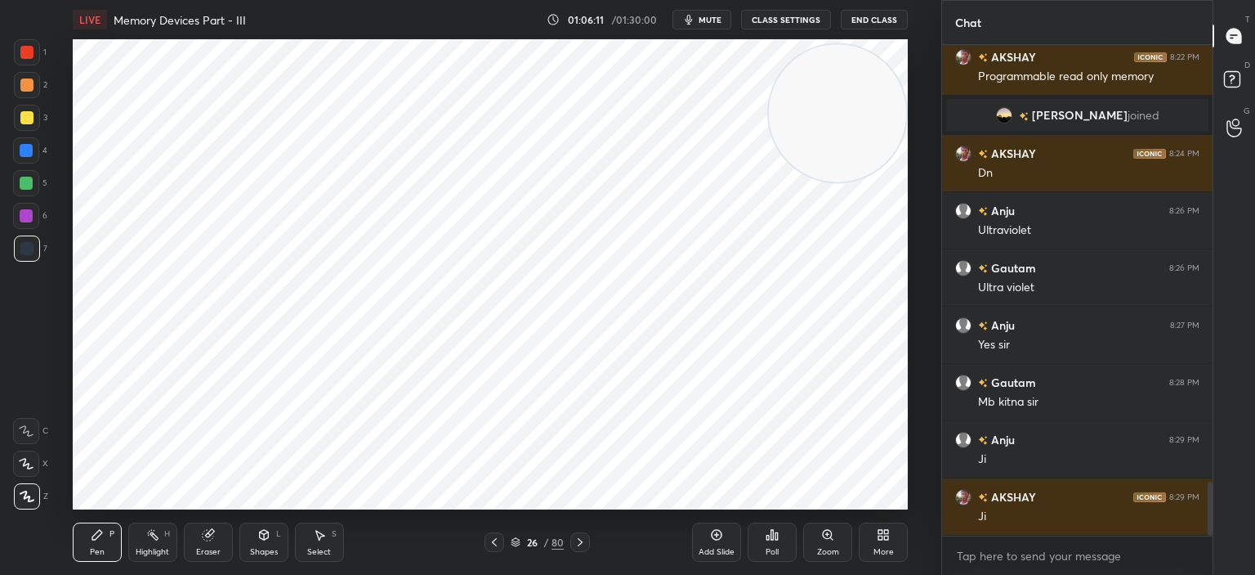
click at [581, 537] on icon at bounding box center [580, 541] width 13 height 13
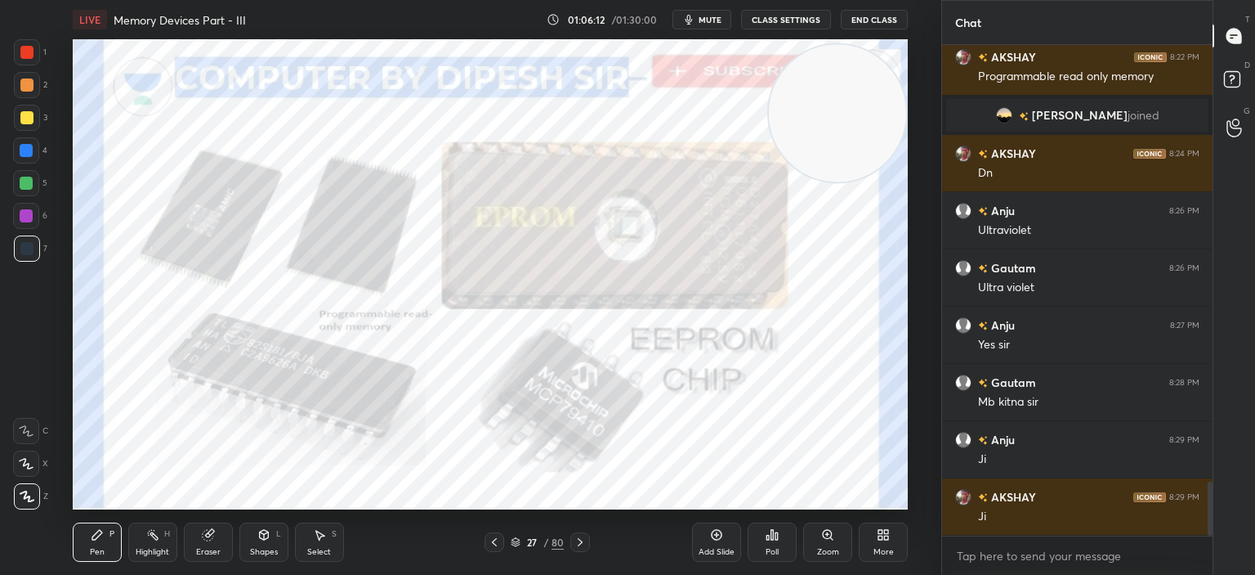
click at [494, 538] on icon at bounding box center [494, 541] width 13 height 13
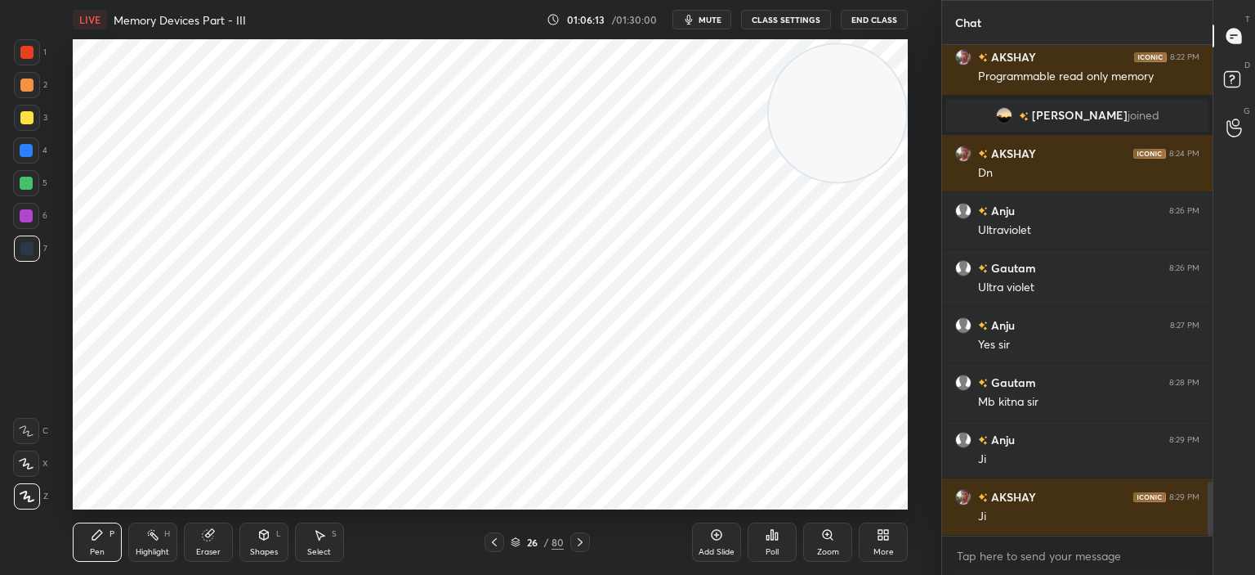
click at [494, 538] on icon at bounding box center [494, 541] width 13 height 13
click at [496, 538] on icon at bounding box center [494, 541] width 13 height 13
click at [496, 539] on icon at bounding box center [494, 541] width 13 height 13
click at [497, 540] on icon at bounding box center [494, 541] width 13 height 13
click at [497, 541] on icon at bounding box center [494, 541] width 13 height 13
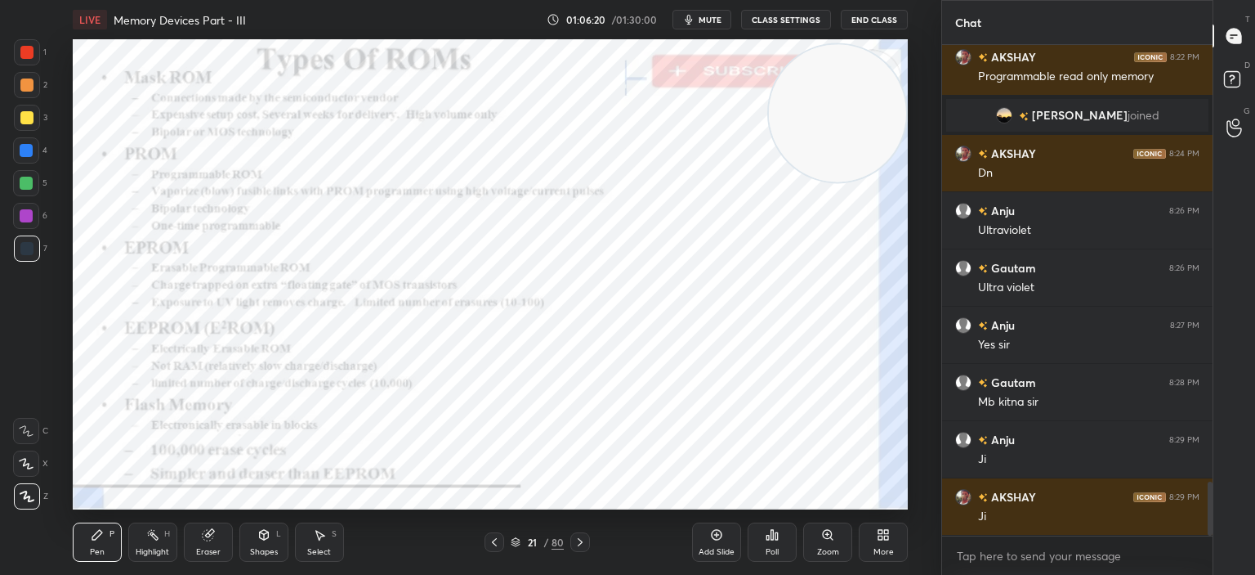
click at [575, 540] on icon at bounding box center [580, 541] width 13 height 13
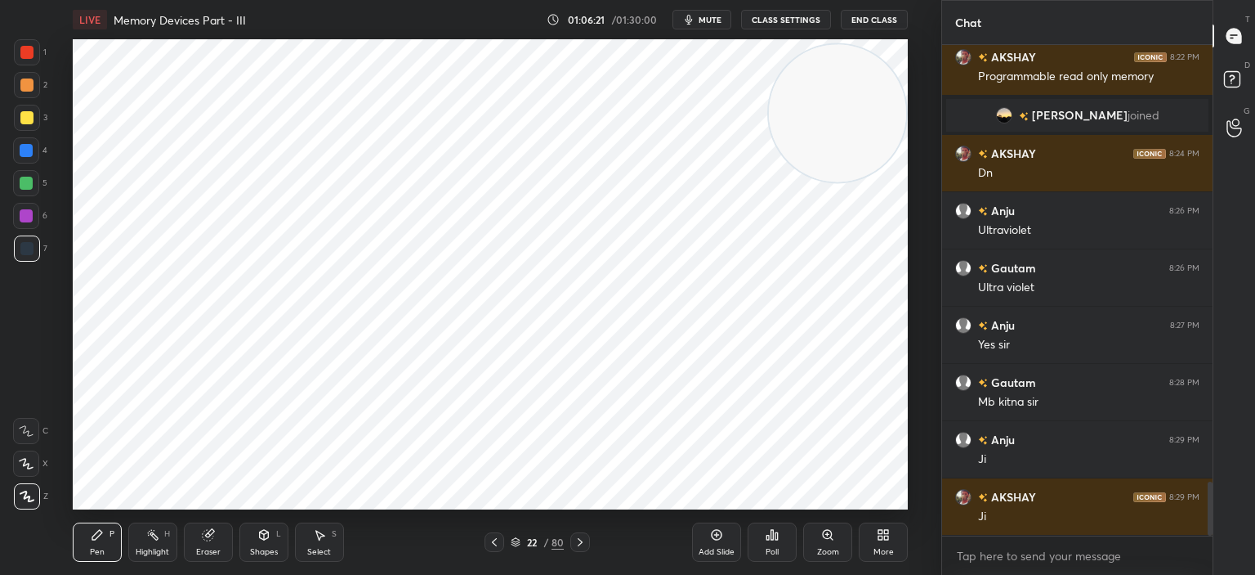
click at [575, 540] on icon at bounding box center [580, 541] width 13 height 13
click at [574, 540] on icon at bounding box center [580, 541] width 13 height 13
click at [575, 540] on icon at bounding box center [580, 541] width 13 height 13
click at [581, 539] on icon at bounding box center [580, 541] width 13 height 13
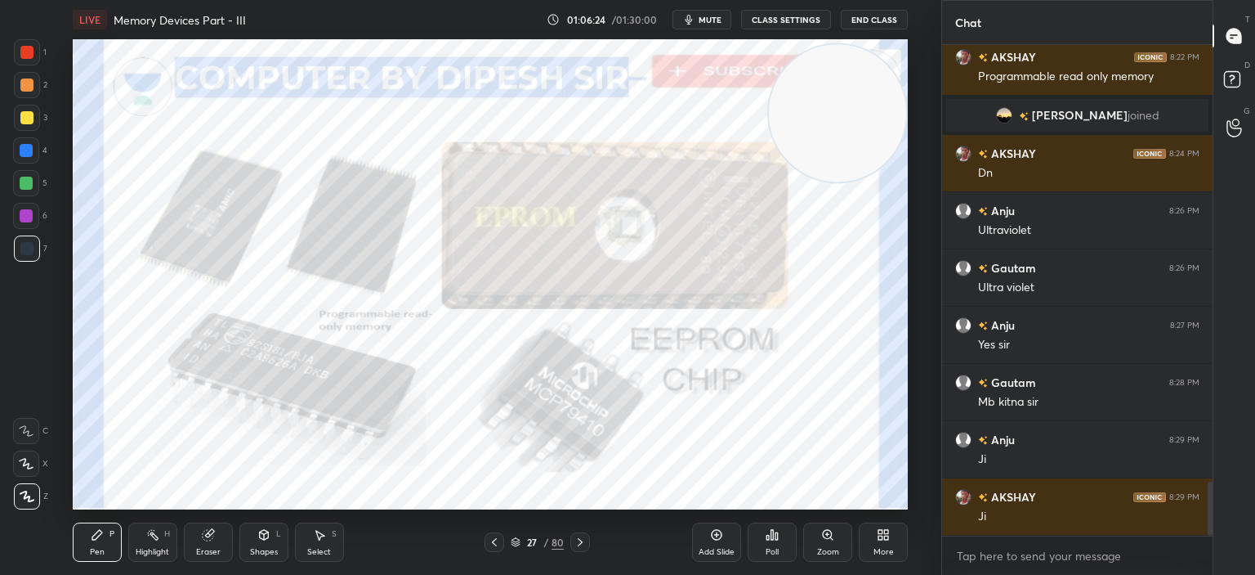
click at [581, 539] on icon at bounding box center [580, 541] width 13 height 13
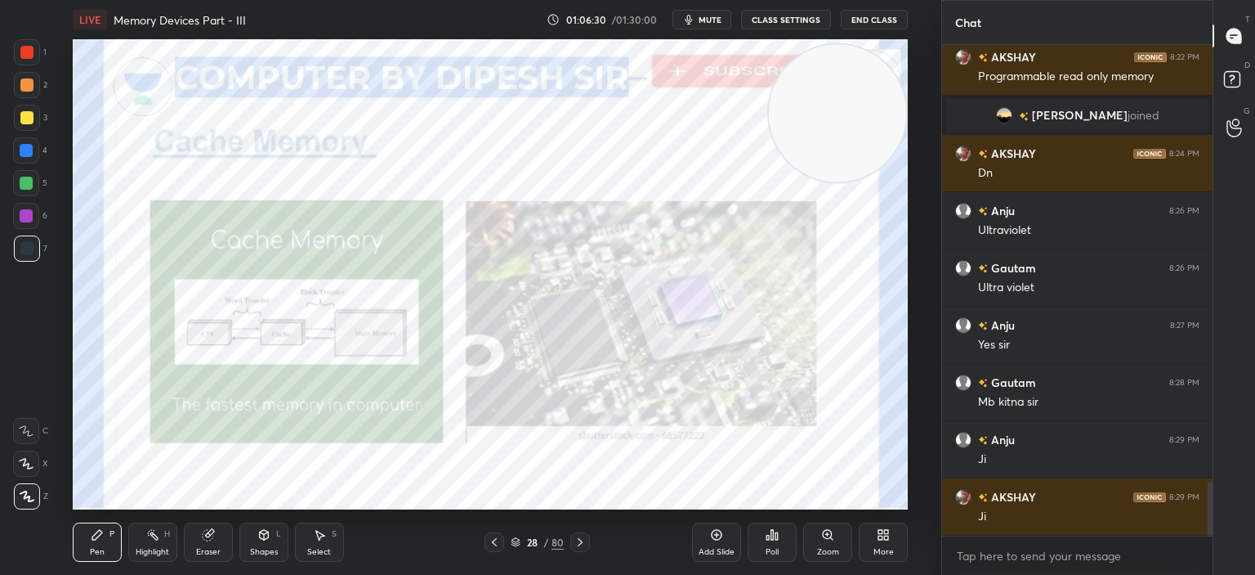
click at [722, 537] on icon at bounding box center [716, 534] width 13 height 13
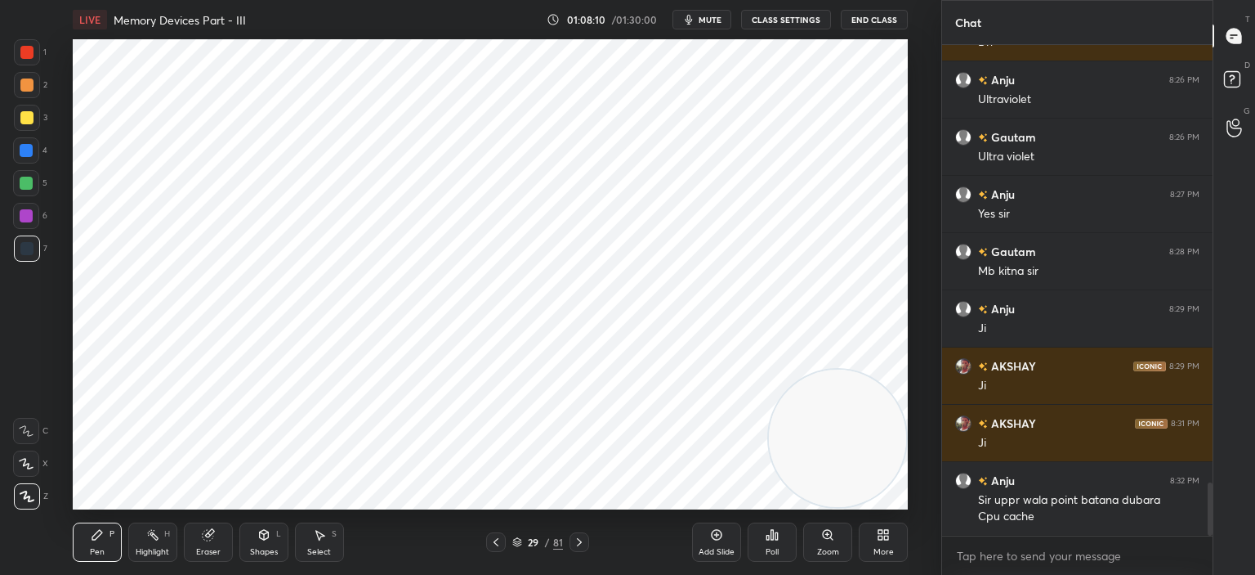
scroll to position [4086, 0]
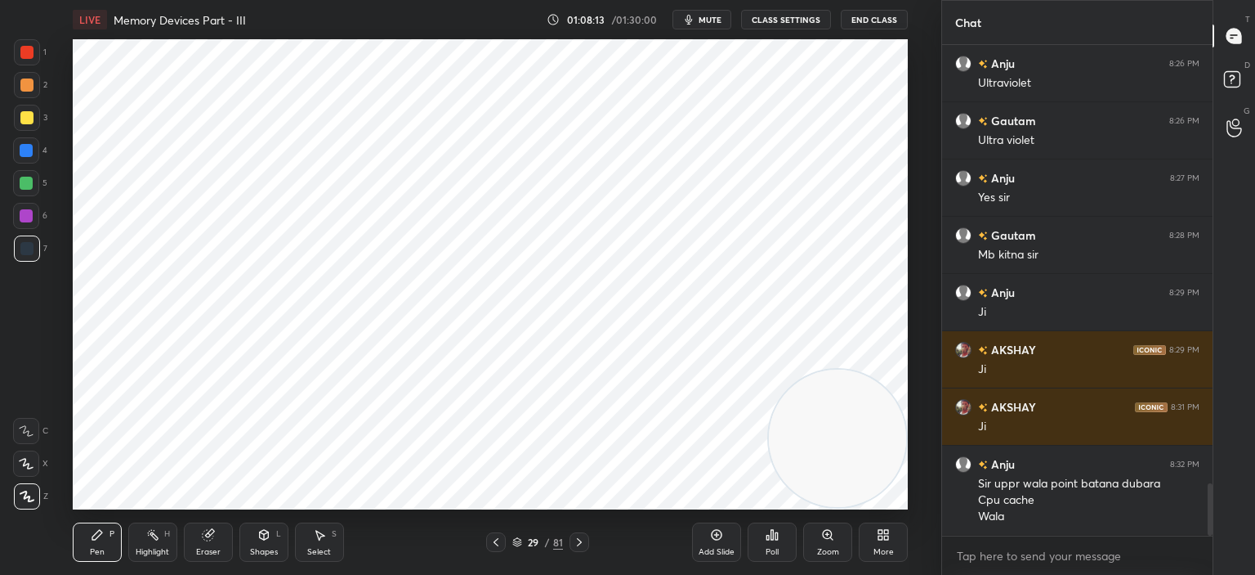
click at [722, 534] on icon at bounding box center [716, 534] width 13 height 13
click at [258, 539] on icon at bounding box center [263, 534] width 13 height 13
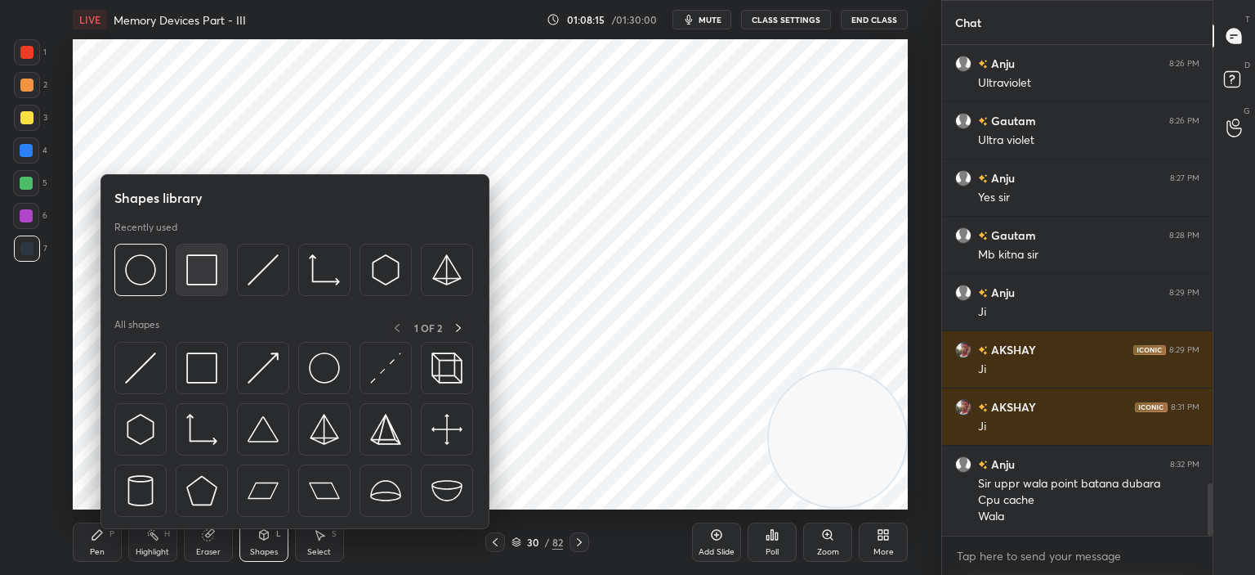
click at [196, 263] on img at bounding box center [201, 269] width 31 height 31
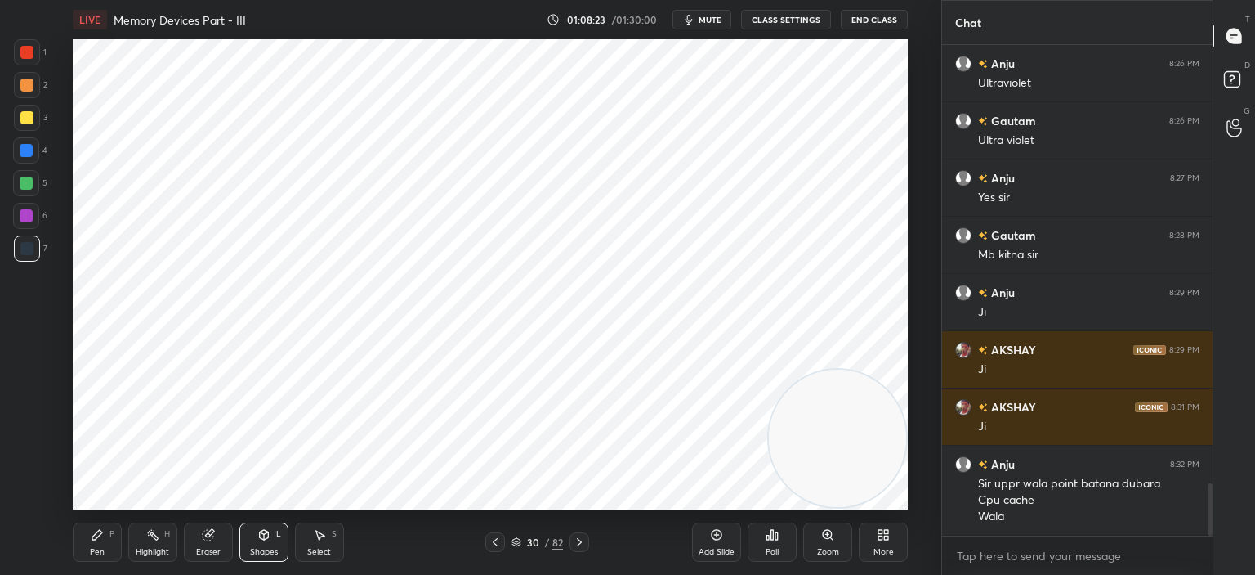
click at [93, 539] on icon at bounding box center [97, 535] width 10 height 10
click at [27, 48] on div at bounding box center [26, 52] width 13 height 13
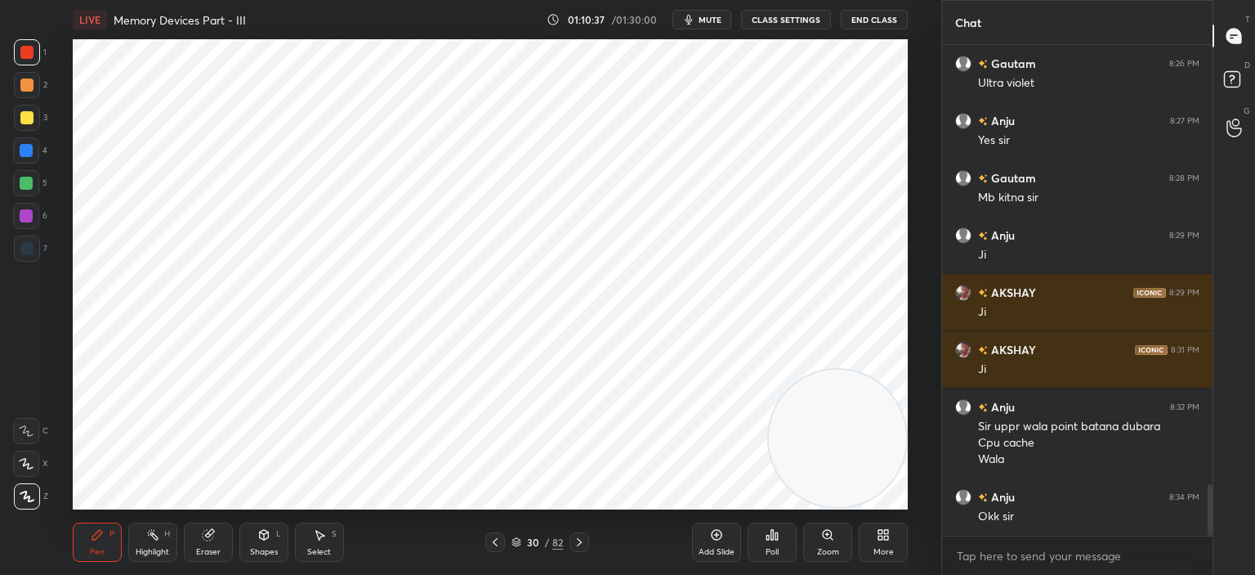
click at [578, 539] on icon at bounding box center [579, 541] width 13 height 13
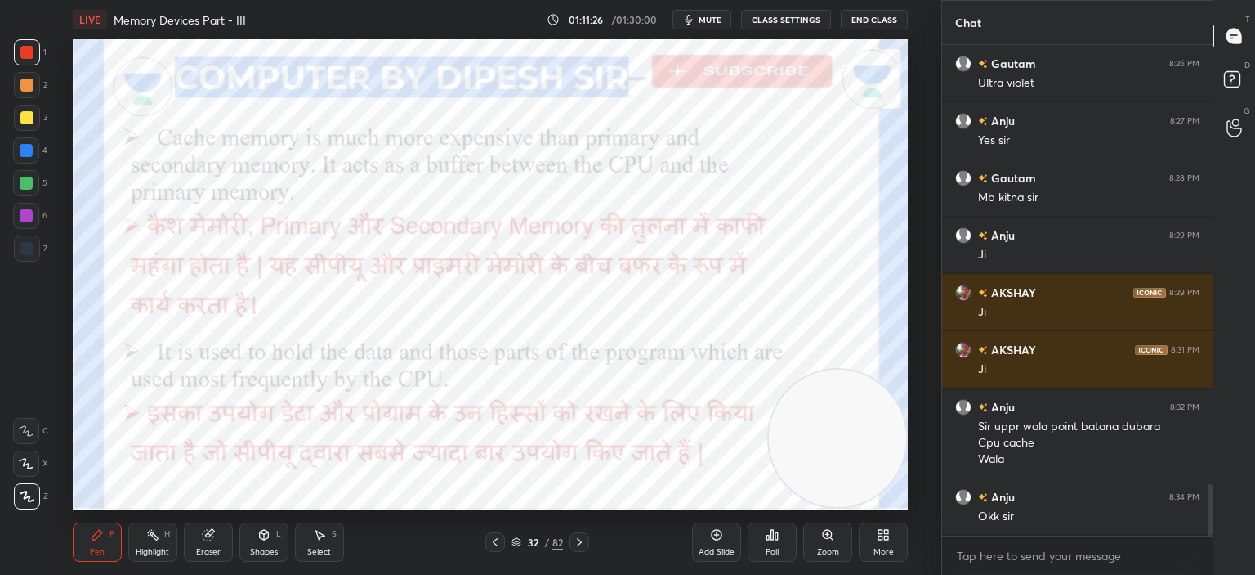
click at [711, 16] on span "mute" at bounding box center [710, 19] width 23 height 11
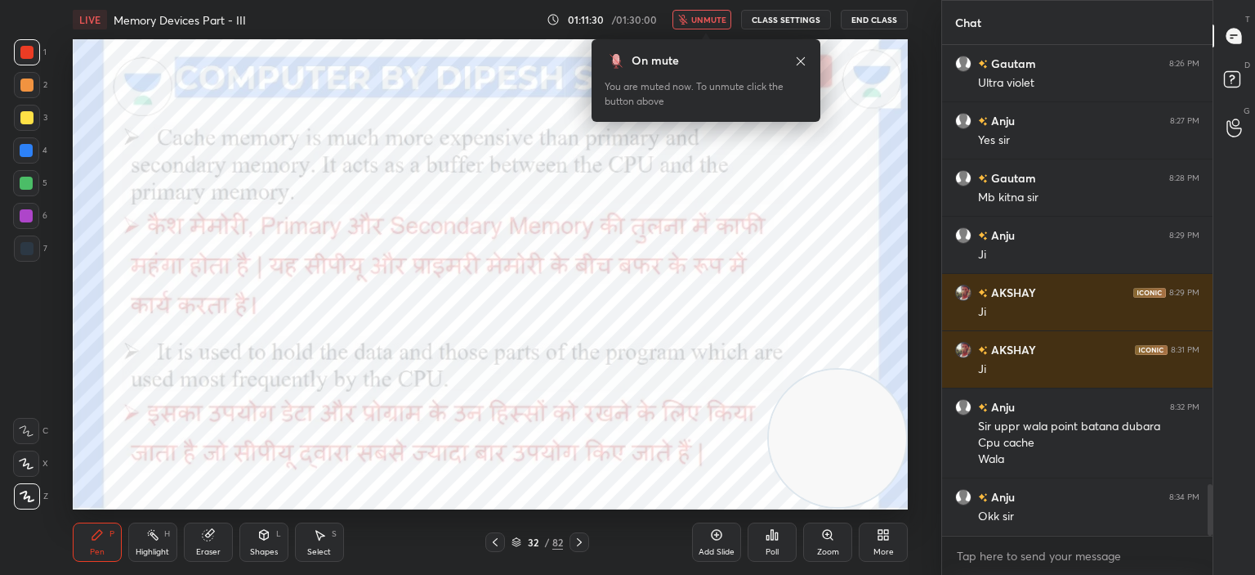
click at [715, 19] on span "unmute" at bounding box center [708, 19] width 35 height 11
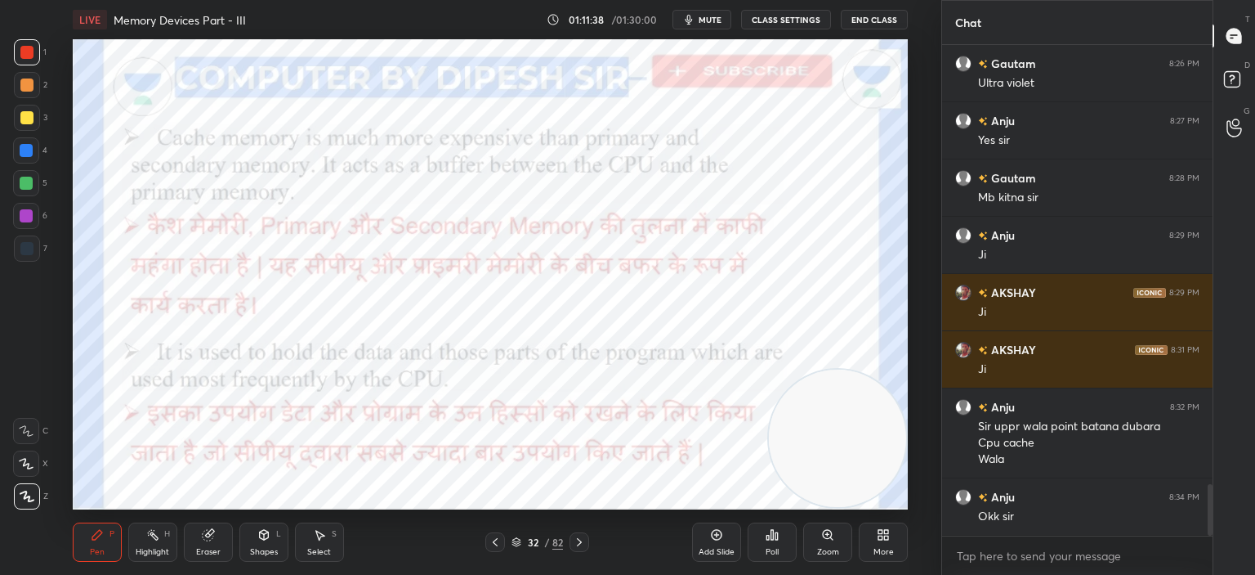
click at [579, 539] on icon at bounding box center [579, 541] width 13 height 13
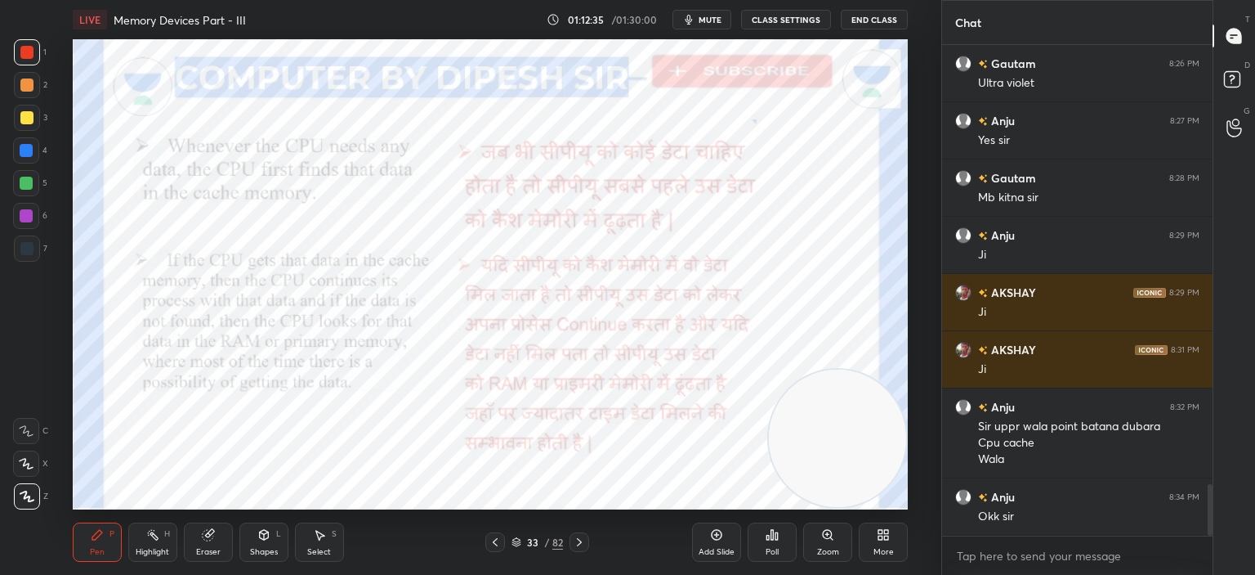
click at [589, 537] on div "33 / 82" at bounding box center [537, 542] width 310 height 20
click at [577, 538] on icon at bounding box center [579, 541] width 13 height 13
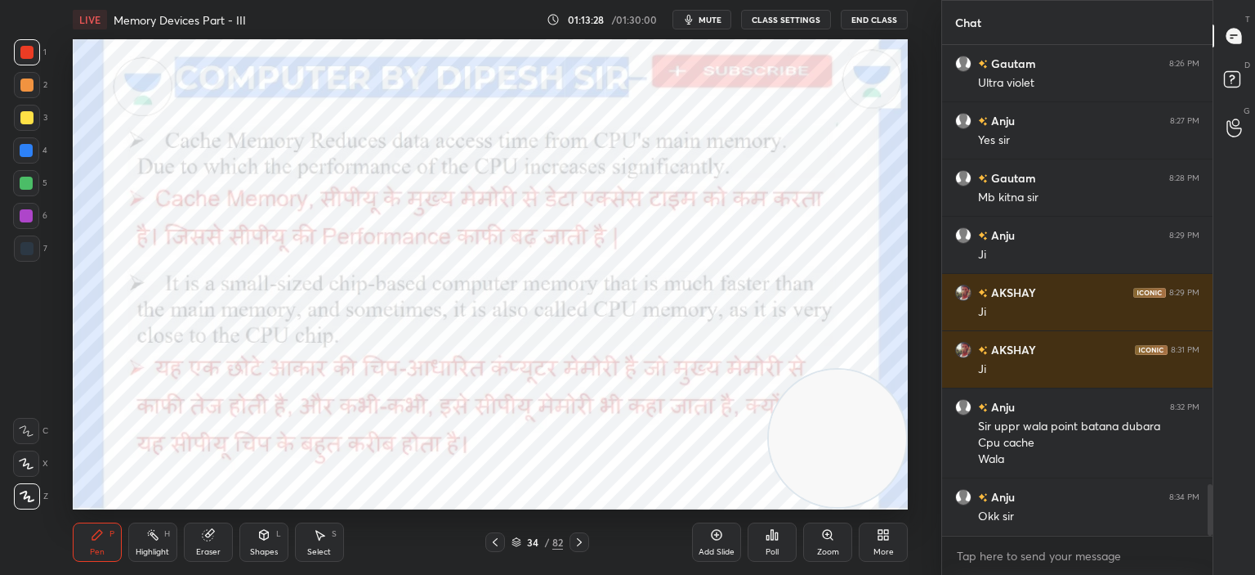
click at [579, 537] on icon at bounding box center [579, 541] width 13 height 13
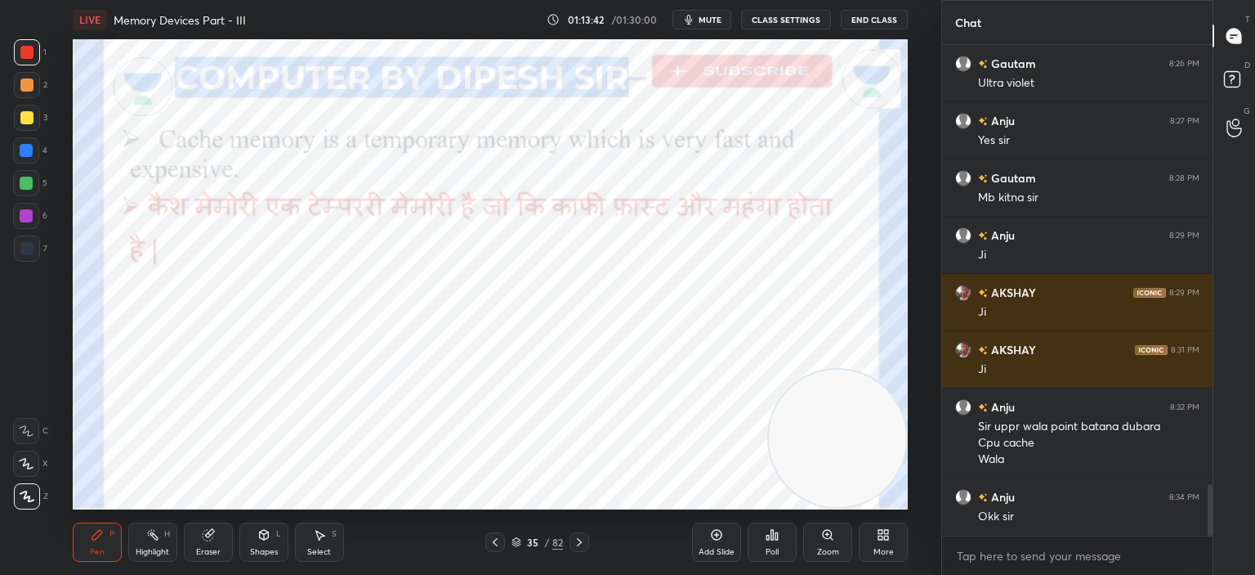
click at [578, 539] on icon at bounding box center [579, 542] width 5 height 8
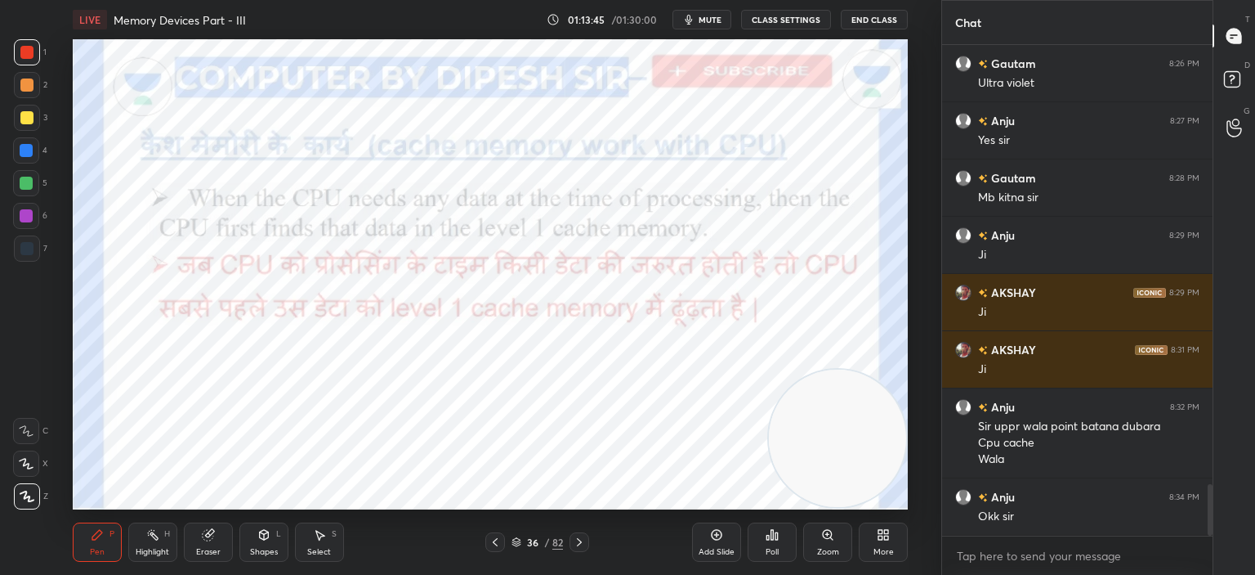
click at [576, 537] on icon at bounding box center [579, 541] width 13 height 13
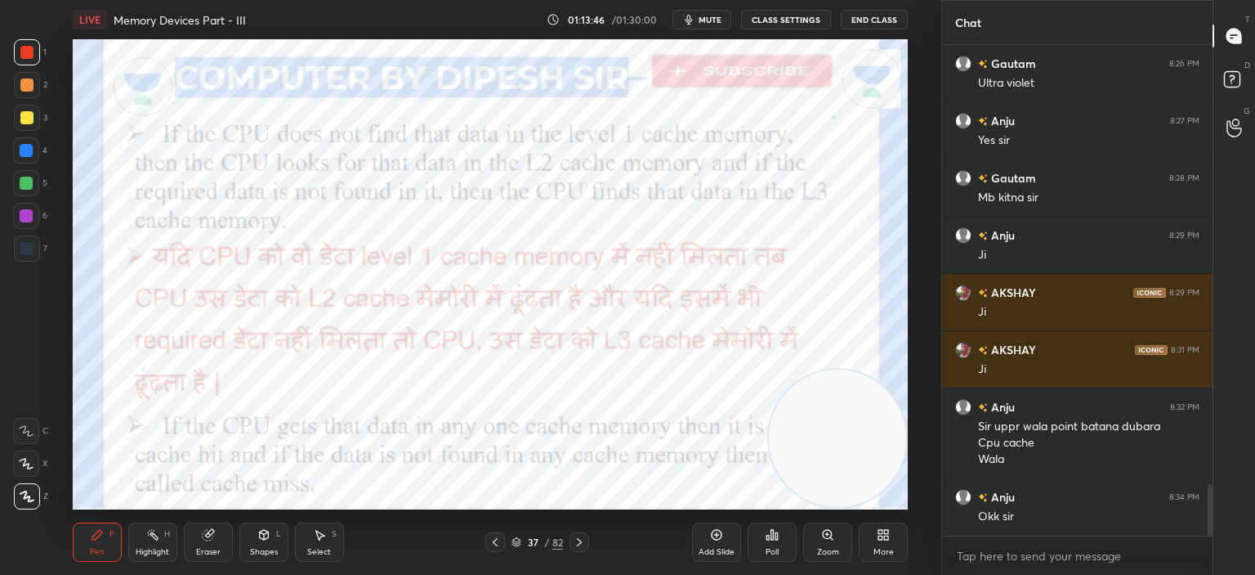
click at [579, 539] on icon at bounding box center [579, 542] width 5 height 8
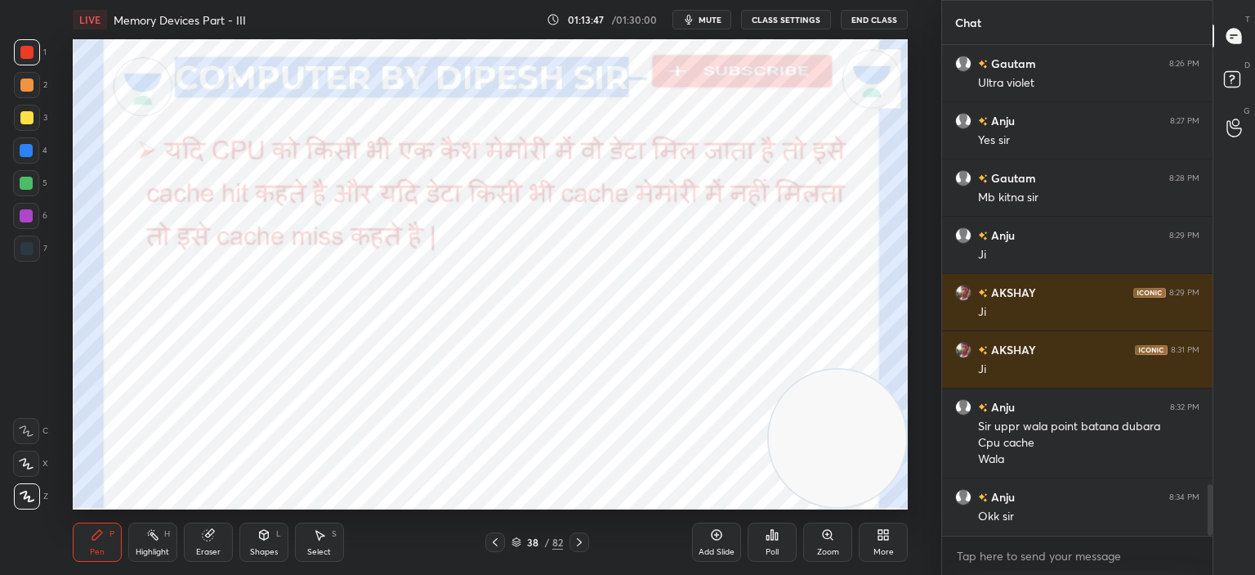
click at [576, 541] on icon at bounding box center [579, 541] width 13 height 13
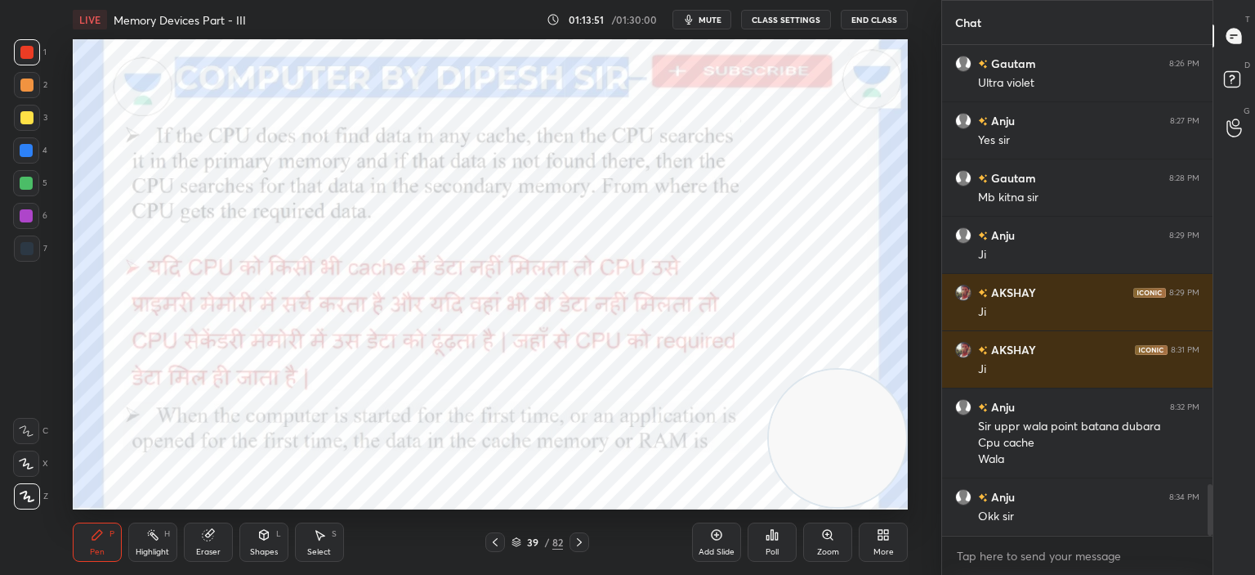
click at [576, 537] on icon at bounding box center [579, 541] width 13 height 13
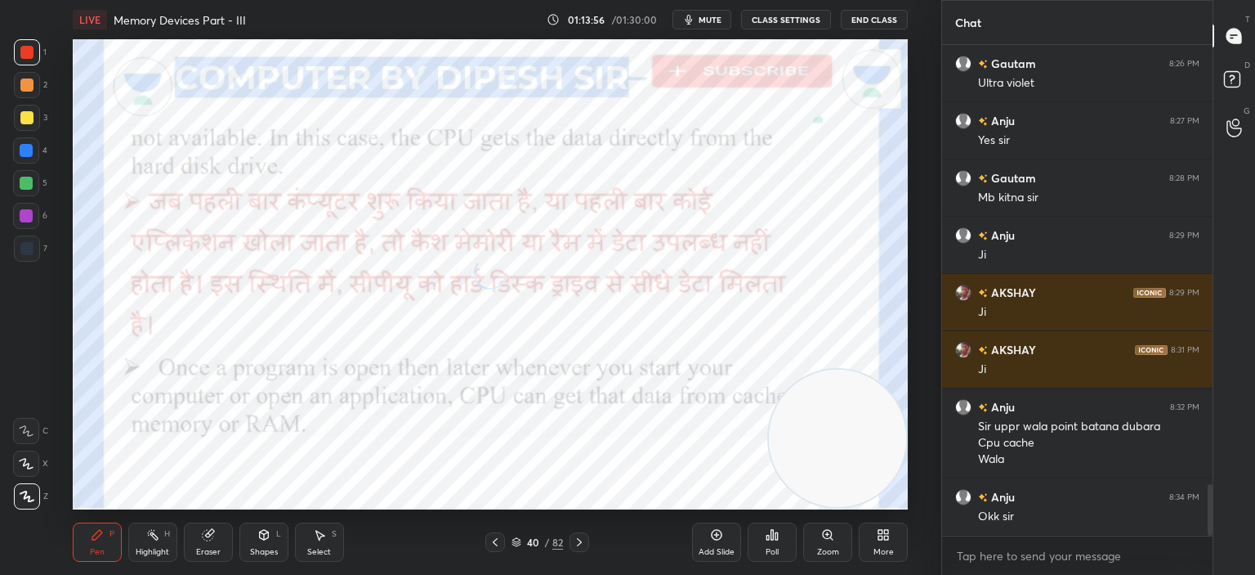
click at [577, 539] on icon at bounding box center [579, 541] width 13 height 13
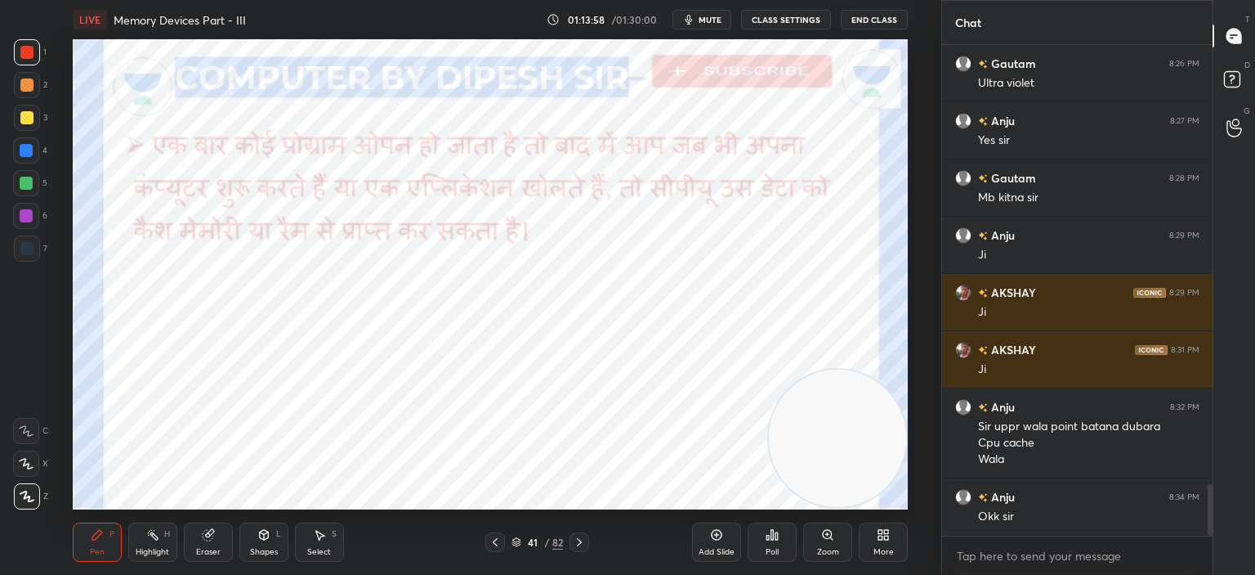
click at [580, 542] on icon at bounding box center [579, 542] width 5 height 8
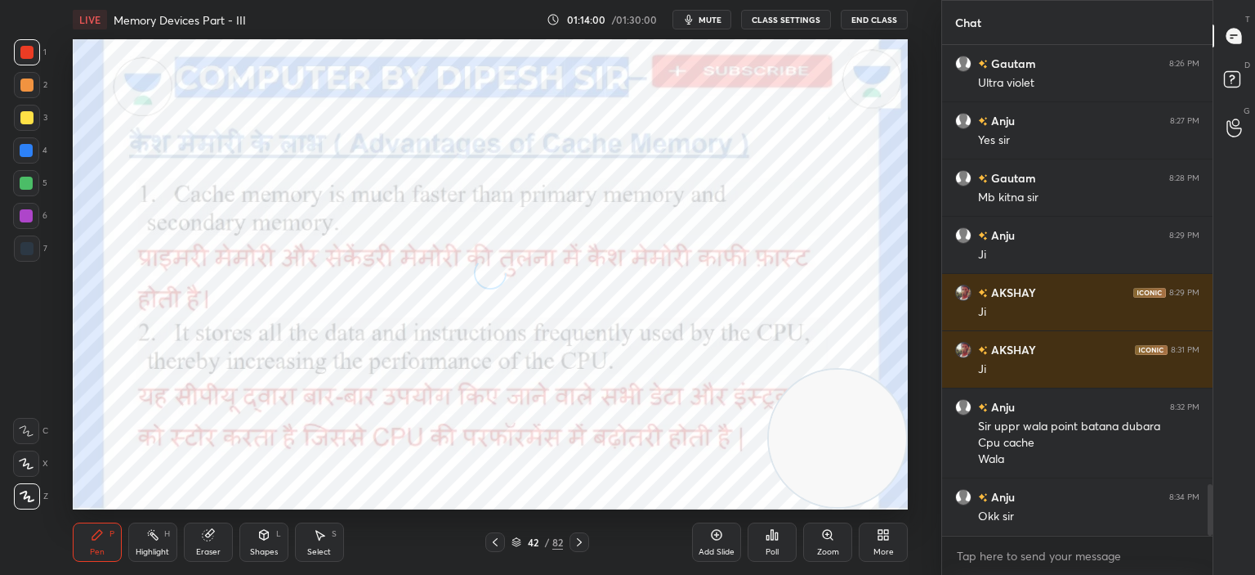
click at [581, 539] on icon at bounding box center [579, 541] width 13 height 13
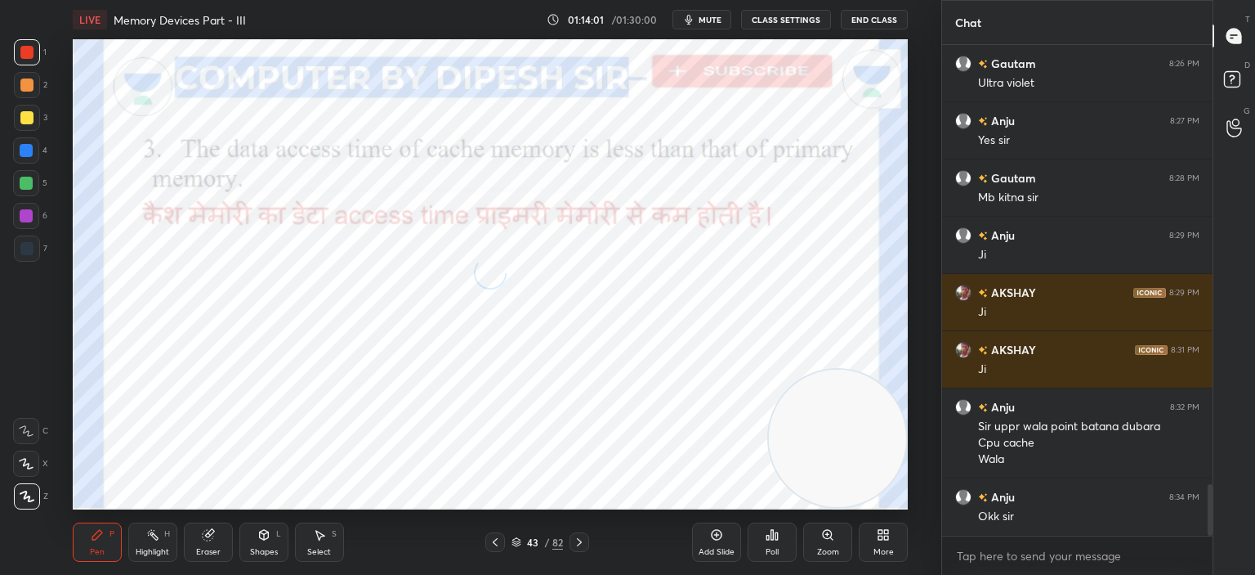
click at [578, 540] on icon at bounding box center [579, 541] width 13 height 13
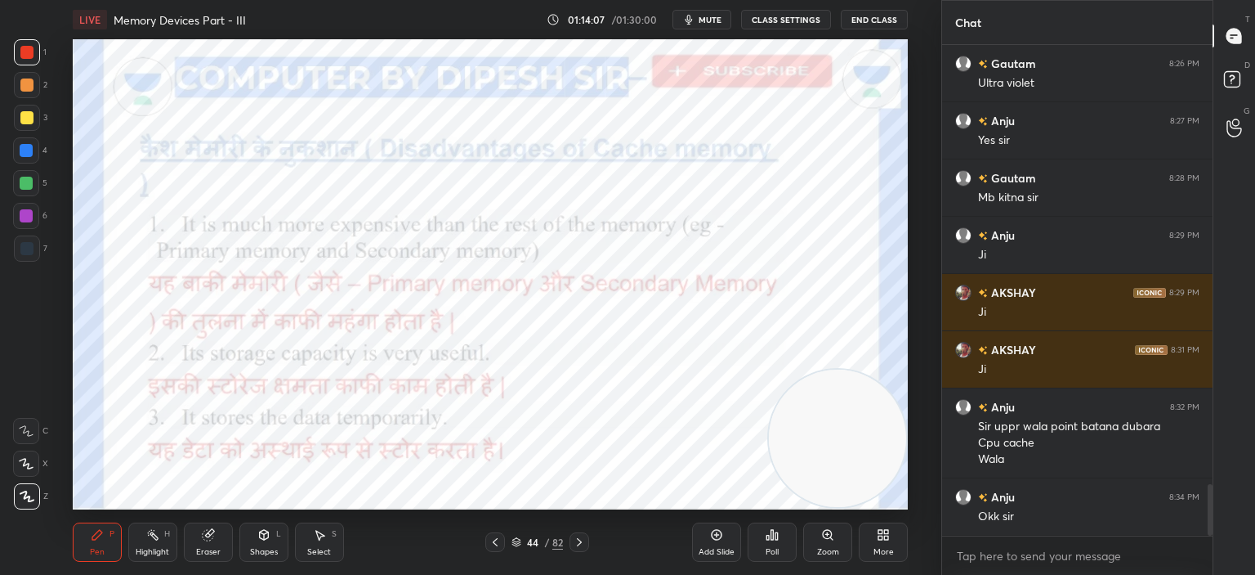
click at [578, 539] on icon at bounding box center [579, 542] width 5 height 8
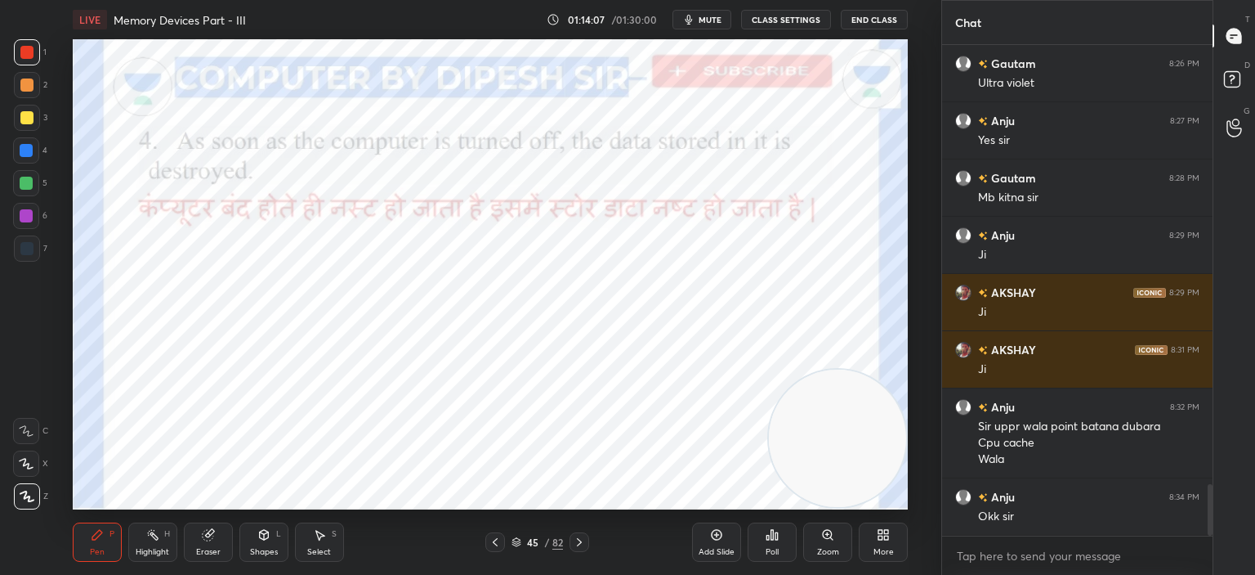
click at [577, 540] on icon at bounding box center [579, 541] width 13 height 13
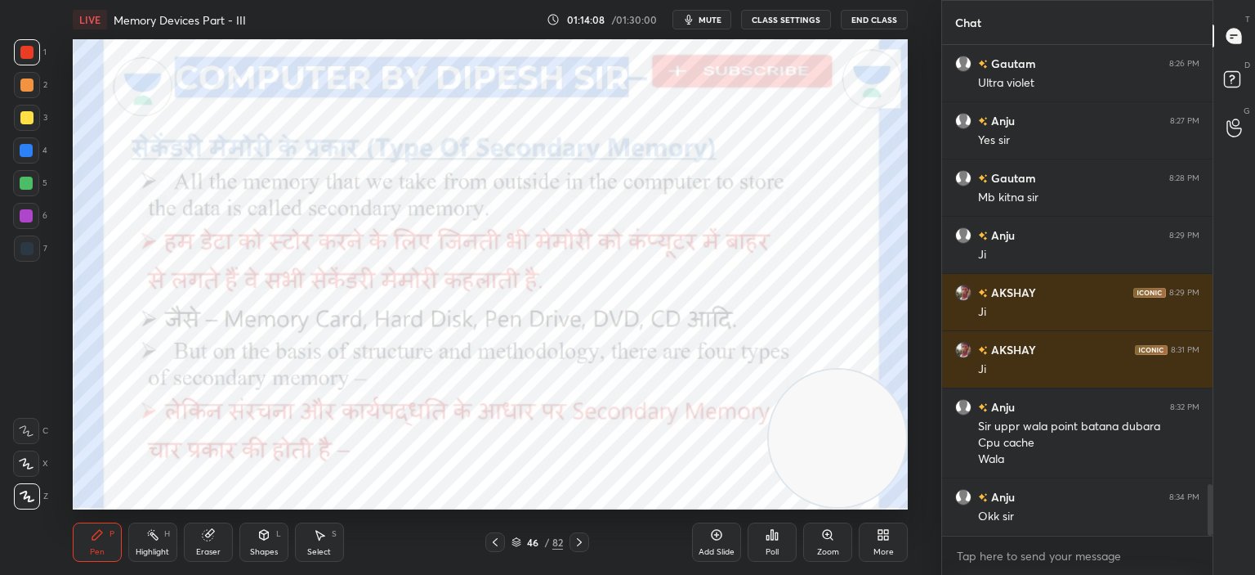
click at [578, 539] on icon at bounding box center [579, 541] width 13 height 13
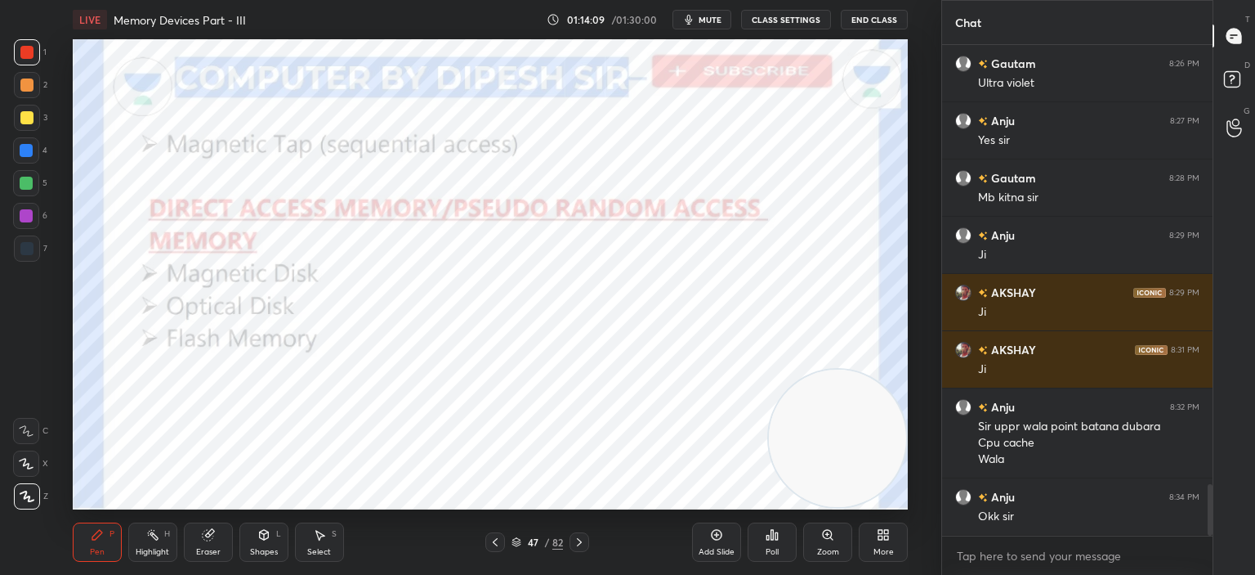
click at [494, 539] on icon at bounding box center [495, 541] width 13 height 13
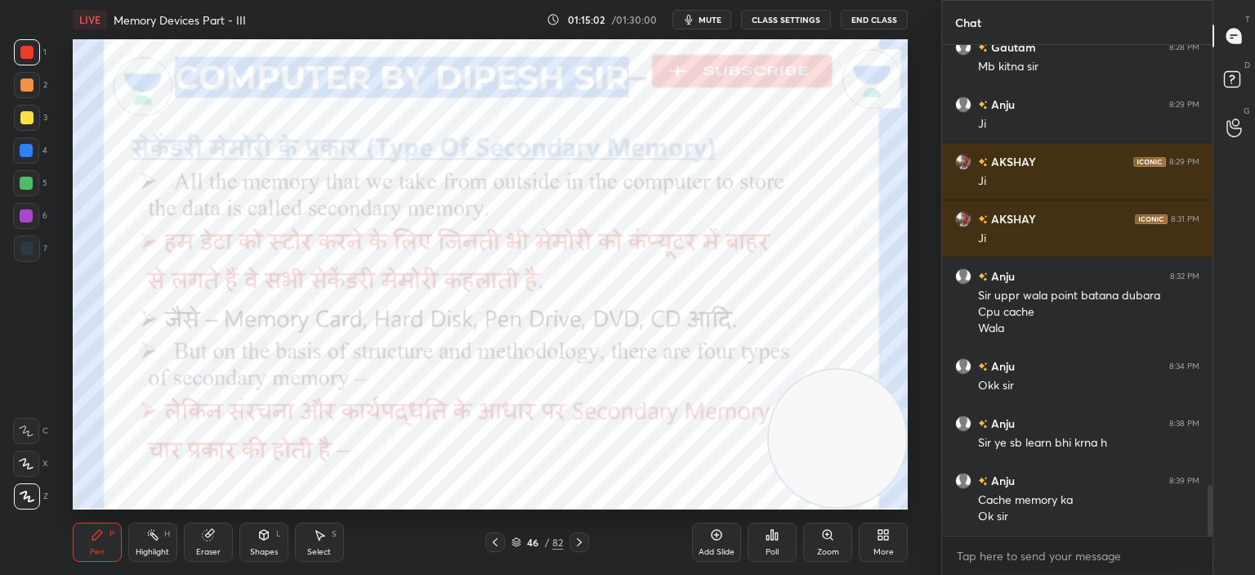
scroll to position [4290, 0]
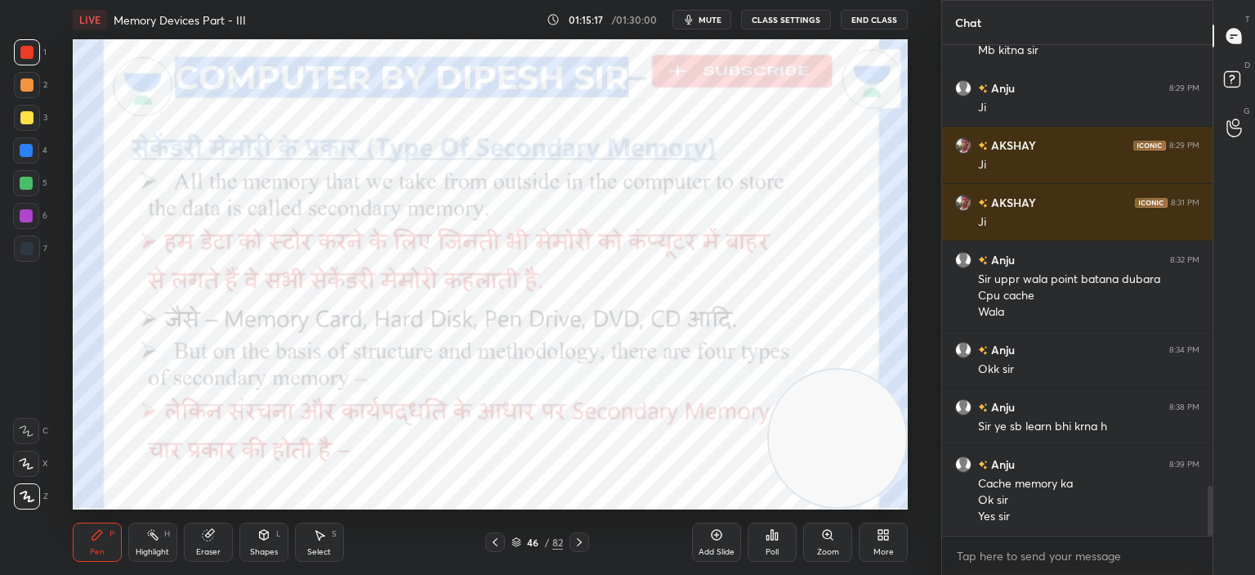
click at [713, 534] on icon at bounding box center [716, 534] width 13 height 13
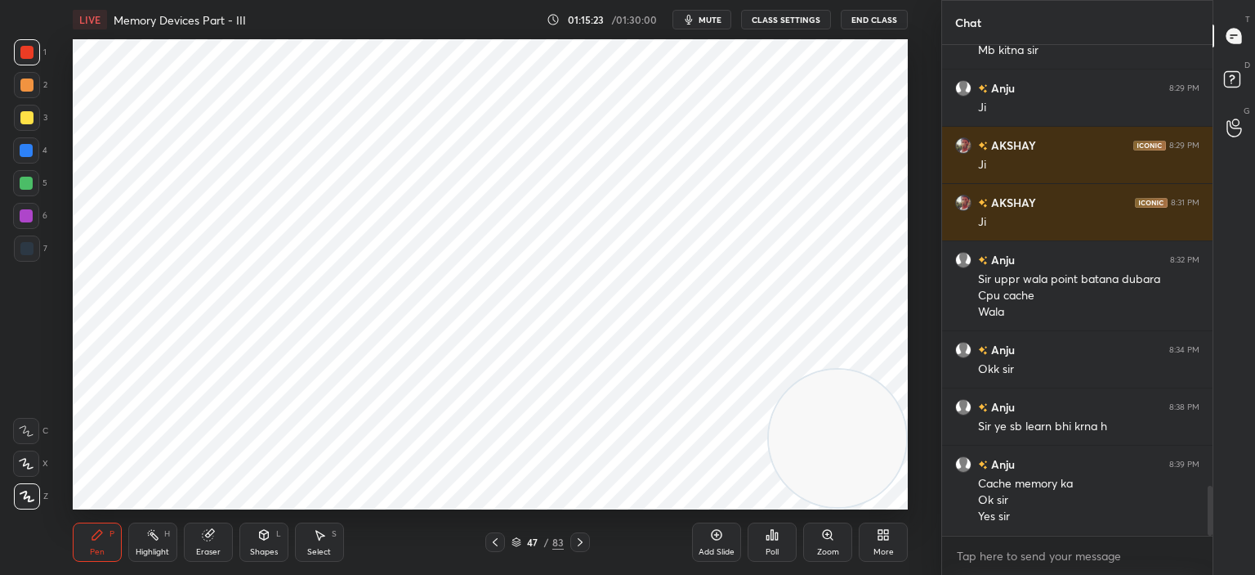
scroll to position [4348, 0]
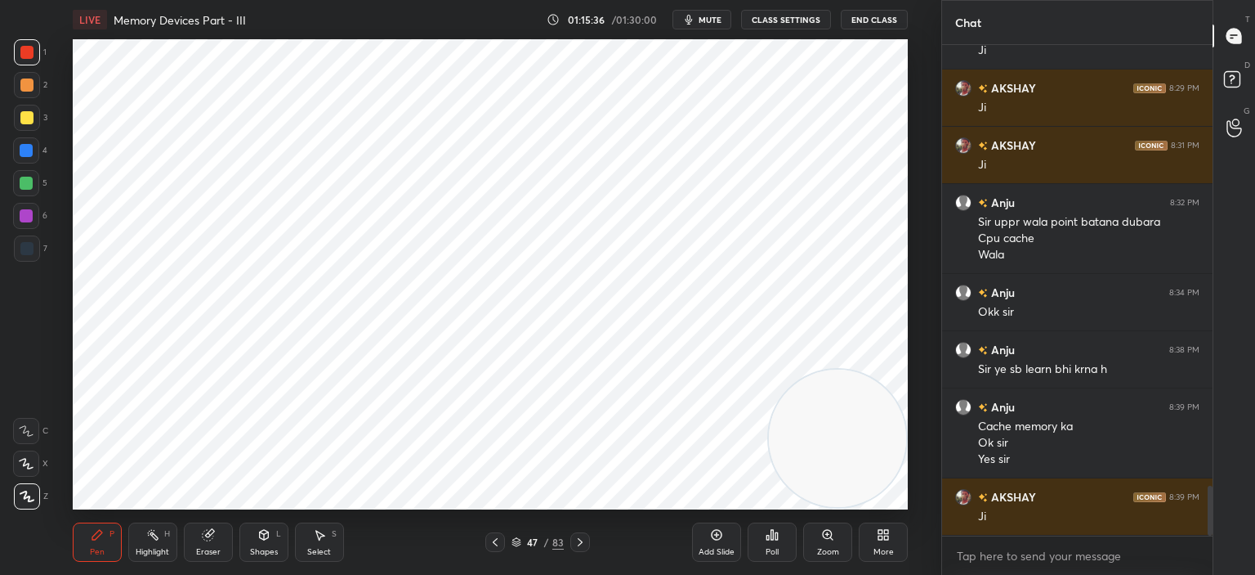
click at [20, 248] on div at bounding box center [26, 248] width 13 height 13
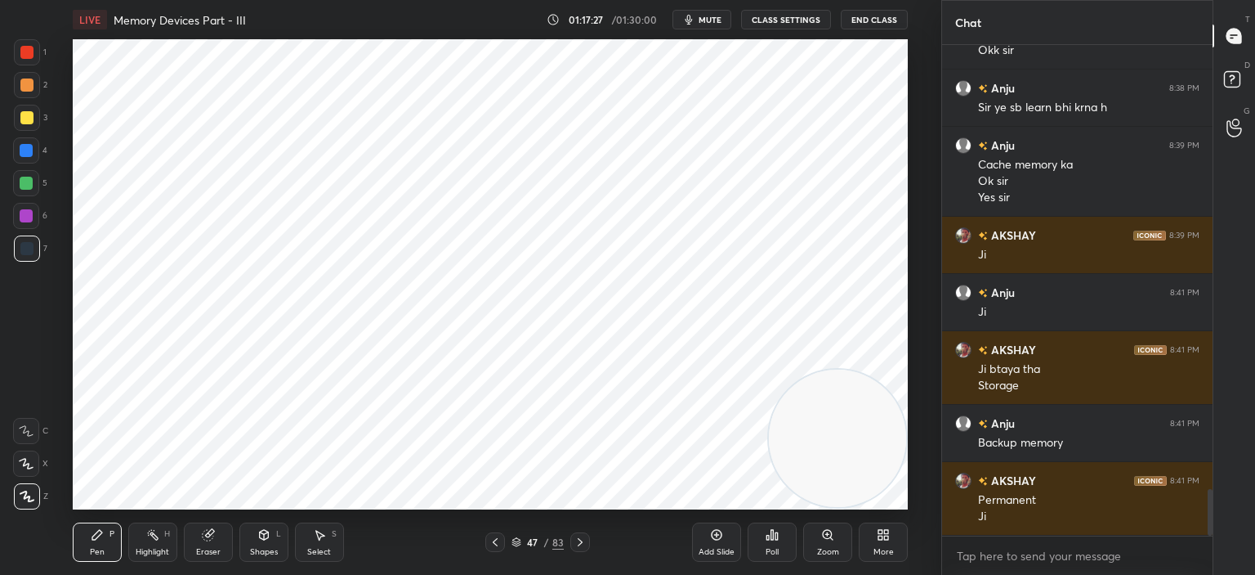
scroll to position [4666, 0]
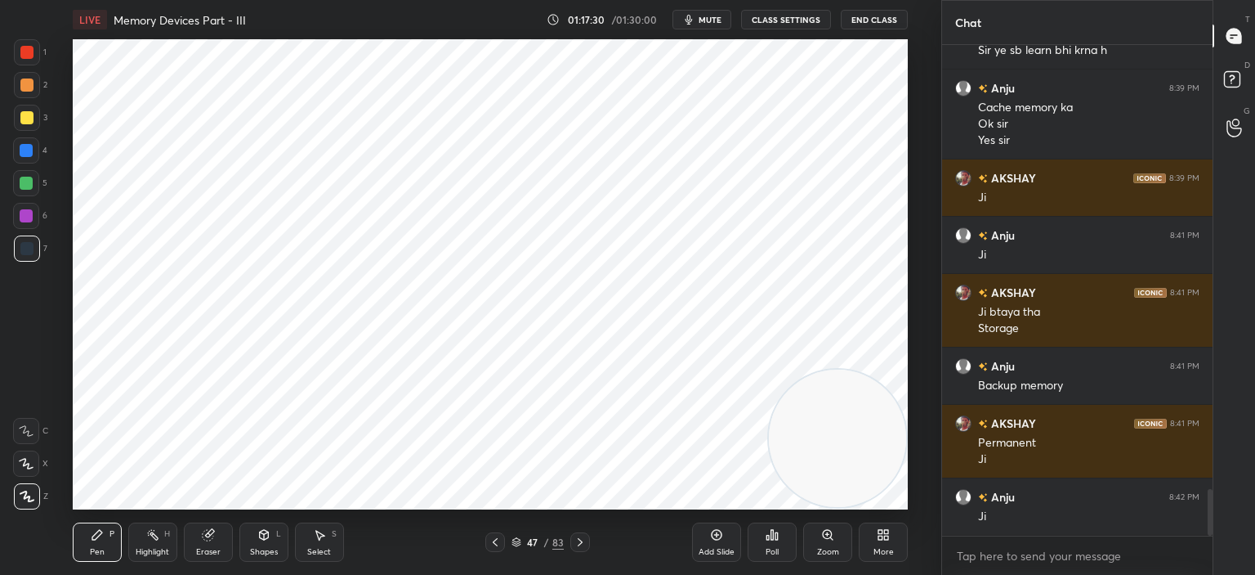
click at [24, 53] on div at bounding box center [26, 52] width 13 height 13
click at [717, 532] on icon at bounding box center [716, 534] width 5 height 5
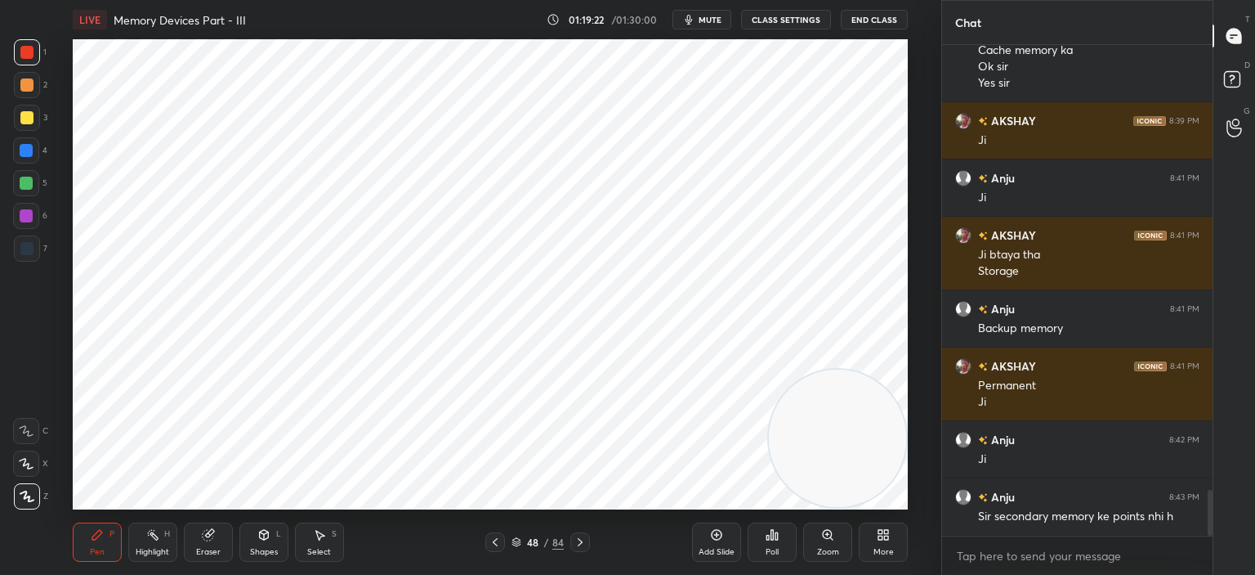
click at [493, 539] on icon at bounding box center [495, 541] width 13 height 13
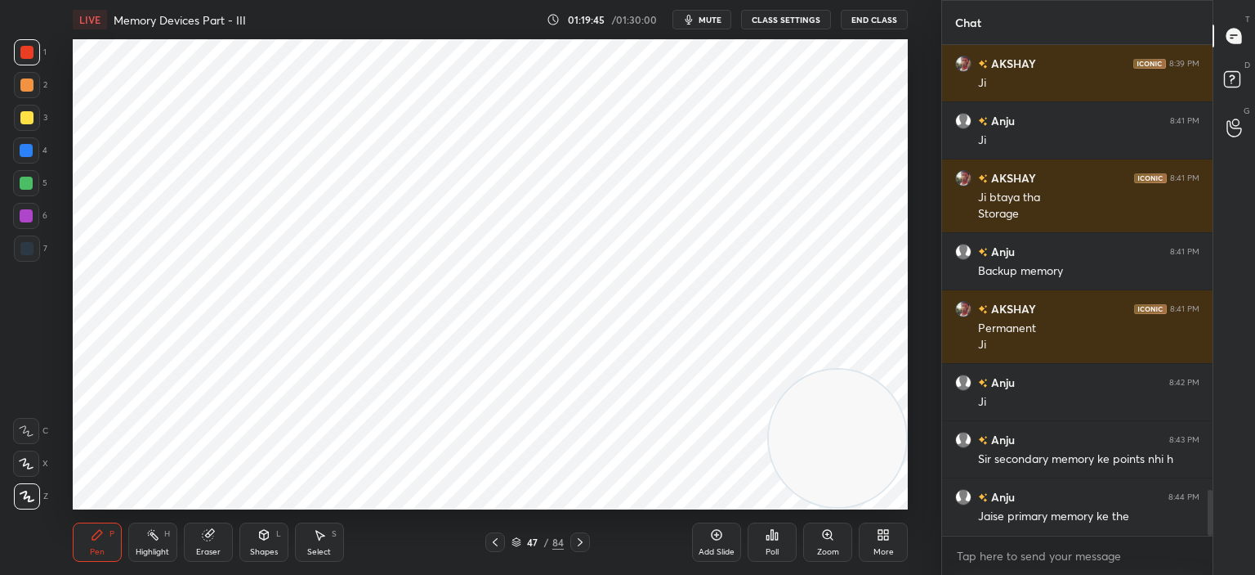
click at [580, 544] on icon at bounding box center [580, 541] width 13 height 13
click at [25, 247] on div at bounding box center [26, 248] width 13 height 13
click at [909, 234] on div "Setting up your live class Poll for secs No correct answer Start poll" at bounding box center [490, 274] width 876 height 470
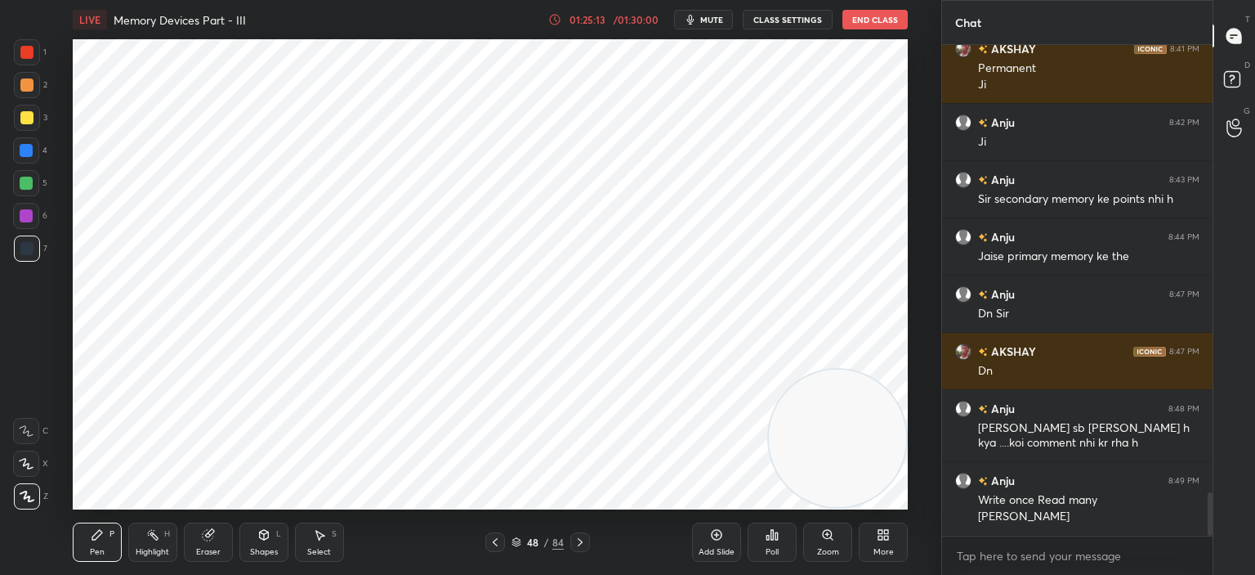
scroll to position [5057, 0]
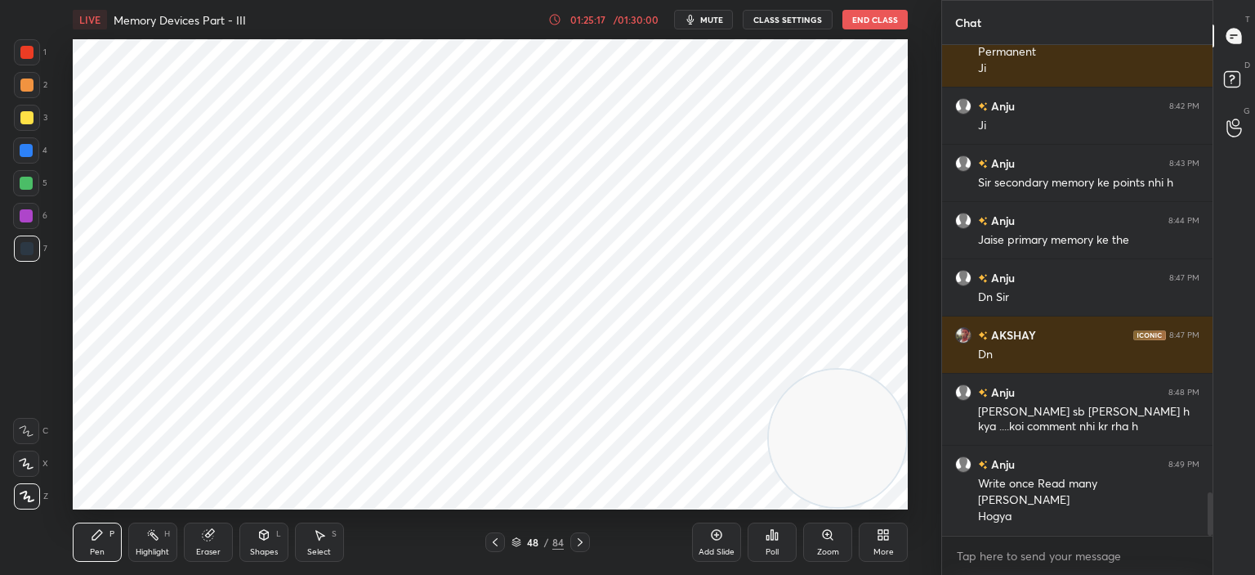
click at [575, 537] on icon at bounding box center [580, 541] width 13 height 13
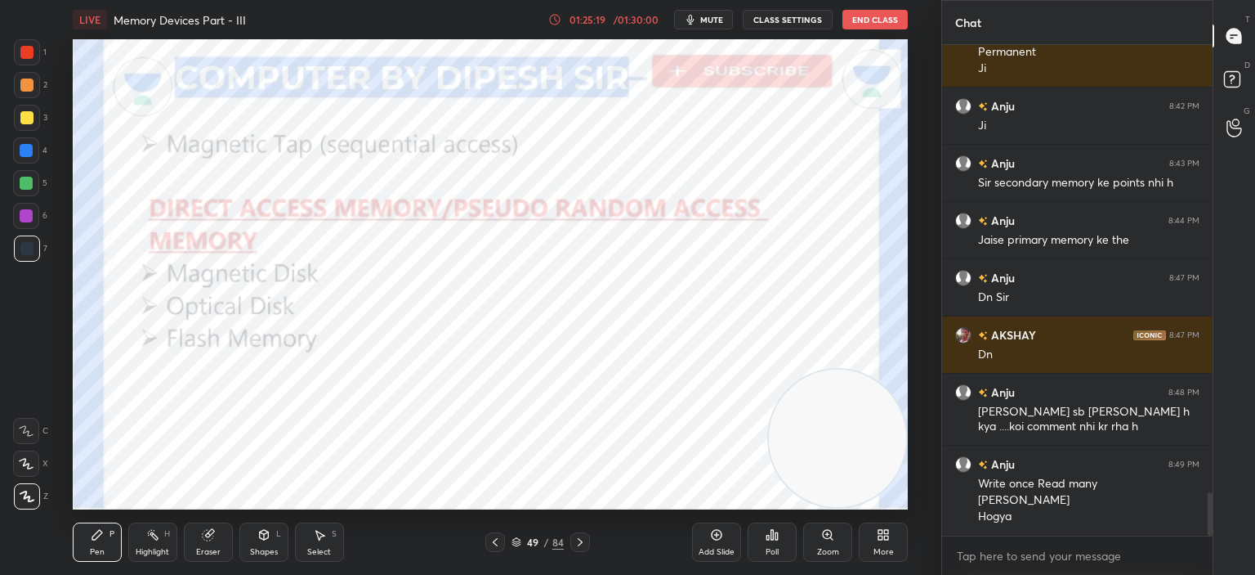
click at [583, 540] on icon at bounding box center [580, 541] width 13 height 13
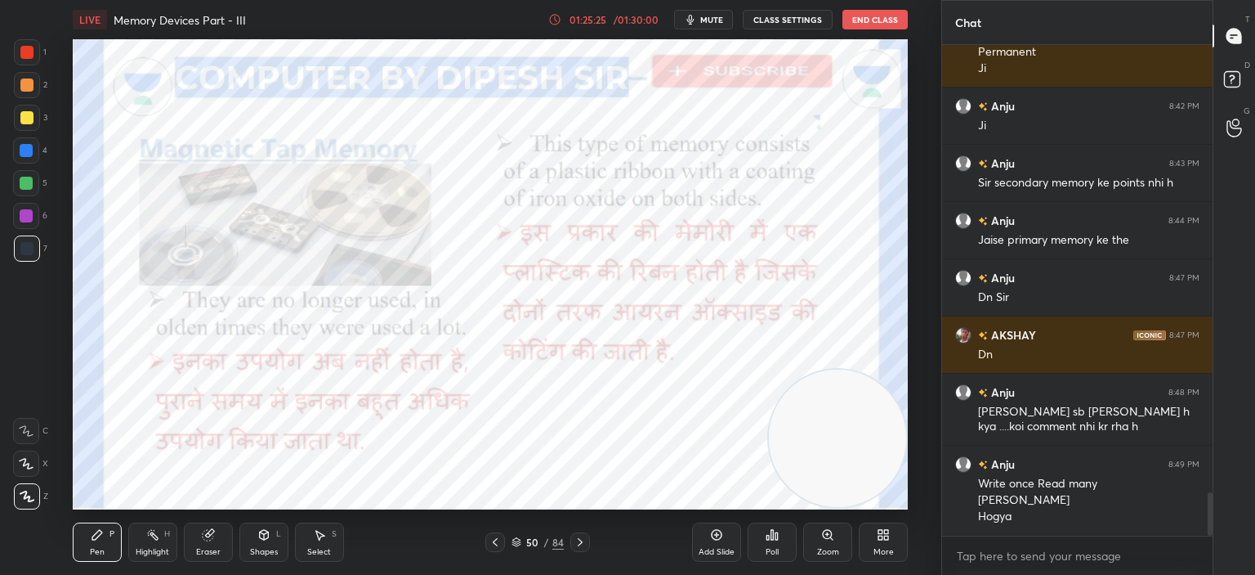
click at [33, 50] on div at bounding box center [26, 52] width 13 height 13
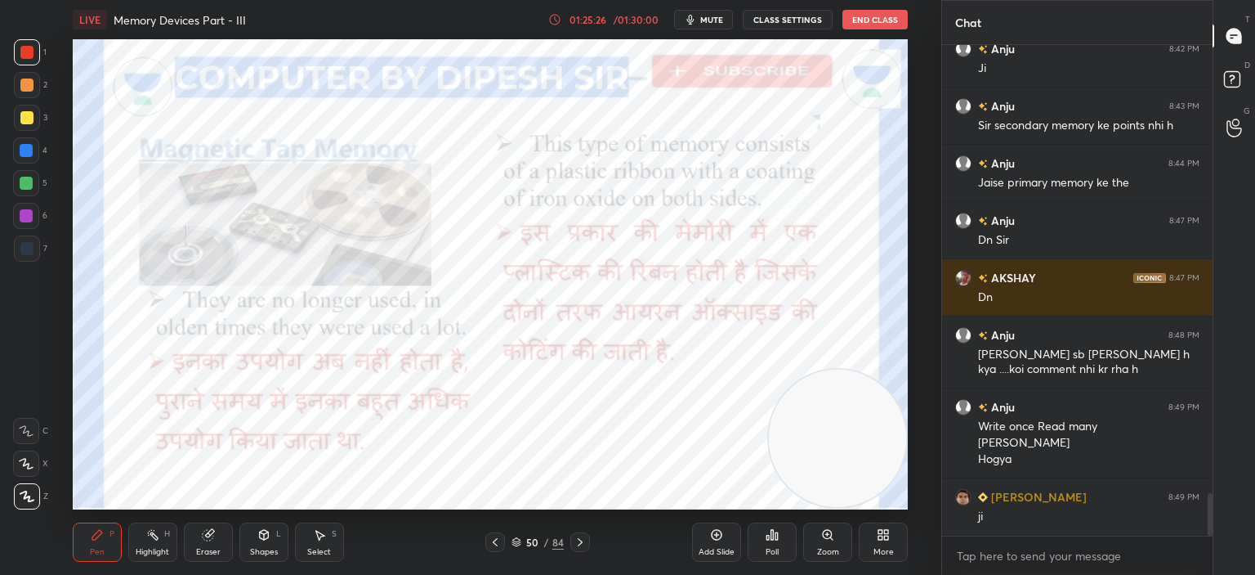
click at [27, 498] on icon at bounding box center [26, 496] width 13 height 10
click at [203, 539] on icon at bounding box center [207, 535] width 11 height 11
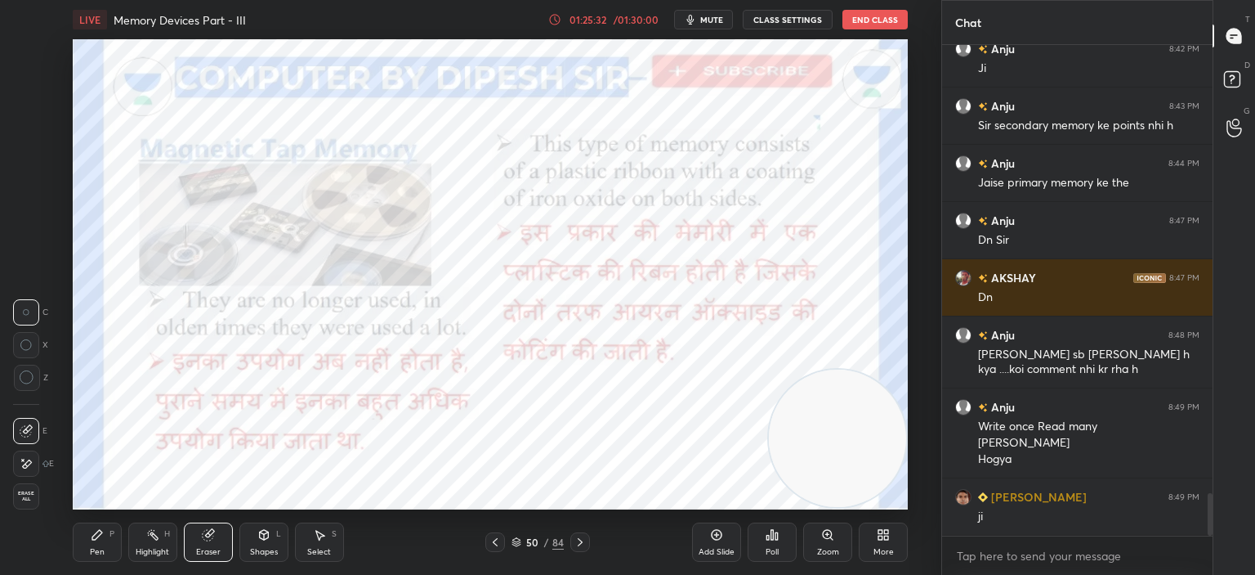
scroll to position [5171, 0]
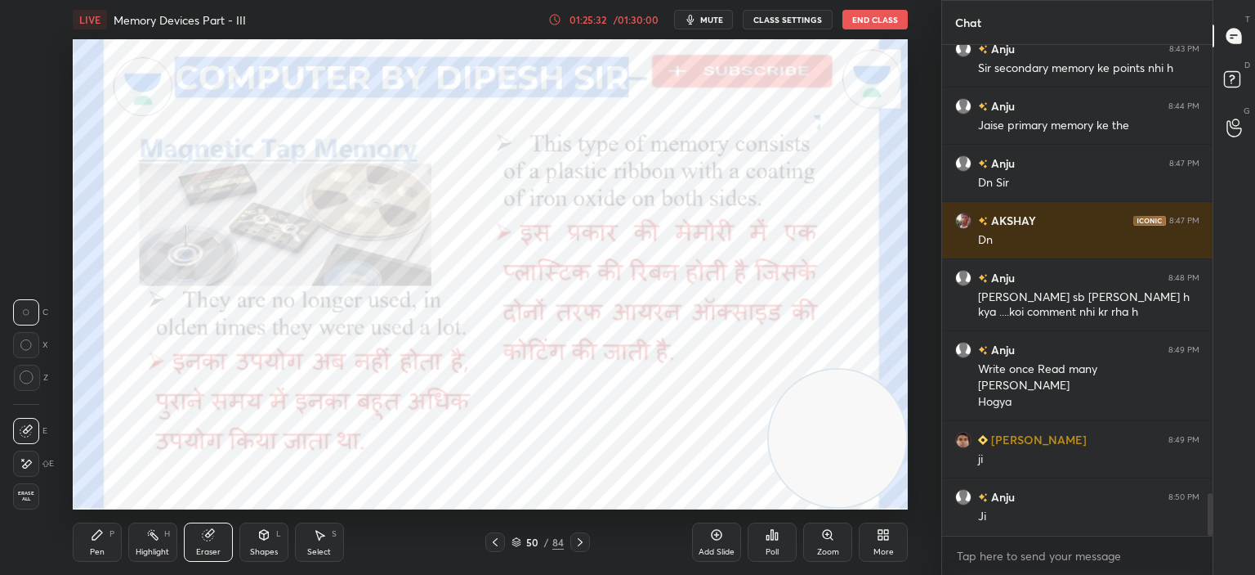
click at [27, 493] on span "Erase all" at bounding box center [26, 495] width 25 height 11
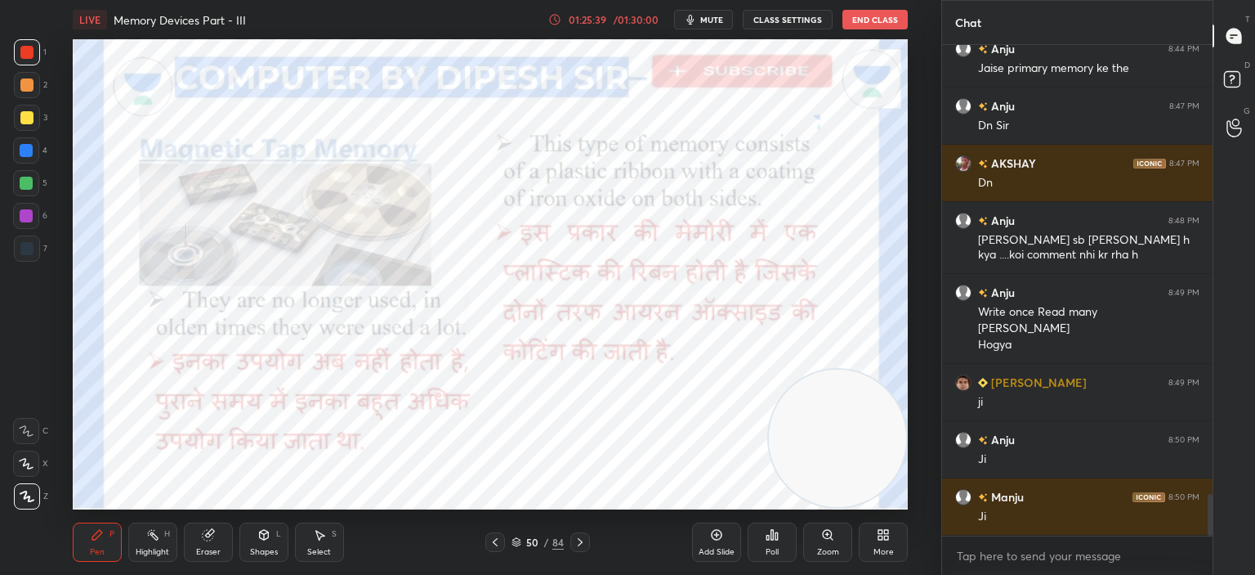
scroll to position [5286, 0]
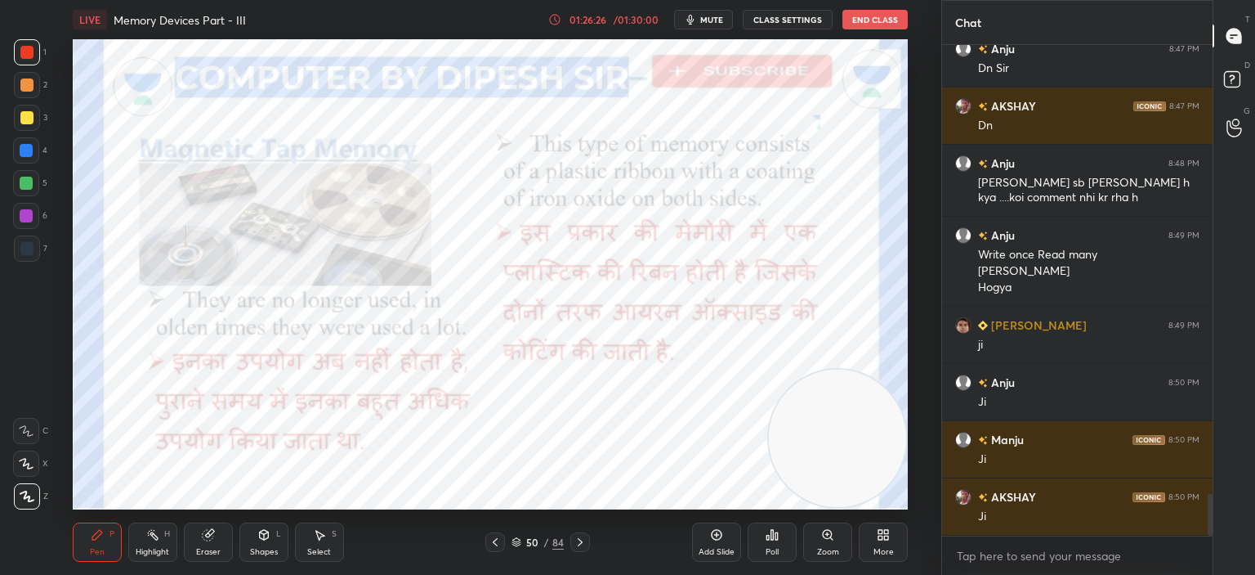
click at [578, 540] on icon at bounding box center [580, 541] width 13 height 13
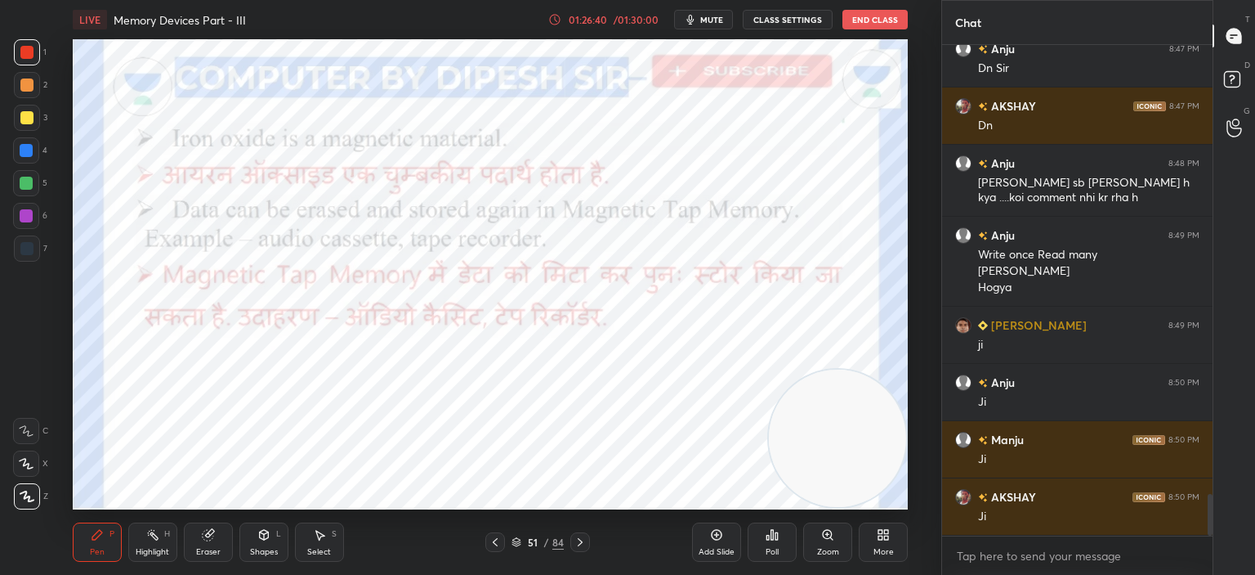
click at [490, 543] on icon at bounding box center [495, 541] width 13 height 13
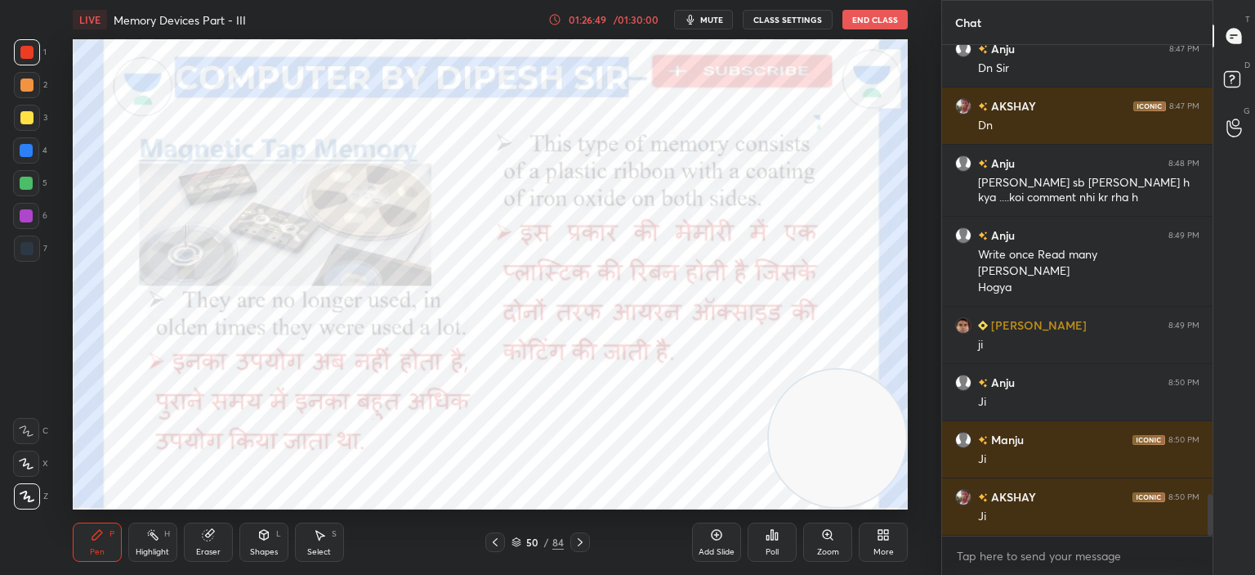
click at [579, 539] on icon at bounding box center [580, 541] width 13 height 13
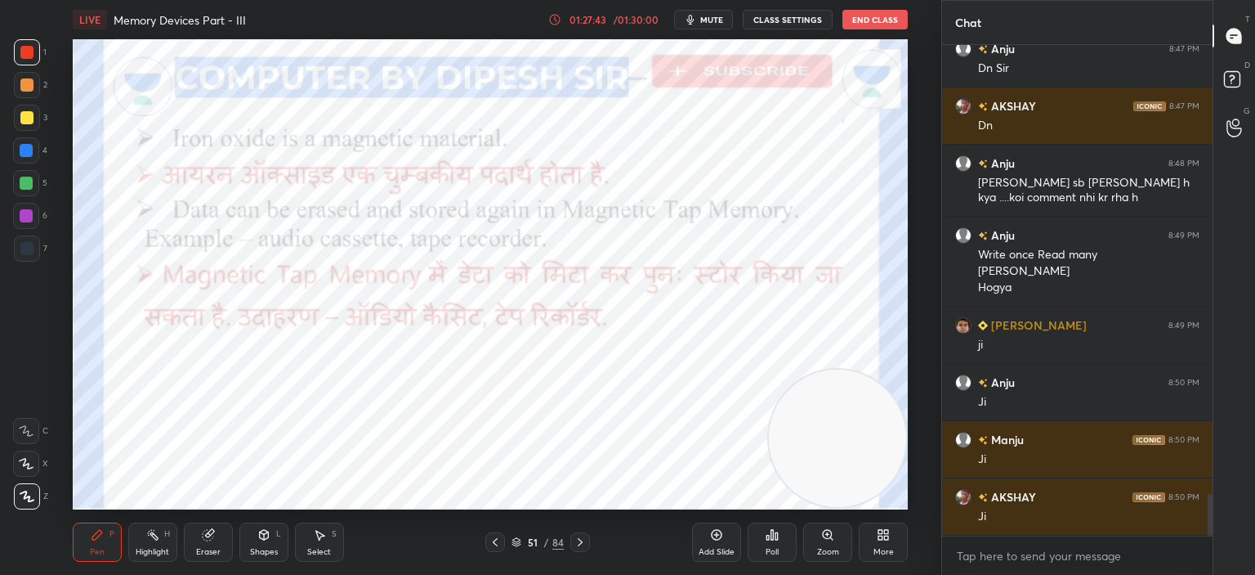
click at [582, 540] on icon at bounding box center [580, 541] width 13 height 13
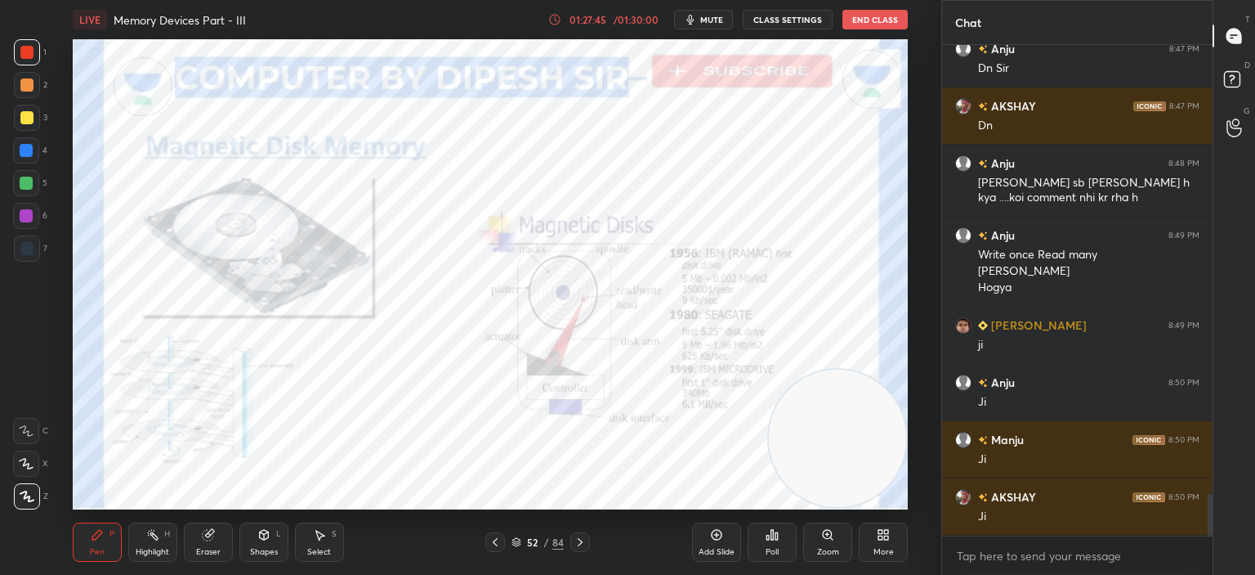
click at [491, 539] on icon at bounding box center [495, 541] width 13 height 13
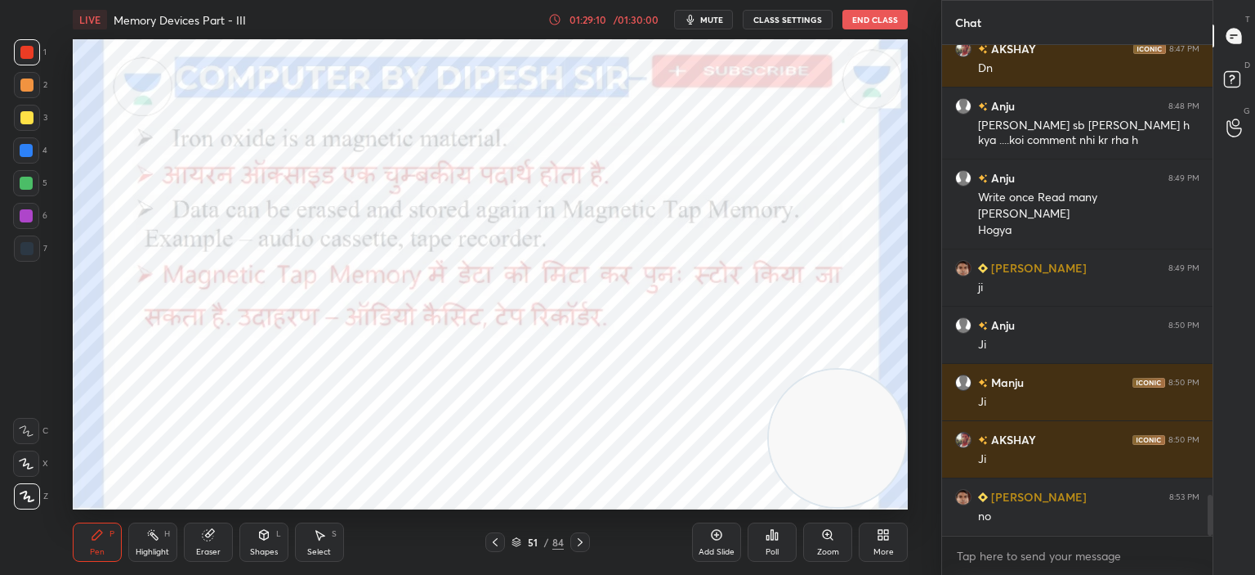
scroll to position [5400, 0]
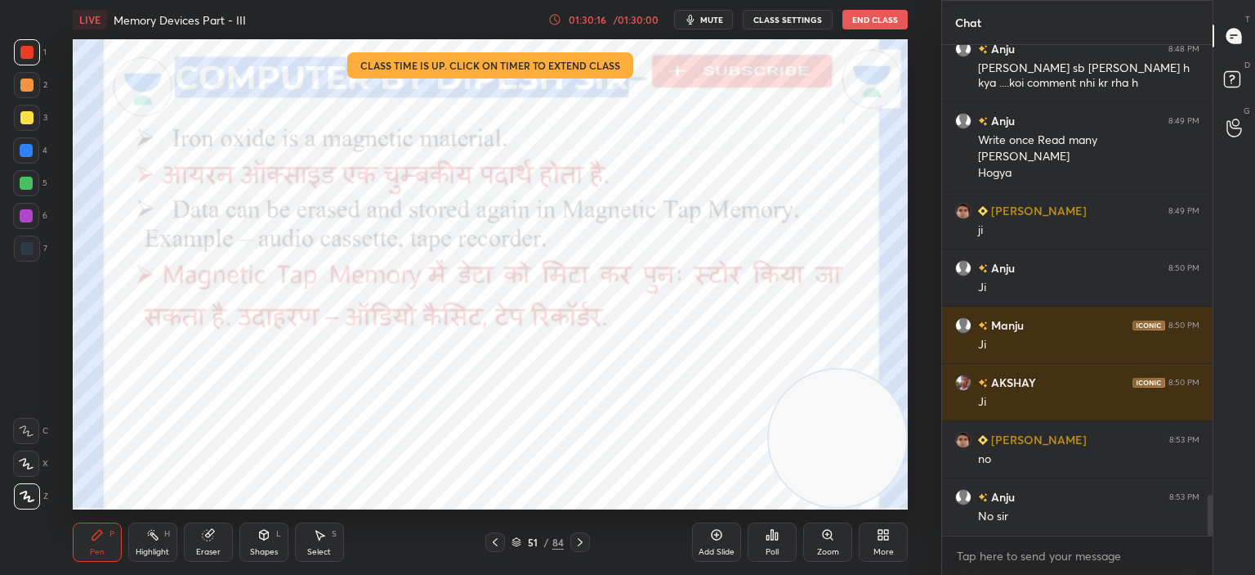
click at [875, 20] on button "End Class" at bounding box center [875, 20] width 65 height 20
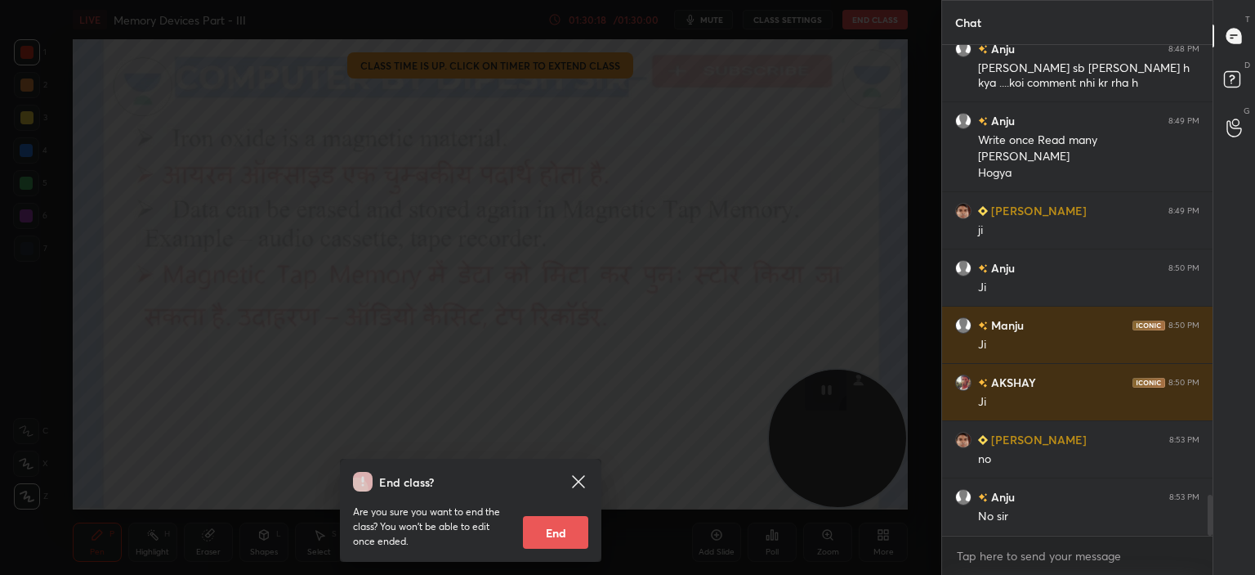
click at [559, 531] on button "End" at bounding box center [555, 532] width 65 height 33
type textarea "x"
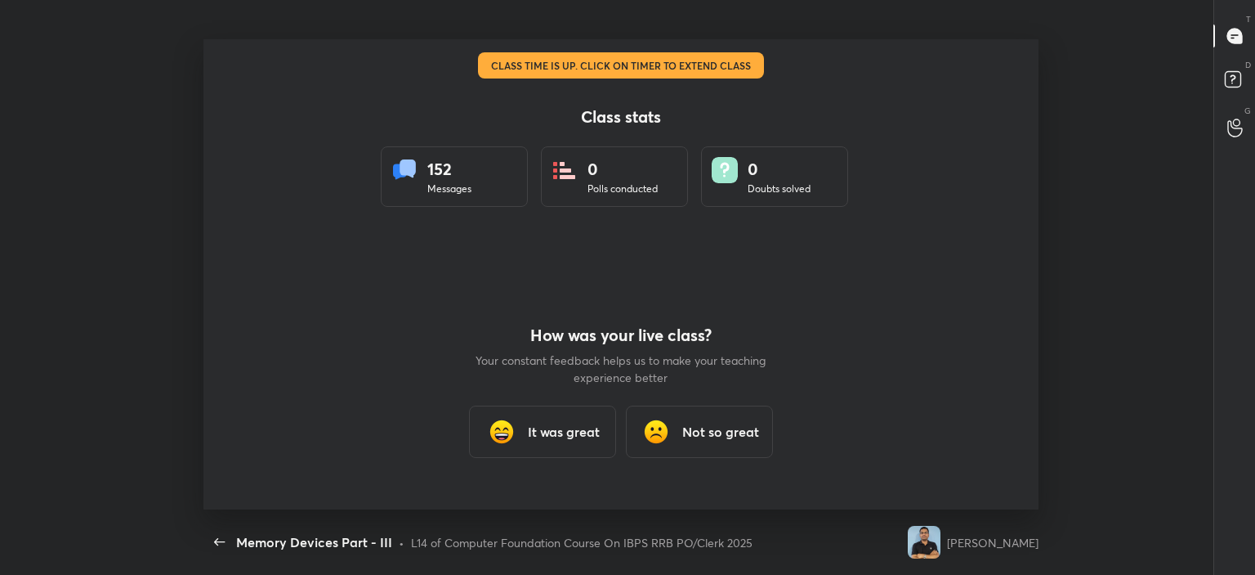
scroll to position [0, 0]
